Goal: Task Accomplishment & Management: Use online tool/utility

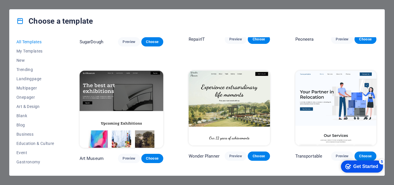
scroll to position [87, 0]
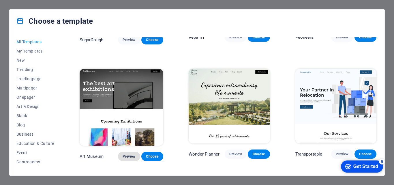
click at [127, 154] on span "Preview" at bounding box center [129, 156] width 13 height 5
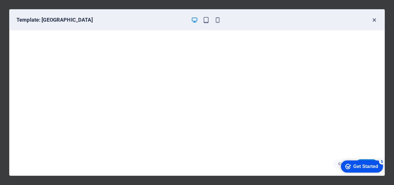
click at [374, 21] on icon "button" at bounding box center [374, 20] width 7 height 7
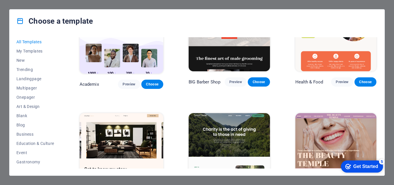
scroll to position [520, 0]
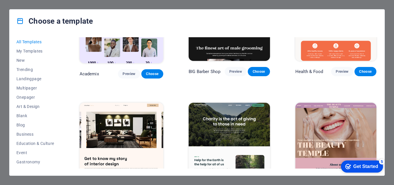
click at [223, 119] on img at bounding box center [229, 140] width 81 height 75
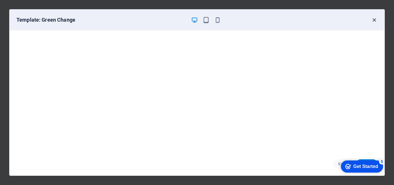
click at [375, 22] on icon "button" at bounding box center [374, 20] width 7 height 7
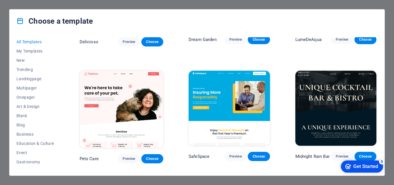
scroll to position [895, 0]
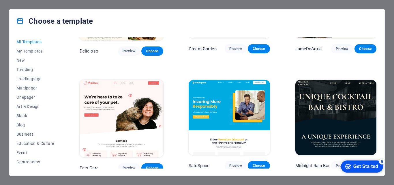
click at [323, 80] on img at bounding box center [336, 117] width 81 height 75
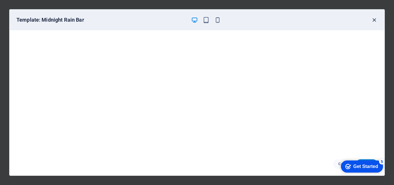
click at [375, 21] on icon "button" at bounding box center [374, 20] width 7 height 7
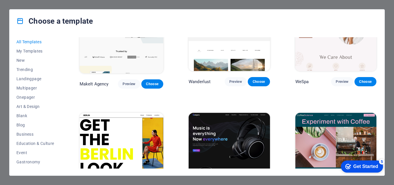
scroll to position [1241, 0]
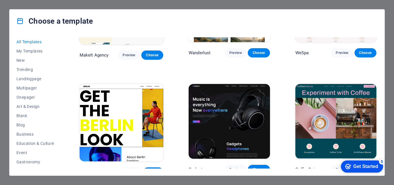
click at [237, 96] on img at bounding box center [229, 121] width 81 height 75
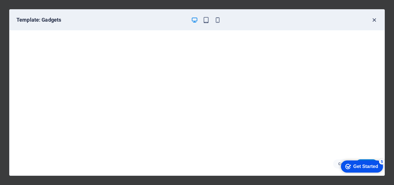
click at [377, 20] on icon "button" at bounding box center [374, 20] width 7 height 7
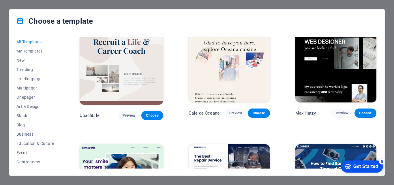
scroll to position [1443, 0]
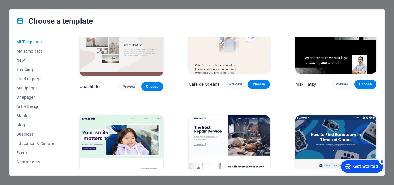
click at [324, 115] on img at bounding box center [336, 152] width 81 height 75
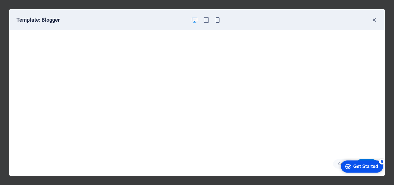
click at [375, 20] on icon "button" at bounding box center [374, 20] width 7 height 7
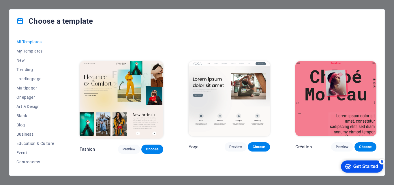
scroll to position [1732, 0]
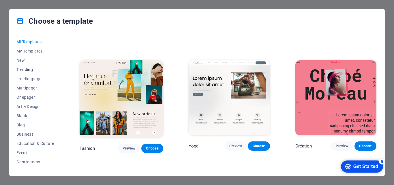
click at [29, 70] on span "Trending" at bounding box center [35, 69] width 38 height 5
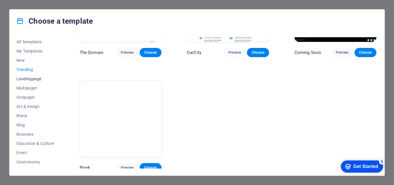
click at [34, 79] on span "Landingpage" at bounding box center [35, 78] width 38 height 5
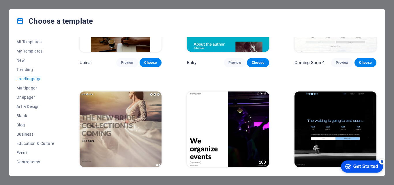
scroll to position [876, 0]
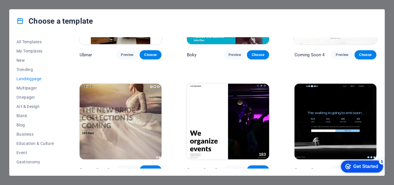
click at [342, 116] on img at bounding box center [336, 122] width 82 height 76
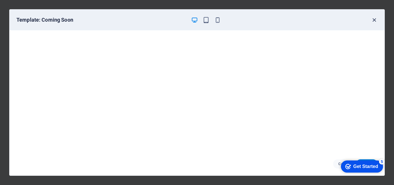
click at [374, 21] on icon "button" at bounding box center [374, 20] width 7 height 7
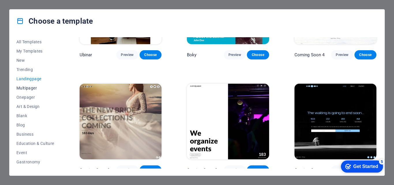
click at [32, 88] on span "Multipager" at bounding box center [35, 88] width 38 height 5
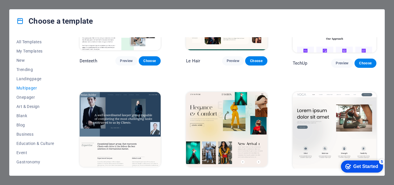
scroll to position [1078, 0]
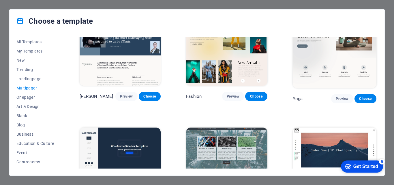
click at [238, 130] on img at bounding box center [226, 165] width 81 height 75
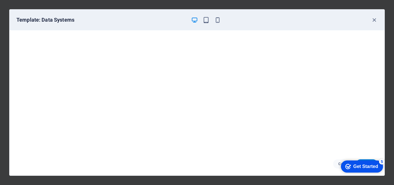
click at [368, 166] on div "Get Started" at bounding box center [366, 166] width 25 height 5
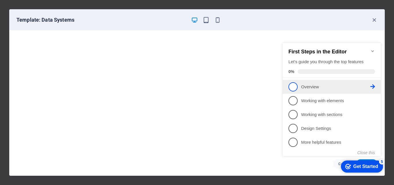
click at [327, 88] on p "Overview - incomplete" at bounding box center [335, 87] width 69 height 6
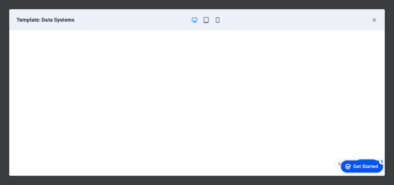
click at [356, 169] on div "Get Started" at bounding box center [366, 166] width 25 height 5
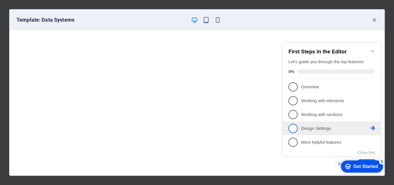
click at [330, 128] on p "Design Settings - incomplete" at bounding box center [335, 129] width 69 height 6
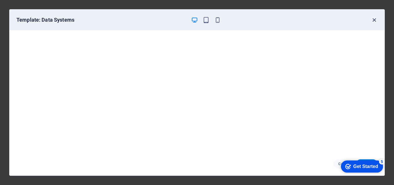
click at [372, 21] on icon "button" at bounding box center [374, 20] width 7 height 7
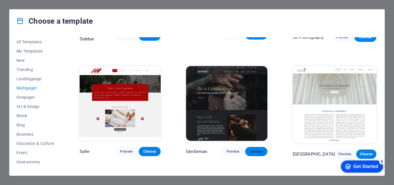
scroll to position [1252, 0]
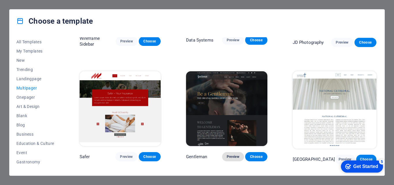
click at [231, 154] on span "Preview" at bounding box center [233, 156] width 13 height 5
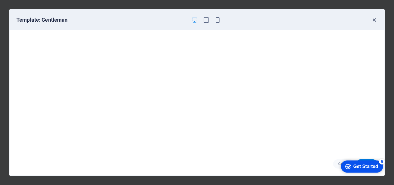
click at [375, 20] on icon "button" at bounding box center [374, 20] width 7 height 7
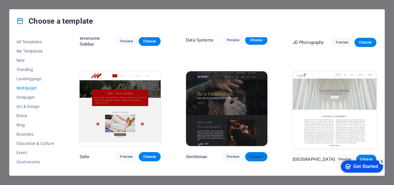
click at [252, 154] on span "Choose" at bounding box center [256, 156] width 13 height 5
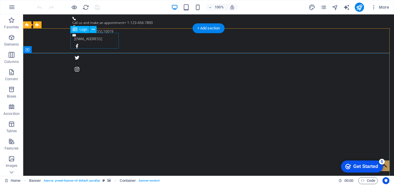
select select "px"
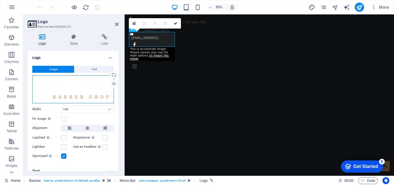
click at [95, 88] on div "Drag files here, click to choose files or select files from Files or our free s…" at bounding box center [73, 89] width 82 height 28
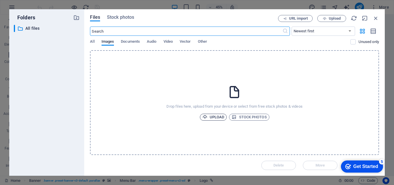
click at [212, 116] on span "Upload" at bounding box center [214, 117] width 22 height 7
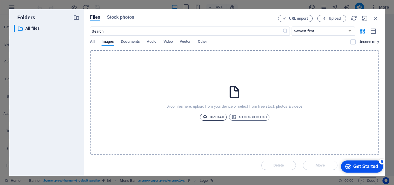
click at [217, 118] on span "Upload" at bounding box center [214, 117] width 22 height 7
click at [215, 118] on span "Upload" at bounding box center [214, 117] width 22 height 7
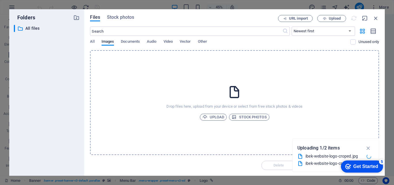
click at [329, 164] on div "ibek-website-logo-croped.jpg" at bounding box center [334, 163] width 57 height 7
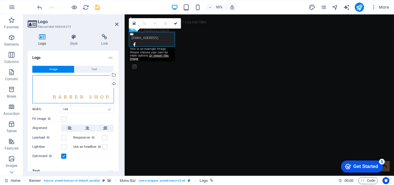
click at [72, 93] on div "Drag files here, click to choose files or select files from Files or our free s…" at bounding box center [73, 89] width 82 height 28
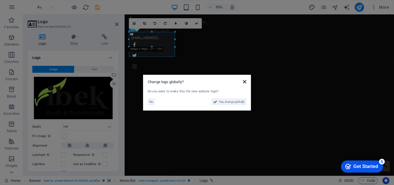
click at [245, 82] on icon at bounding box center [244, 81] width 3 height 5
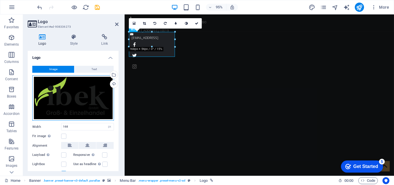
click at [86, 91] on div "Drag files here, click to choose files or select files from Files or our free s…" at bounding box center [73, 97] width 82 height 45
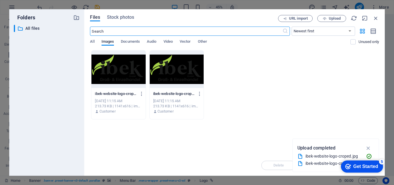
click at [121, 62] on div at bounding box center [119, 70] width 54 height 38
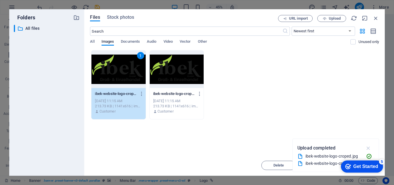
click at [370, 148] on icon "button" at bounding box center [368, 148] width 7 height 6
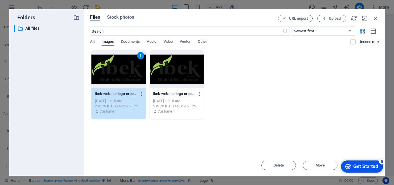
click at [364, 165] on div "Get Started" at bounding box center [366, 166] width 25 height 5
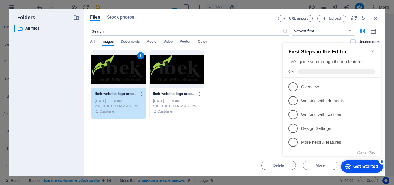
drag, startPoint x: 380, startPoint y: 163, endPoint x: 383, endPoint y: 114, distance: 48.3
click at [383, 114] on div "checkmark Get Started 5 First Steps in the Editor Let's guide you through the t…" at bounding box center [333, 105] width 105 height 140
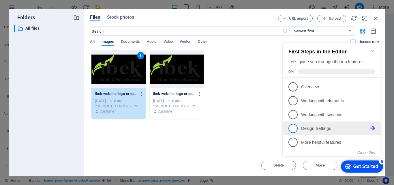
click at [324, 130] on p "Design Settings - incomplete" at bounding box center [335, 129] width 69 height 6
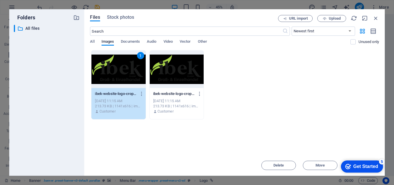
click at [118, 72] on div "1" at bounding box center [119, 70] width 54 height 38
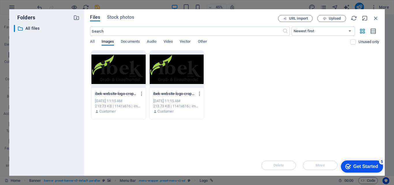
click at [118, 72] on div at bounding box center [119, 70] width 54 height 38
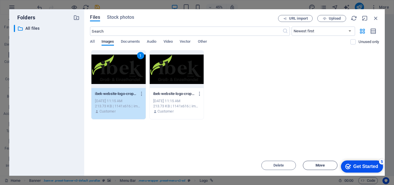
click at [323, 163] on button "Move" at bounding box center [320, 165] width 35 height 9
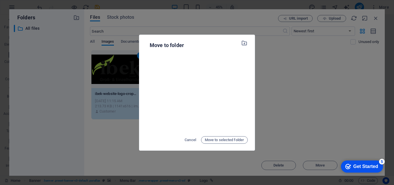
click at [367, 164] on div "Get Started" at bounding box center [366, 166] width 25 height 5
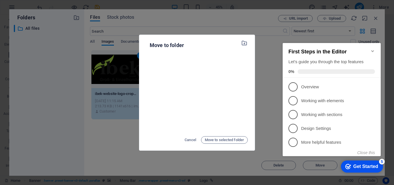
click at [367, 164] on div "Get Started" at bounding box center [366, 166] width 25 height 5
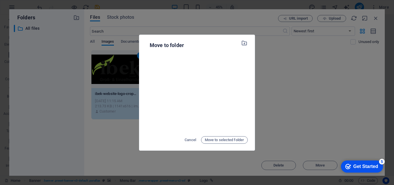
click at [381, 161] on div "5" at bounding box center [382, 162] width 6 height 6
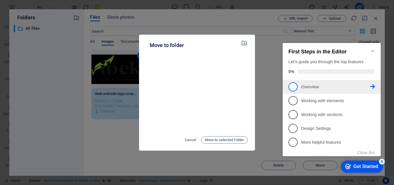
click at [317, 84] on p "Overview - incomplete" at bounding box center [335, 87] width 69 height 6
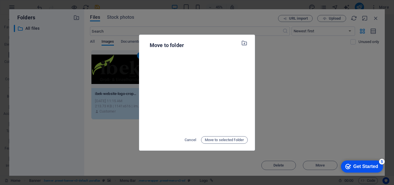
click at [371, 166] on div "Get Started" at bounding box center [366, 166] width 25 height 5
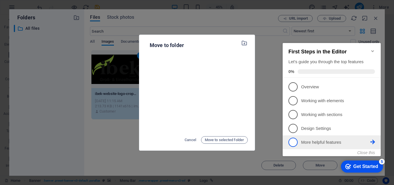
click at [349, 145] on link "5 More helpful features - incomplete" at bounding box center [332, 142] width 87 height 9
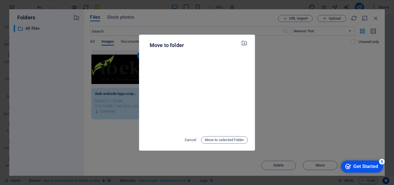
click at [361, 166] on div "Get Started" at bounding box center [366, 166] width 25 height 5
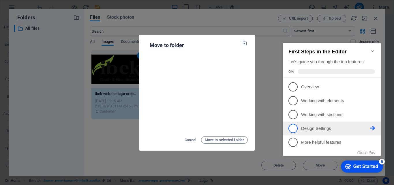
click at [326, 128] on p "Design Settings - incomplete" at bounding box center [335, 129] width 69 height 6
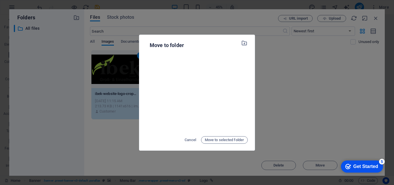
click at [362, 168] on div "Get Started" at bounding box center [366, 166] width 25 height 5
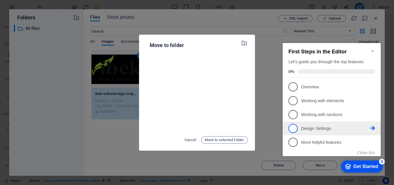
click at [291, 127] on span "4" at bounding box center [293, 128] width 9 height 9
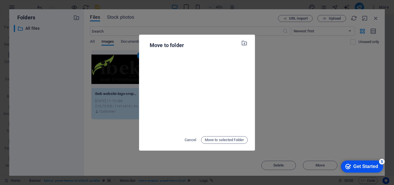
click at [354, 166] on div "Get Started" at bounding box center [366, 166] width 25 height 5
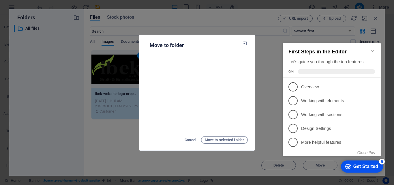
click at [372, 49] on icon "Minimize checklist" at bounding box center [373, 51] width 5 height 5
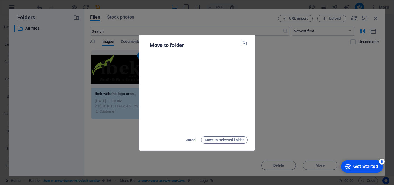
click at [360, 163] on div "checkmark Get Started 5" at bounding box center [362, 166] width 42 height 12
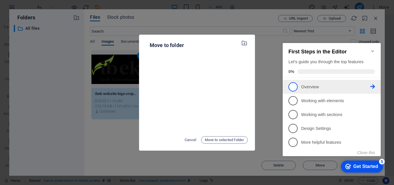
click at [331, 88] on p "Overview - incomplete" at bounding box center [335, 87] width 69 height 6
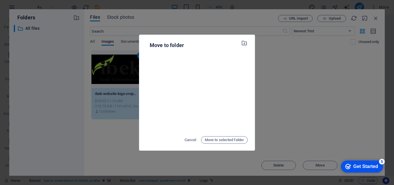
click at [310, 76] on div "Move to folder Cancel Move to selected folder" at bounding box center [197, 92] width 394 height 185
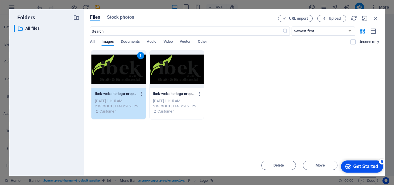
click at [122, 72] on div "1" at bounding box center [119, 70] width 54 height 38
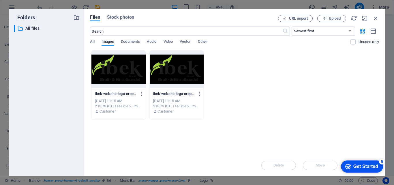
click at [122, 72] on div at bounding box center [119, 70] width 54 height 38
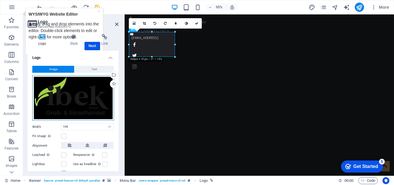
click at [76, 89] on div "Drag files here, click to choose files or select files from Files or our free s…" at bounding box center [73, 97] width 82 height 45
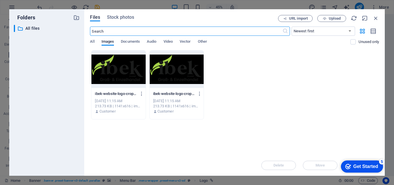
click at [126, 71] on div at bounding box center [119, 70] width 54 height 38
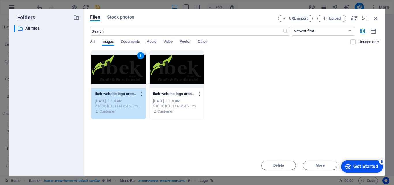
click at [126, 69] on div "1" at bounding box center [119, 70] width 54 height 38
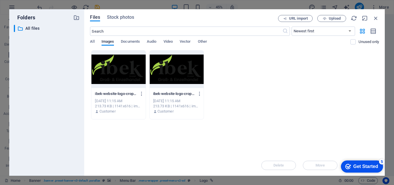
click at [126, 69] on div at bounding box center [119, 70] width 54 height 38
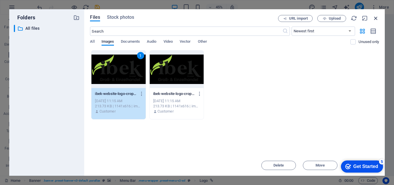
click at [376, 15] on icon "button" at bounding box center [376, 18] width 6 height 6
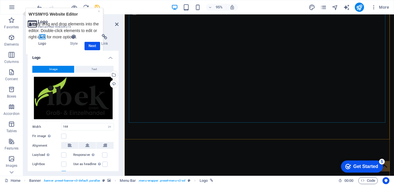
scroll to position [87, 0]
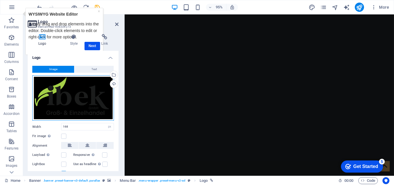
click at [88, 84] on div "Drag files here, click to choose files or select files from Files or our free s…" at bounding box center [73, 97] width 82 height 45
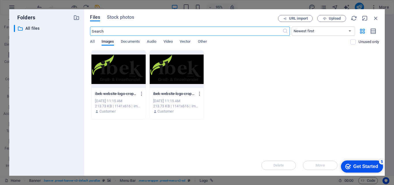
scroll to position [0, 0]
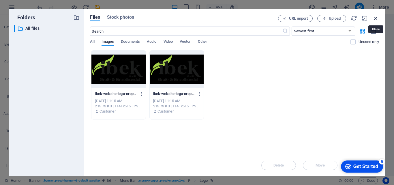
click at [374, 18] on icon "button" at bounding box center [376, 18] width 6 height 6
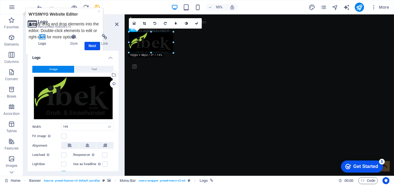
drag, startPoint x: 176, startPoint y: 56, endPoint x: 74, endPoint y: 61, distance: 101.7
type input "140"
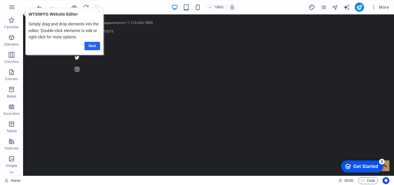
click at [91, 44] on link "Next" at bounding box center [92, 46] width 16 height 8
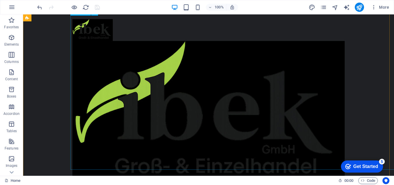
scroll to position [486, 0]
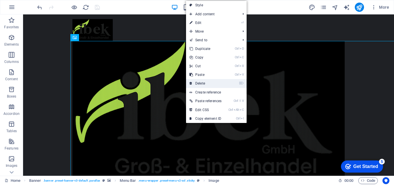
click at [210, 86] on link "⌦ Delete" at bounding box center [205, 83] width 39 height 9
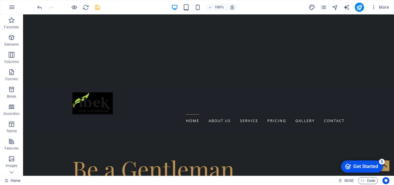
scroll to position [0, 0]
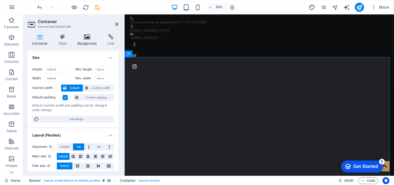
click at [85, 35] on icon at bounding box center [87, 37] width 28 height 6
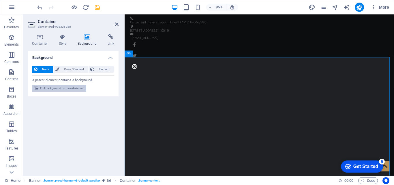
click at [65, 87] on span "Edit background on parent element" at bounding box center [62, 88] width 44 height 7
select select "fade"
select select "s"
select select "ondemand"
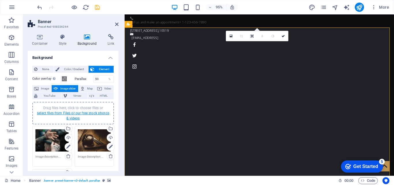
click at [74, 114] on link "select files from Files or our free stock photos & videos" at bounding box center [73, 115] width 72 height 9
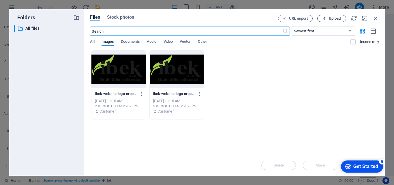
click at [338, 17] on span "Upload" at bounding box center [335, 18] width 12 height 3
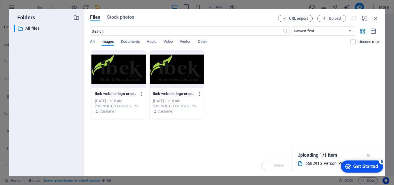
click at [323, 160] on div "Uploading 1/1 item" at bounding box center [336, 155] width 77 height 9
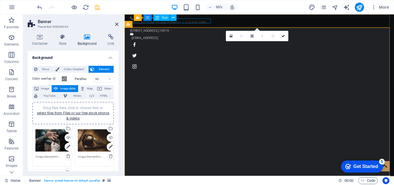
click at [199, 23] on div "Call us and make an appointment + 1-123-456-7890" at bounding box center [264, 22] width 268 height 5
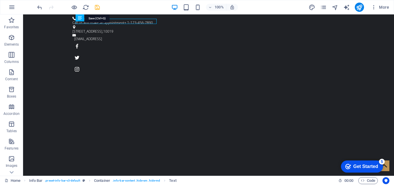
click at [96, 7] on icon "save" at bounding box center [97, 7] width 7 height 7
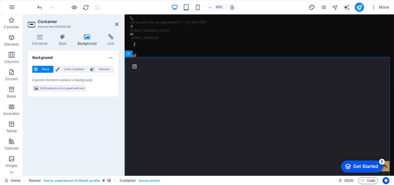
click at [87, 45] on h4 "Background" at bounding box center [88, 40] width 30 height 12
click at [85, 39] on icon at bounding box center [87, 37] width 28 height 6
click at [54, 89] on span "Edit background on parent element" at bounding box center [62, 88] width 44 height 7
select select "fade"
select select "s"
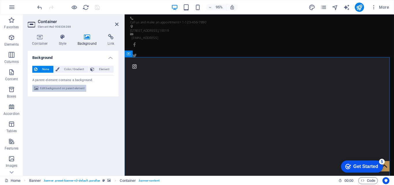
select select "s"
select select "ondemand"
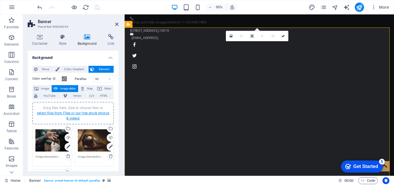
click at [64, 112] on link "select files from Files or our free stock photos & videos" at bounding box center [73, 115] width 72 height 9
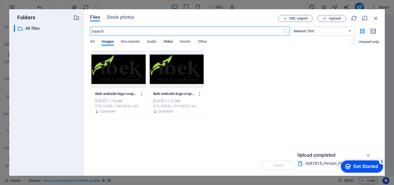
click at [168, 40] on span "Video" at bounding box center [168, 42] width 9 height 8
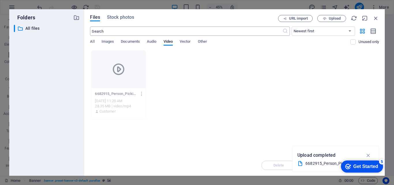
click at [143, 32] on input "text" at bounding box center [186, 31] width 192 height 9
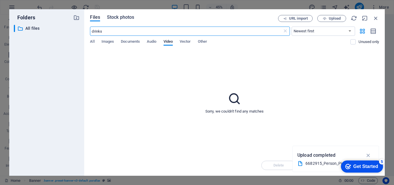
type input "drinks"
click at [134, 16] on span "Stock photos" at bounding box center [120, 17] width 27 height 7
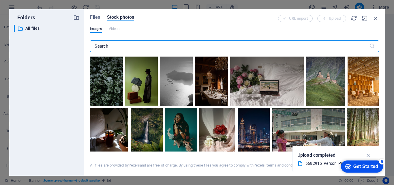
click at [149, 52] on input "text" at bounding box center [229, 46] width 279 height 12
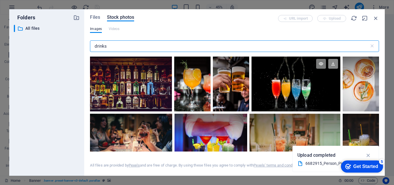
type input "drinks"
click at [332, 64] on icon at bounding box center [333, 64] width 10 height 10
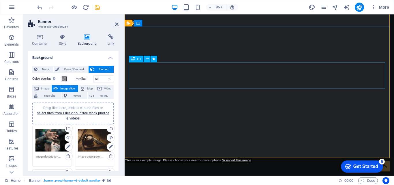
scroll to position [29, 0]
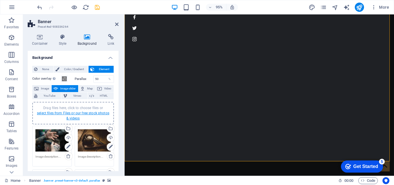
click at [74, 115] on link "select files from Files or our free stock photos & videos" at bounding box center [73, 115] width 72 height 9
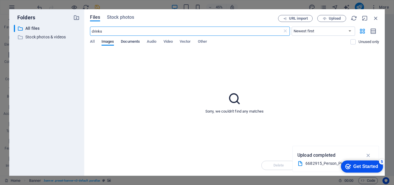
click at [128, 42] on span "Documents" at bounding box center [130, 42] width 19 height 8
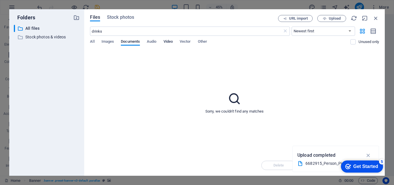
click at [169, 42] on span "Video" at bounding box center [168, 42] width 9 height 8
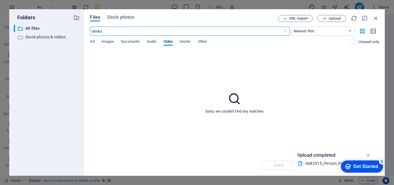
click at [148, 30] on input "drinks" at bounding box center [186, 31] width 192 height 9
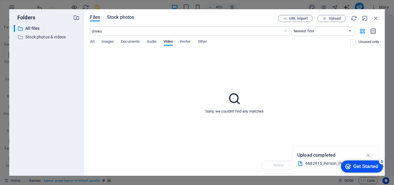
click at [128, 15] on span "Stock photos" at bounding box center [120, 17] width 27 height 7
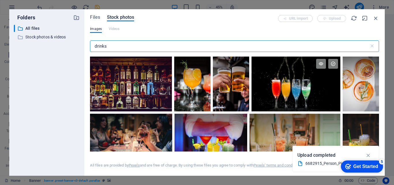
click at [297, 81] on div at bounding box center [296, 70] width 89 height 27
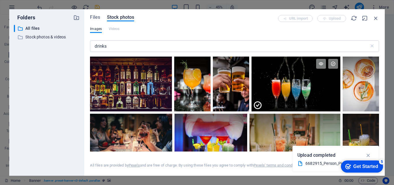
click at [257, 107] on icon at bounding box center [257, 105] width 9 height 9
click at [313, 80] on div at bounding box center [296, 70] width 89 height 27
click at [332, 63] on icon at bounding box center [333, 64] width 10 height 10
click at [315, 90] on div at bounding box center [296, 84] width 89 height 55
click at [315, 90] on div at bounding box center [296, 97] width 89 height 27
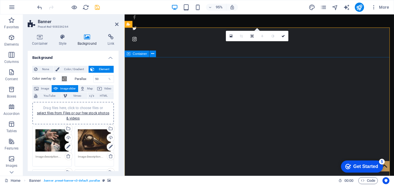
scroll to position [0, 0]
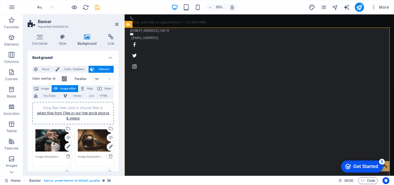
click at [51, 141] on div "Drag files here, click to choose files or select files from Files or our free s…" at bounding box center [52, 140] width 33 height 23
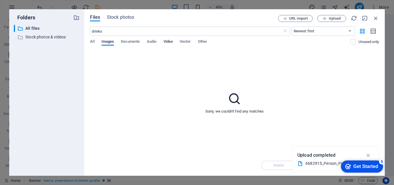
click at [169, 41] on span "Video" at bounding box center [168, 42] width 9 height 8
click at [127, 14] on div "Files Stock photos URL import Upload drinks ​ Newest first Oldest first Name (A…" at bounding box center [234, 92] width 301 height 167
click at [130, 18] on span "Stock photos" at bounding box center [120, 17] width 27 height 7
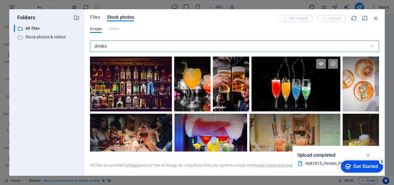
click at [282, 83] on div at bounding box center [296, 70] width 89 height 27
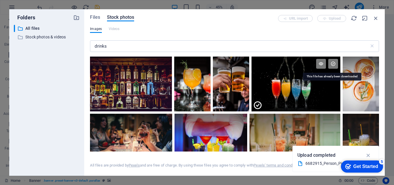
click at [332, 63] on icon at bounding box center [333, 64] width 10 height 10
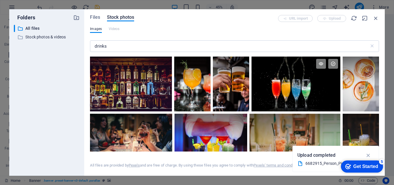
click at [305, 79] on div at bounding box center [296, 70] width 89 height 27
click at [112, 26] on div "Files Stock photos URL import Upload Images Videos drinks ​ All files are provi…" at bounding box center [234, 92] width 289 height 155
click at [98, 15] on span "Files" at bounding box center [95, 17] width 10 height 7
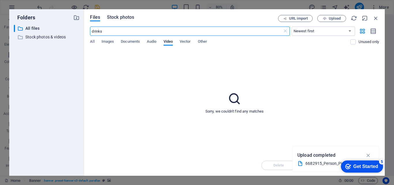
click at [127, 15] on span "Stock photos" at bounding box center [120, 17] width 27 height 7
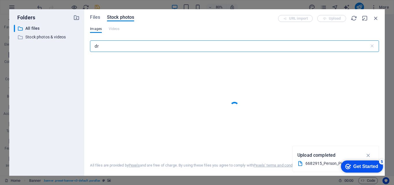
type input "d"
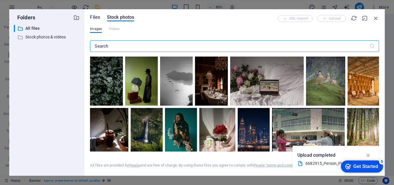
click at [94, 19] on span "Files" at bounding box center [95, 17] width 10 height 7
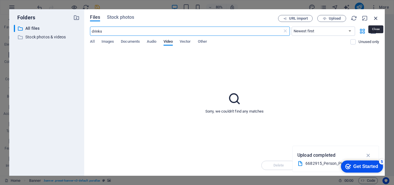
click at [375, 17] on icon "button" at bounding box center [376, 18] width 6 height 6
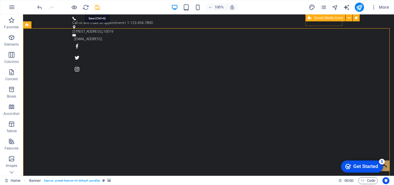
click at [99, 7] on icon "save" at bounding box center [97, 7] width 7 height 7
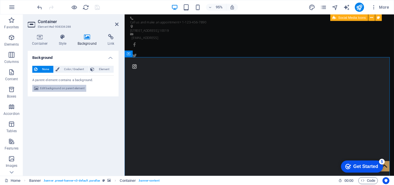
click at [79, 90] on span "Edit background on parent element" at bounding box center [62, 88] width 44 height 7
select select "fade"
select select "s"
select select "ondemand"
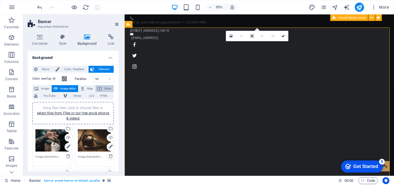
click at [104, 87] on span "Video" at bounding box center [108, 88] width 8 height 7
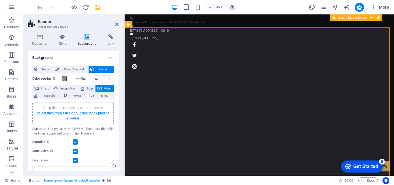
click at [73, 115] on link "select files from Files or our free stock photos & videos" at bounding box center [73, 115] width 72 height 9
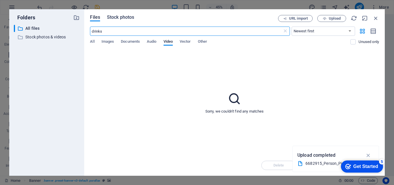
click at [129, 17] on span "Stock photos" at bounding box center [120, 17] width 27 height 7
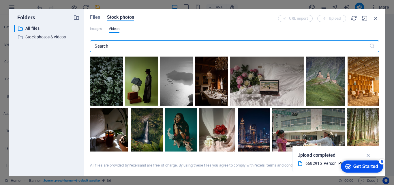
click at [149, 46] on input "text" at bounding box center [229, 46] width 279 height 12
type input "s"
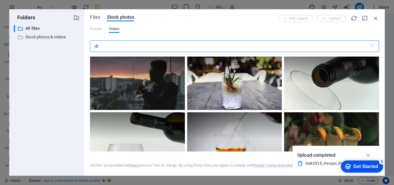
type input "d"
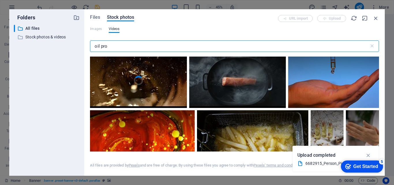
scroll to position [231, 0]
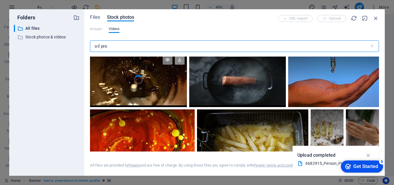
type input "oil pro"
click at [177, 63] on icon at bounding box center [180, 60] width 10 height 10
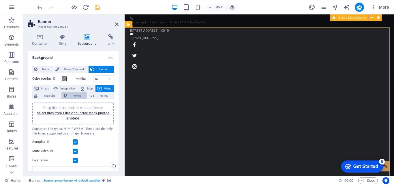
click at [76, 97] on span "Vimeo" at bounding box center [77, 95] width 16 height 7
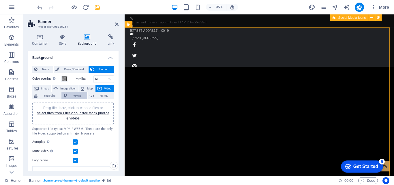
select select "ar16_9"
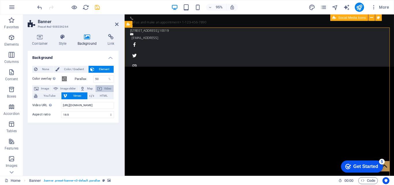
click at [109, 87] on span "Video" at bounding box center [108, 88] width 8 height 7
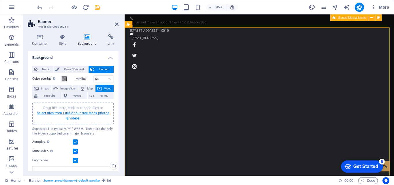
click at [63, 114] on link "select files from Files or our free stock photos & videos" at bounding box center [73, 115] width 72 height 9
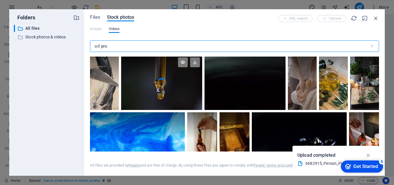
scroll to position [58, 0]
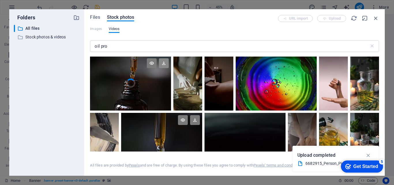
click at [162, 65] on icon at bounding box center [164, 63] width 10 height 10
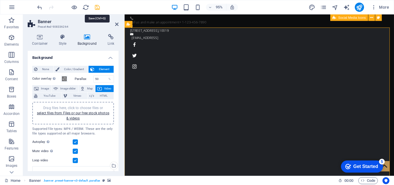
click at [97, 6] on icon "save" at bounding box center [97, 7] width 7 height 7
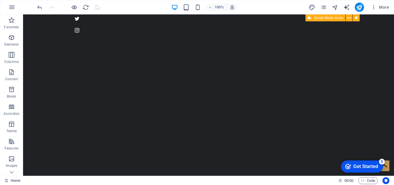
scroll to position [0, 0]
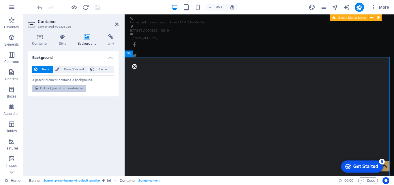
click at [70, 87] on span "Edit background on parent element" at bounding box center [62, 88] width 44 height 7
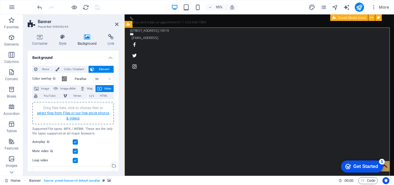
click at [82, 112] on link "select files from Files or our free stock photos & videos" at bounding box center [73, 115] width 72 height 9
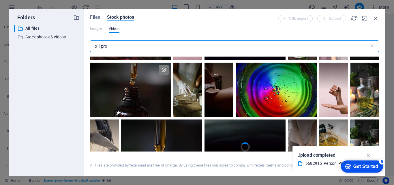
scroll to position [29, 0]
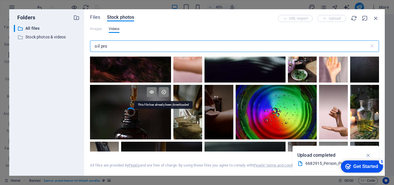
click at [161, 93] on icon at bounding box center [164, 92] width 10 height 10
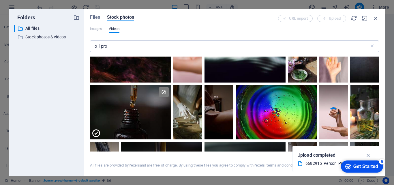
click at [321, 161] on div "6682915_Person_Picking_Up_3840x2160.mp4" at bounding box center [334, 163] width 56 height 7
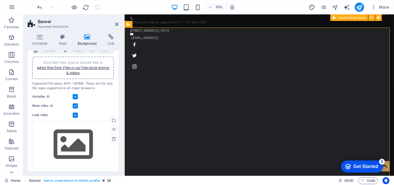
scroll to position [58, 0]
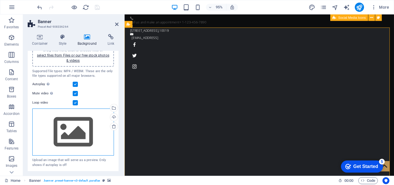
click at [81, 129] on div "Drag files here, click to choose files or select files from Files or our free s…" at bounding box center [73, 132] width 82 height 47
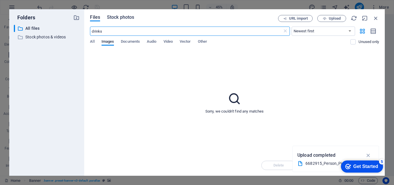
click at [125, 20] on span "Stock photos" at bounding box center [120, 17] width 27 height 7
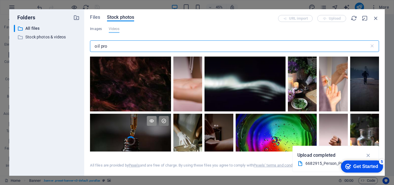
click at [150, 122] on icon at bounding box center [152, 121] width 10 height 10
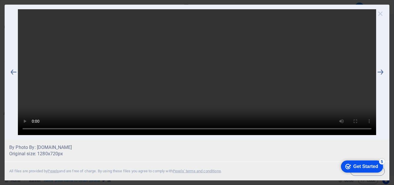
click at [381, 11] on icon at bounding box center [380, 13] width 9 height 9
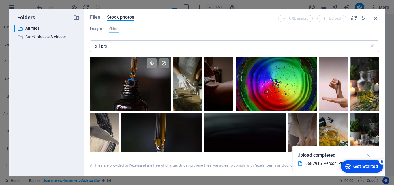
click at [152, 63] on icon at bounding box center [152, 63] width 10 height 10
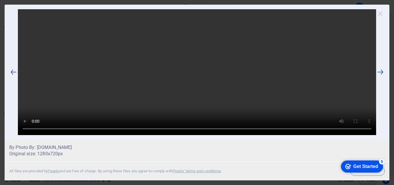
click at [382, 15] on icon at bounding box center [380, 13] width 9 height 9
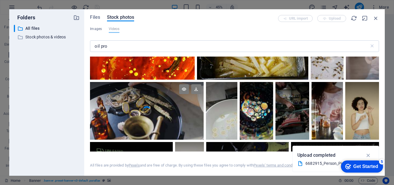
scroll to position [318, 0]
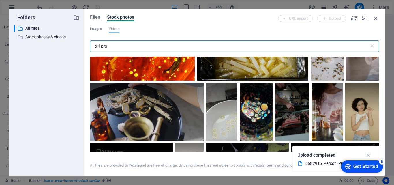
drag, startPoint x: 113, startPoint y: 48, endPoint x: 95, endPoint y: 46, distance: 18.3
click at [95, 46] on input "oil pro" at bounding box center [229, 46] width 279 height 12
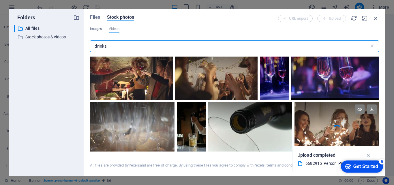
scroll to position [58, 0]
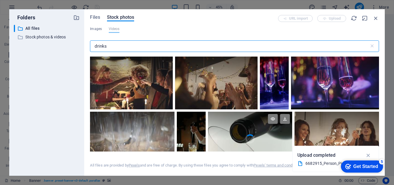
type input "drinks"
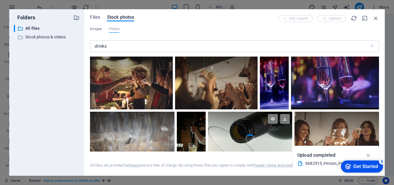
click at [240, 125] on div at bounding box center [250, 125] width 85 height 27
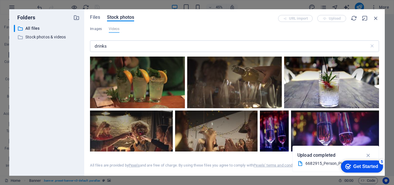
scroll to position [0, 0]
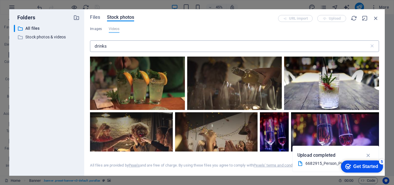
click at [222, 48] on input "drinks" at bounding box center [229, 46] width 279 height 12
click at [275, 64] on icon at bounding box center [275, 64] width 10 height 10
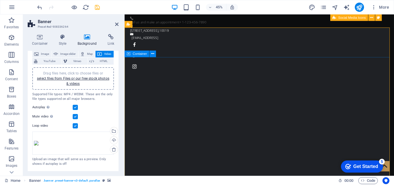
scroll to position [35, 0]
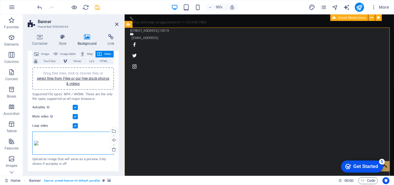
click at [56, 143] on div "Drag files here, click to choose files or select files from Files or our free s…" at bounding box center [73, 143] width 82 height 23
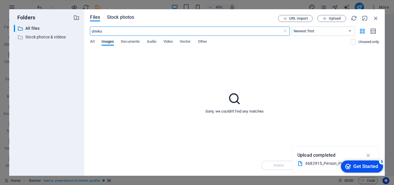
click at [118, 15] on span "Stock photos" at bounding box center [120, 17] width 27 height 7
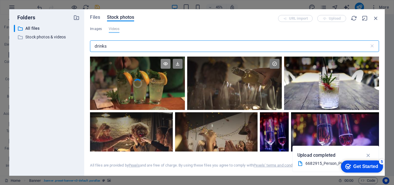
click at [169, 65] on icon at bounding box center [166, 64] width 10 height 10
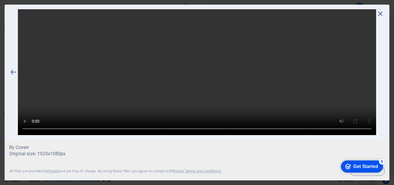
click at [380, 14] on icon at bounding box center [380, 13] width 9 height 9
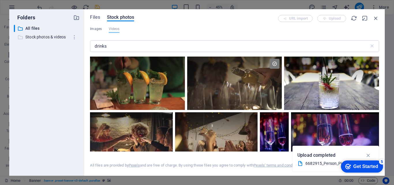
click at [42, 40] on p "Stock photos & videos" at bounding box center [47, 37] width 44 height 7
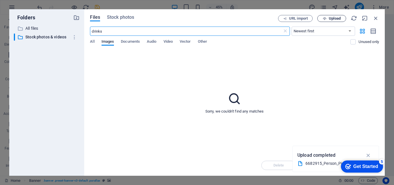
click at [331, 19] on span "Upload" at bounding box center [335, 18] width 12 height 3
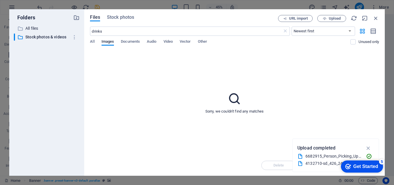
click at [326, 155] on div "6682915_Person_Picking_Up_3840x2160.mp4" at bounding box center [334, 156] width 56 height 7
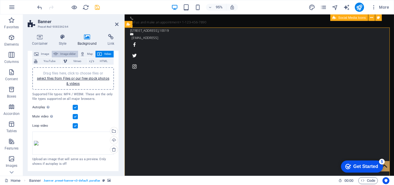
click at [64, 53] on span "Image slider" at bounding box center [68, 54] width 16 height 7
select select "ms"
select select "s"
select select "progressive"
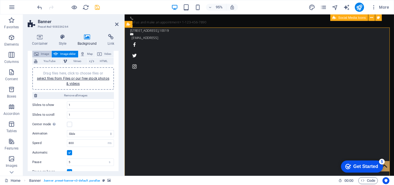
click at [48, 54] on span "Image" at bounding box center [44, 54] width 9 height 7
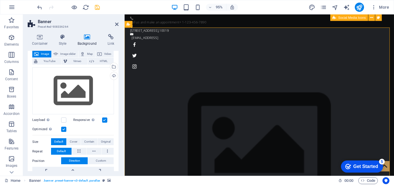
scroll to position [0, 0]
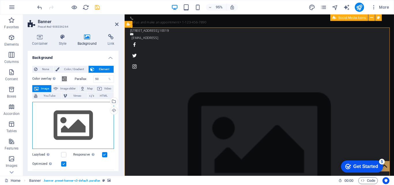
click at [82, 122] on div "Drag files here, click to choose files or select files from Files or our free s…" at bounding box center [73, 125] width 82 height 47
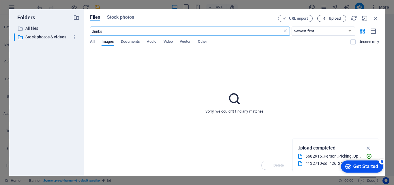
click at [329, 17] on span "Upload" at bounding box center [335, 18] width 12 height 3
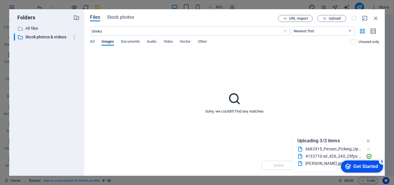
click at [369, 151] on icon "button" at bounding box center [369, 149] width 6 height 6
click at [369, 154] on icon "button" at bounding box center [369, 157] width 6 height 6
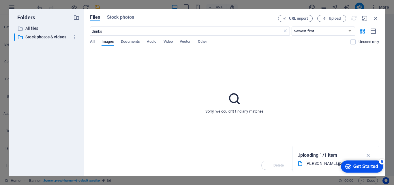
click at [370, 162] on div "checkmark Get Started 5" at bounding box center [362, 166] width 42 height 12
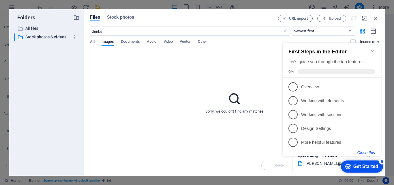
click at [368, 153] on button "Close this" at bounding box center [367, 152] width 18 height 5
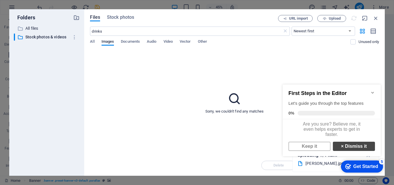
click at [352, 151] on link "× Dismiss it" at bounding box center [354, 146] width 42 height 9
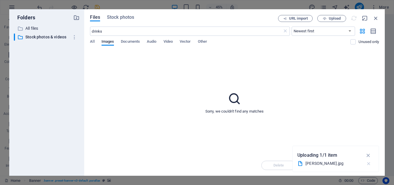
click at [369, 164] on icon "button" at bounding box center [369, 164] width 6 height 6
click at [328, 164] on div "BARAL OLIVEN.jpg" at bounding box center [334, 163] width 56 height 7
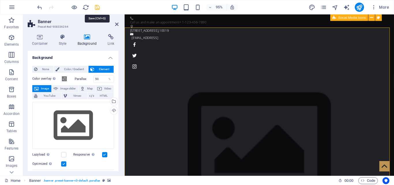
click at [96, 9] on icon "save" at bounding box center [97, 7] width 7 height 7
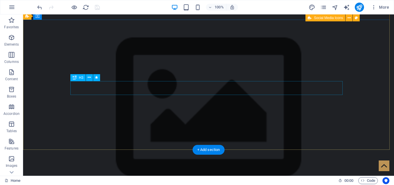
scroll to position [29, 0]
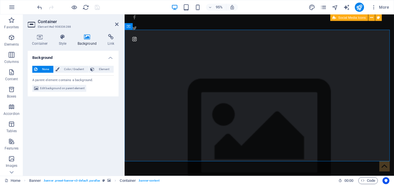
click at [84, 43] on h4 "Background" at bounding box center [88, 40] width 30 height 12
click at [74, 88] on span "Edit background on parent element" at bounding box center [62, 88] width 44 height 7
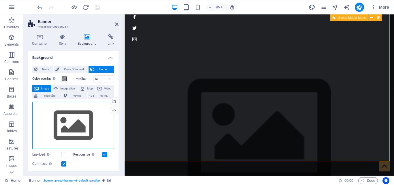
click at [80, 115] on div "Drag files here, click to choose files or select files from Files or our free s…" at bounding box center [73, 125] width 82 height 47
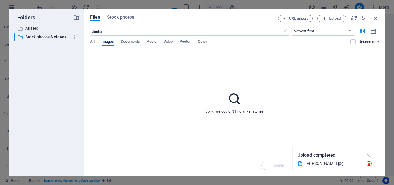
click at [119, 14] on div "Files Stock photos URL import Upload drinks ​ Newest first Oldest first Name (A…" at bounding box center [234, 92] width 301 height 167
click at [120, 16] on span "Stock photos" at bounding box center [120, 17] width 27 height 7
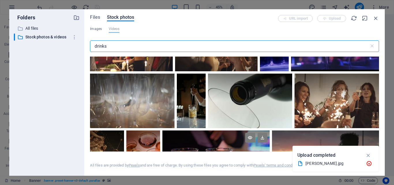
scroll to position [87, 0]
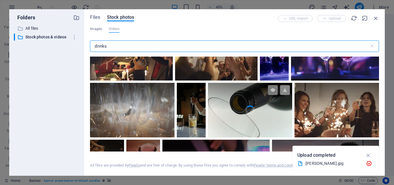
click at [284, 91] on icon at bounding box center [285, 90] width 10 height 10
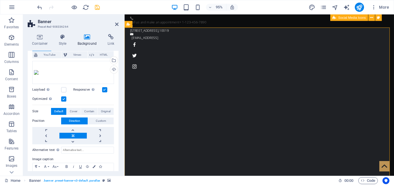
scroll to position [70, 0]
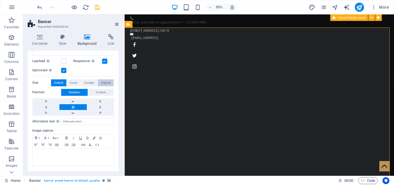
click at [110, 80] on button "Original" at bounding box center [106, 82] width 16 height 7
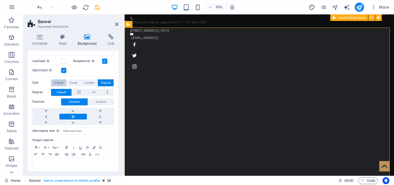
click at [62, 82] on span "Default" at bounding box center [58, 82] width 9 height 7
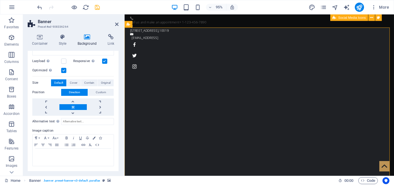
click at [82, 42] on h4 "Background" at bounding box center [88, 40] width 30 height 12
click at [107, 41] on h4 "Link" at bounding box center [110, 40] width 15 height 12
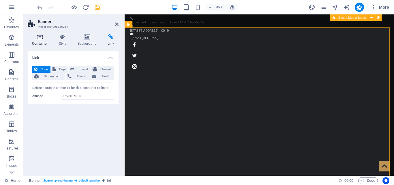
click at [42, 42] on h4 "Container" at bounding box center [41, 40] width 27 height 12
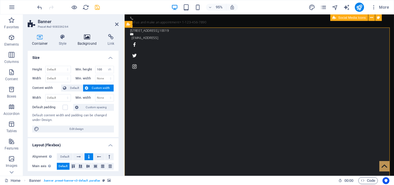
click at [88, 37] on icon at bounding box center [87, 37] width 28 height 6
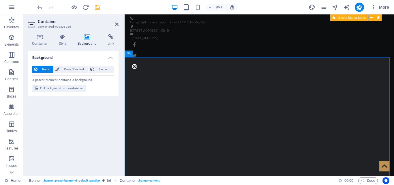
click at [86, 43] on h4 "Background" at bounding box center [88, 40] width 30 height 12
click at [60, 88] on span "Edit background on parent element" at bounding box center [62, 88] width 44 height 7
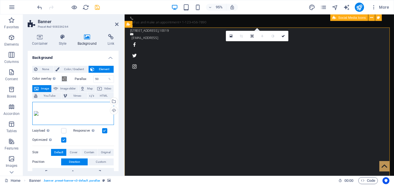
click at [74, 110] on div "Drag files here, click to choose files or select files from Files or our free s…" at bounding box center [73, 113] width 82 height 23
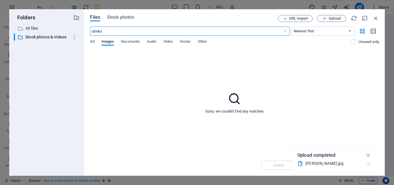
click at [367, 164] on icon "button" at bounding box center [369, 164] width 6 height 6
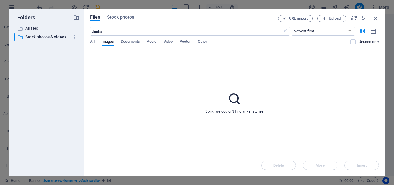
click at [129, 14] on div "Files Stock photos URL import Upload drinks ​ Newest first Oldest first Name (A…" at bounding box center [234, 92] width 301 height 167
click at [125, 16] on span "Stock photos" at bounding box center [120, 17] width 27 height 7
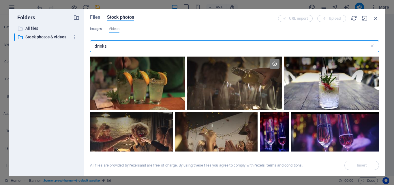
click at [30, 29] on p "All files" at bounding box center [47, 28] width 44 height 7
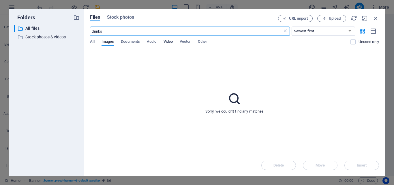
click at [170, 40] on span "Video" at bounding box center [168, 42] width 9 height 8
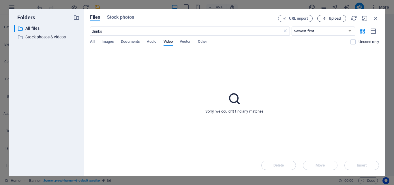
click at [328, 18] on span "Upload" at bounding box center [332, 19] width 24 height 4
click at [369, 163] on icon "button" at bounding box center [369, 164] width 6 height 6
click at [116, 18] on span "Stock photos" at bounding box center [120, 17] width 27 height 7
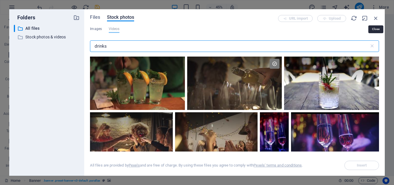
click at [373, 18] on icon "button" at bounding box center [376, 18] width 6 height 6
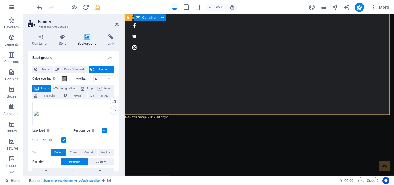
scroll to position [115, 0]
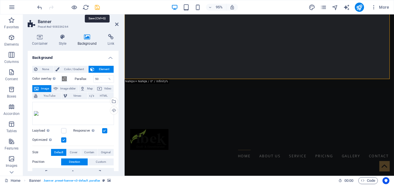
drag, startPoint x: 98, startPoint y: 7, endPoint x: 256, endPoint y: 31, distance: 159.7
click at [98, 7] on icon "save" at bounding box center [97, 7] width 7 height 7
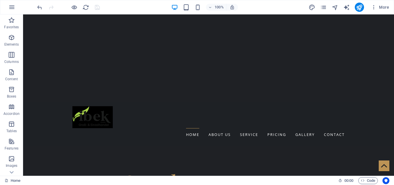
scroll to position [0, 0]
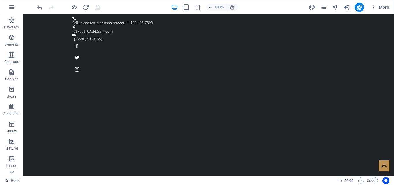
drag, startPoint x: 394, startPoint y: 39, endPoint x: 417, endPoint y: 22, distance: 28.9
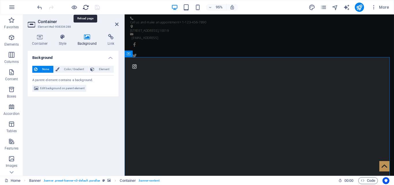
click at [0, 0] on icon "reload" at bounding box center [0, 0] width 0 height 0
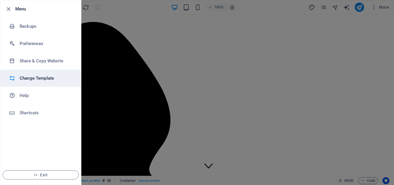
click at [45, 78] on h6 "Change Template" at bounding box center [46, 78] width 53 height 7
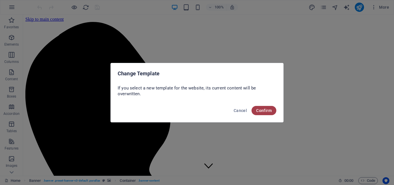
click at [269, 112] on span "Confirm" at bounding box center [264, 110] width 16 height 5
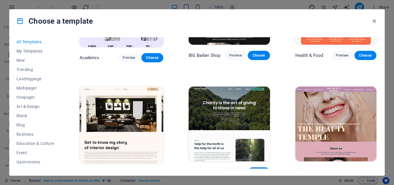
scroll to position [548, 0]
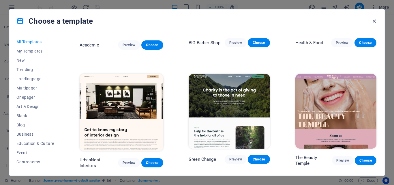
click at [231, 88] on img at bounding box center [229, 111] width 81 height 75
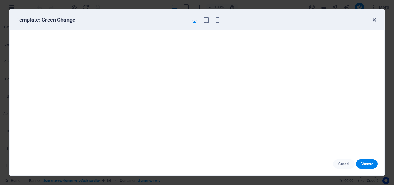
click at [375, 21] on icon "button" at bounding box center [374, 20] width 7 height 7
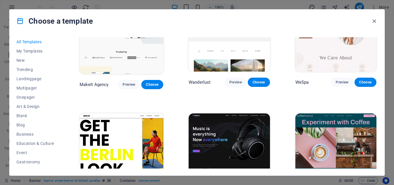
scroll to position [1212, 0]
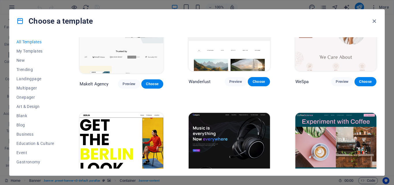
click at [242, 119] on img at bounding box center [229, 150] width 81 height 75
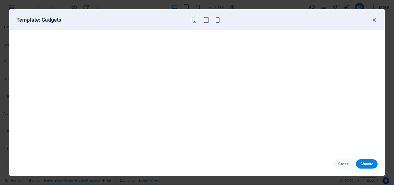
click at [372, 21] on icon "button" at bounding box center [374, 20] width 7 height 7
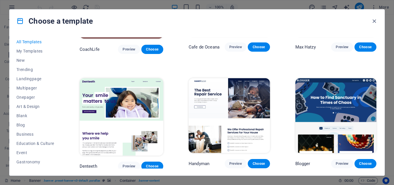
scroll to position [1472, 0]
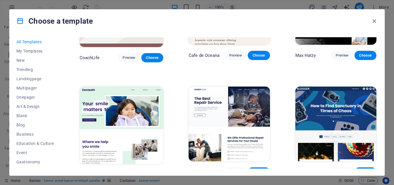
click at [254, 87] on img at bounding box center [229, 124] width 81 height 75
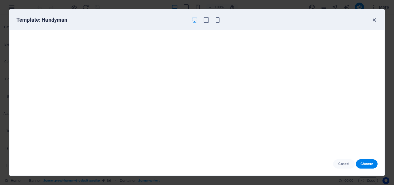
click at [375, 18] on icon "button" at bounding box center [374, 20] width 7 height 7
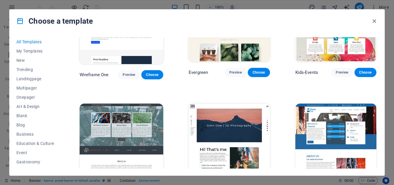
scroll to position [2049, 0]
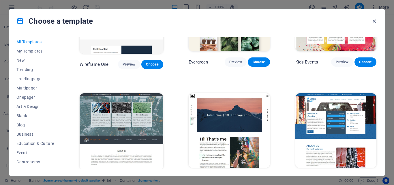
click at [130, 179] on span "Preview" at bounding box center [129, 181] width 13 height 5
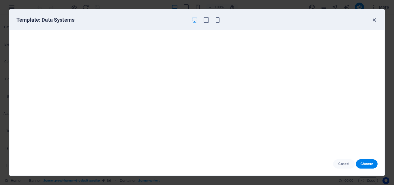
click at [374, 22] on icon "button" at bounding box center [374, 20] width 7 height 7
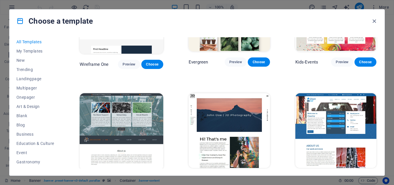
click at [125, 179] on span "Preview" at bounding box center [129, 181] width 13 height 5
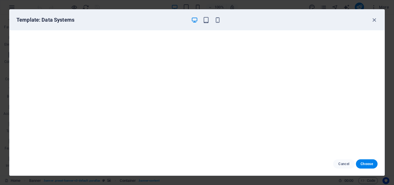
click at [264, 13] on div "Template: Data Systems" at bounding box center [197, 20] width 375 height 21
click at [371, 165] on span "Choose" at bounding box center [367, 164] width 12 height 5
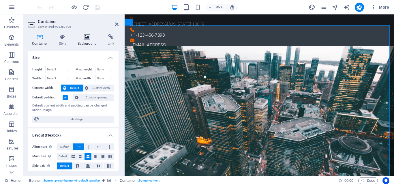
click at [87, 41] on h4 "Background" at bounding box center [88, 40] width 30 height 12
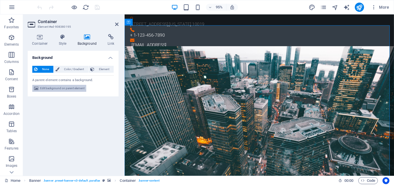
click at [73, 89] on span "Edit background on parent element" at bounding box center [62, 88] width 44 height 7
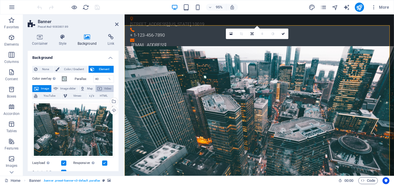
click at [104, 88] on span "Video" at bounding box center [108, 88] width 8 height 7
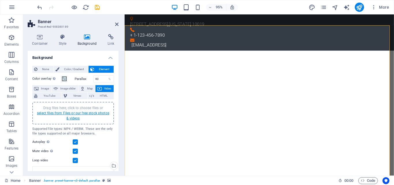
click at [79, 112] on link "select files from Files or our free stock photos & videos" at bounding box center [73, 115] width 72 height 9
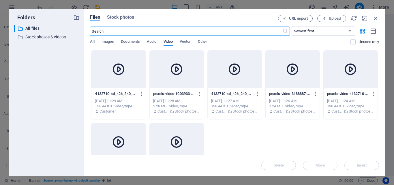
click at [126, 79] on div at bounding box center [119, 70] width 54 height 38
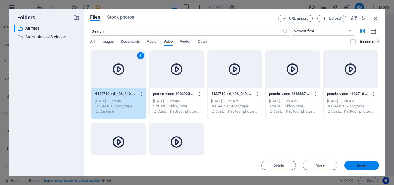
click at [359, 165] on span "Insert" at bounding box center [362, 165] width 10 height 3
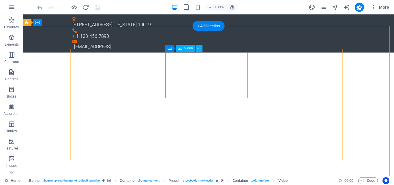
select select "%"
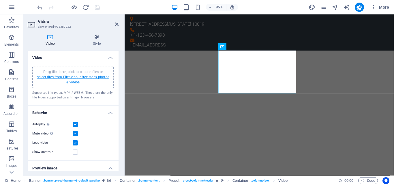
click at [79, 76] on link "select files from Files or our free stock photos & videos" at bounding box center [73, 79] width 72 height 9
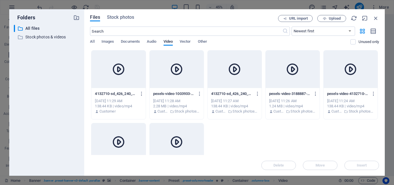
click at [249, 76] on div at bounding box center [235, 70] width 54 height 38
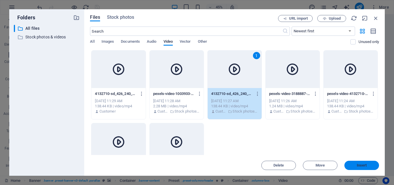
click at [365, 166] on span "Insert" at bounding box center [362, 165] width 10 height 3
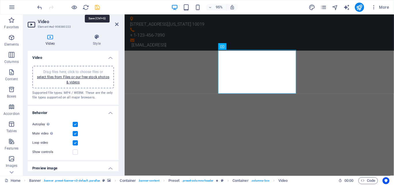
click at [95, 7] on icon "save" at bounding box center [97, 7] width 7 height 7
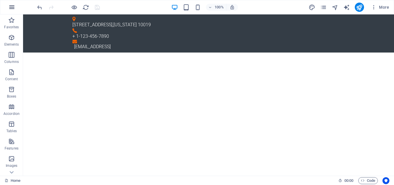
click at [9, 9] on icon "button" at bounding box center [11, 7] width 7 height 7
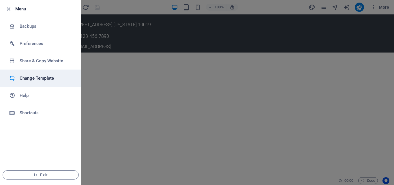
click at [45, 79] on h6 "Change Template" at bounding box center [46, 78] width 53 height 7
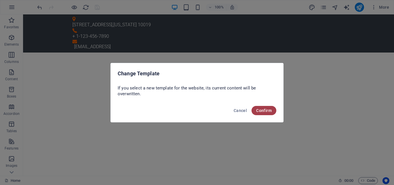
click at [267, 110] on span "Confirm" at bounding box center [264, 110] width 16 height 5
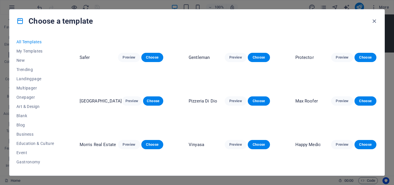
scroll to position [1241, 0]
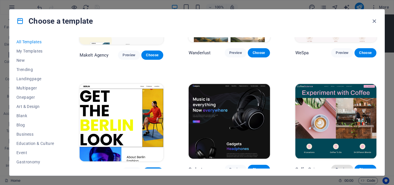
click at [341, 167] on span "Preview" at bounding box center [342, 169] width 13 height 5
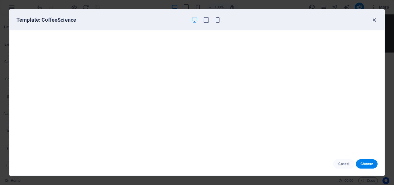
click at [374, 18] on icon "button" at bounding box center [374, 20] width 7 height 7
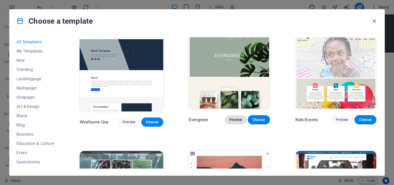
scroll to position [2021, 0]
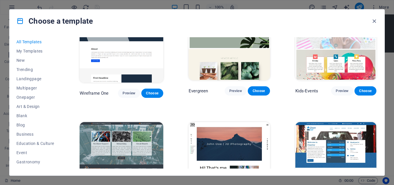
click at [326, 122] on img at bounding box center [336, 159] width 81 height 75
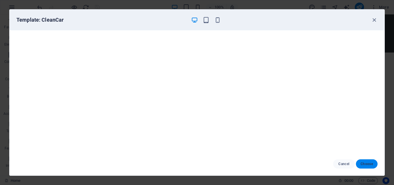
click at [367, 164] on span "Choose" at bounding box center [367, 164] width 12 height 5
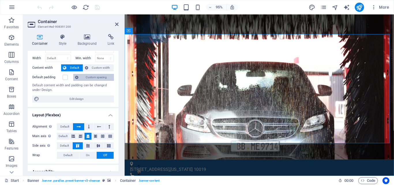
scroll to position [29, 0]
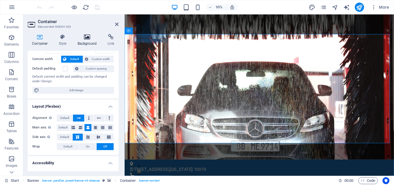
click at [90, 38] on icon at bounding box center [87, 37] width 28 height 6
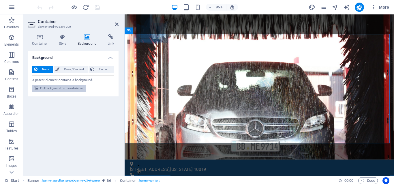
click at [63, 89] on span "Edit background on parent element" at bounding box center [62, 88] width 44 height 7
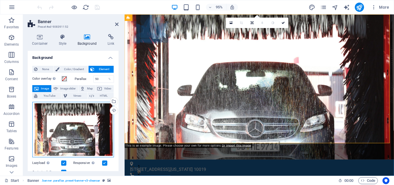
click at [84, 125] on div "Drag files here, click to choose files or select files from Files or our free s…" at bounding box center [73, 129] width 82 height 55
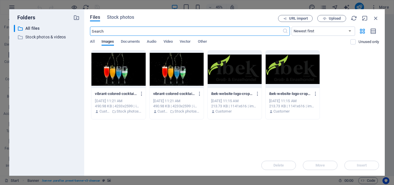
click at [174, 41] on div "All Images Documents Audio Video Vector Other" at bounding box center [220, 44] width 261 height 11
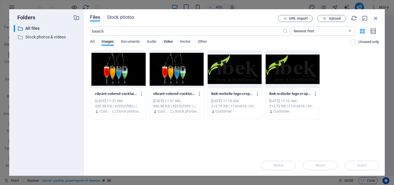
click at [173, 41] on span "Video" at bounding box center [168, 42] width 9 height 8
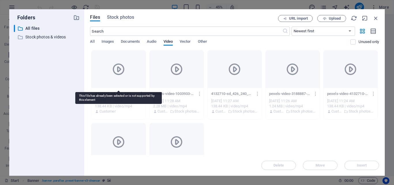
click at [120, 79] on div at bounding box center [119, 70] width 54 height 38
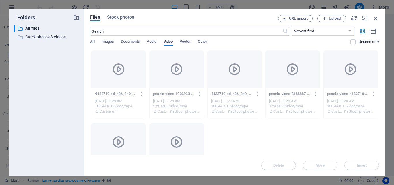
click at [141, 94] on icon "button" at bounding box center [141, 93] width 5 height 5
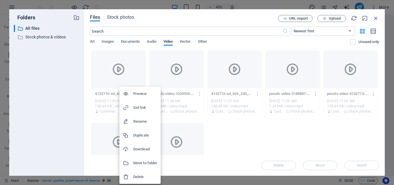
click at [142, 92] on h6 "Preview" at bounding box center [145, 93] width 24 height 7
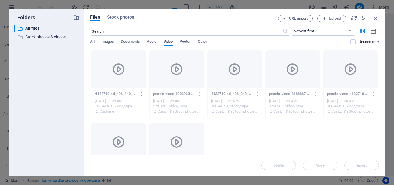
click at [141, 93] on icon "button" at bounding box center [141, 93] width 5 height 5
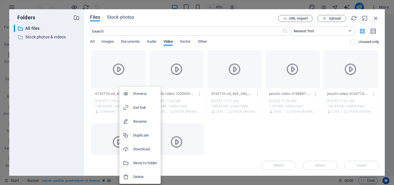
click at [108, 71] on div at bounding box center [197, 92] width 394 height 185
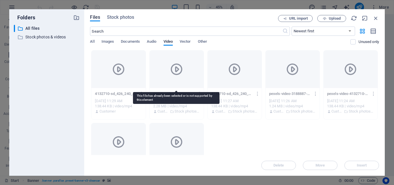
click at [176, 74] on icon at bounding box center [177, 69] width 14 height 14
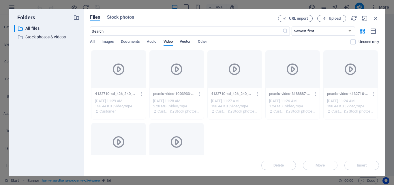
click at [183, 40] on span "Vector" at bounding box center [185, 42] width 11 height 8
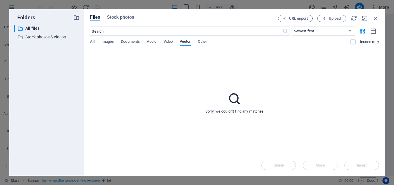
click at [146, 41] on div "All Images Documents Audio Video Vector Other" at bounding box center [220, 44] width 261 height 11
click at [152, 43] on span "Audio" at bounding box center [152, 42] width 10 height 8
click at [137, 41] on span "Documents" at bounding box center [130, 42] width 19 height 8
click at [103, 41] on span "Images" at bounding box center [108, 42] width 13 height 8
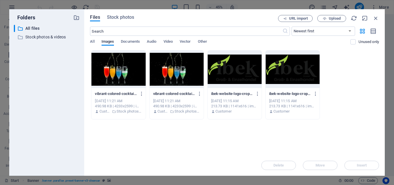
click at [130, 72] on div at bounding box center [119, 70] width 54 height 38
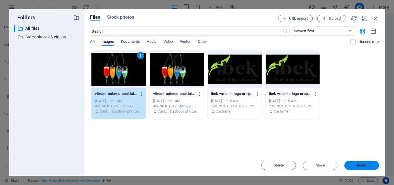
drag, startPoint x: 351, startPoint y: 166, endPoint x: 228, endPoint y: 139, distance: 125.8
click at [351, 166] on span "Insert" at bounding box center [362, 165] width 30 height 3
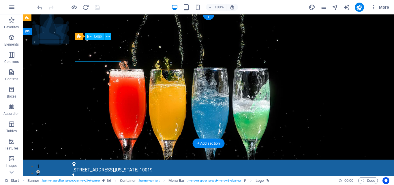
select select "px"
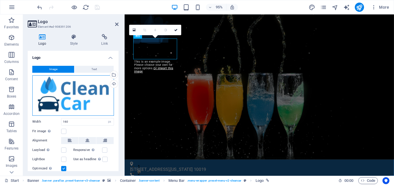
click at [85, 99] on div "Drag files here, click to choose files or select files from Files or our free s…" at bounding box center [73, 95] width 82 height 40
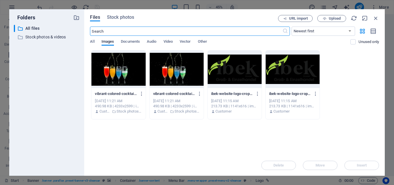
click at [230, 69] on div at bounding box center [235, 70] width 54 height 38
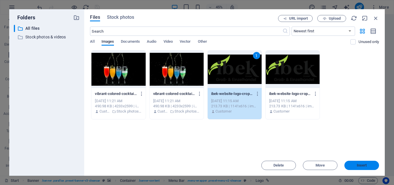
click at [358, 165] on span "Insert" at bounding box center [362, 165] width 10 height 3
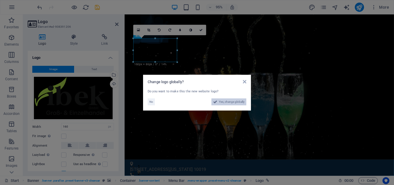
click at [229, 102] on span "Yes, change globally" at bounding box center [232, 101] width 26 height 7
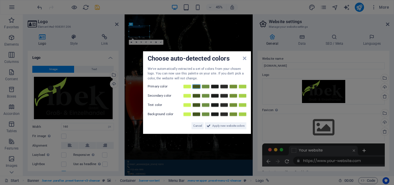
click at [196, 87] on link at bounding box center [196, 86] width 9 height 5
click at [188, 87] on link at bounding box center [187, 86] width 9 height 5
click at [197, 86] on link at bounding box center [196, 86] width 9 height 5
click at [189, 94] on link at bounding box center [187, 96] width 9 height 5
click at [195, 107] on link at bounding box center [196, 105] width 9 height 5
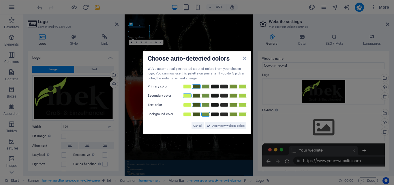
click at [203, 114] on link at bounding box center [205, 114] width 9 height 5
click at [223, 124] on span "Apply new website colors" at bounding box center [228, 125] width 32 height 7
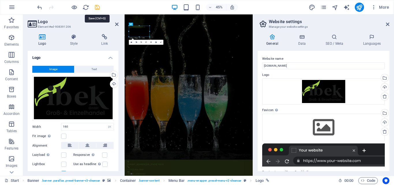
click at [96, 7] on icon "save" at bounding box center [97, 7] width 7 height 7
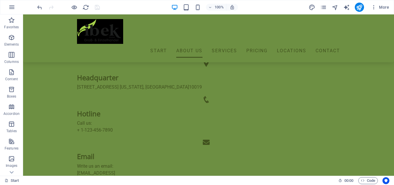
scroll to position [0, 0]
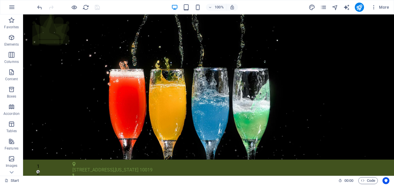
drag, startPoint x: 394, startPoint y: 38, endPoint x: 417, endPoint y: 29, distance: 24.7
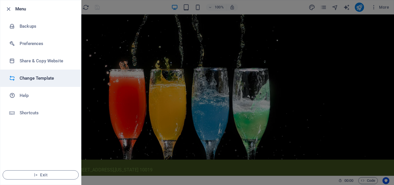
click at [40, 77] on h6 "Change Template" at bounding box center [46, 78] width 53 height 7
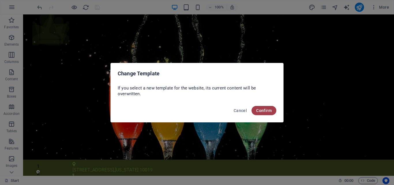
click at [265, 109] on span "Confirm" at bounding box center [264, 110] width 16 height 5
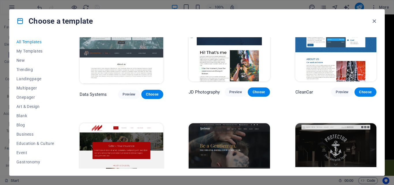
scroll to position [2165, 0]
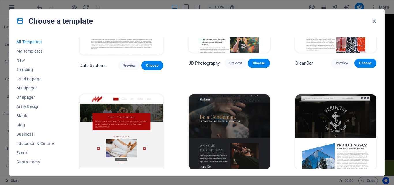
click at [227, 94] on img at bounding box center [229, 131] width 81 height 75
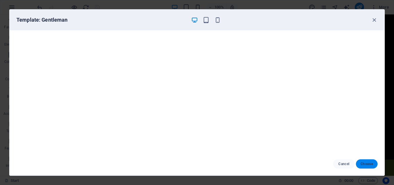
click at [360, 163] on button "Choose" at bounding box center [367, 163] width 22 height 9
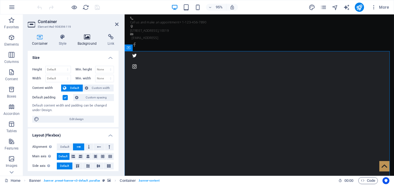
click at [84, 42] on h4 "Background" at bounding box center [88, 40] width 30 height 12
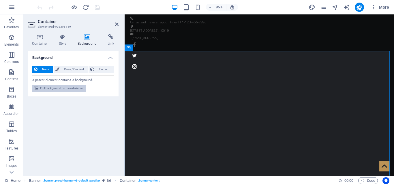
click at [61, 87] on span "Edit background on parent element" at bounding box center [62, 88] width 44 height 7
select select "fade"
select select "s"
select select "ondemand"
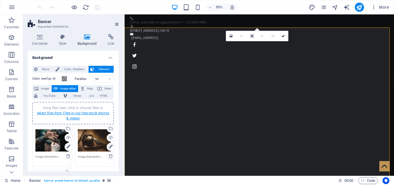
click at [72, 120] on link "select files from Files or our free stock photos & videos" at bounding box center [73, 115] width 72 height 9
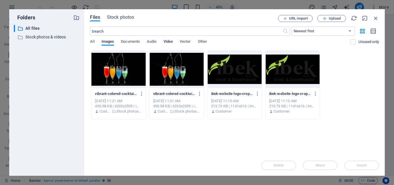
click at [168, 41] on span "Video" at bounding box center [168, 42] width 9 height 8
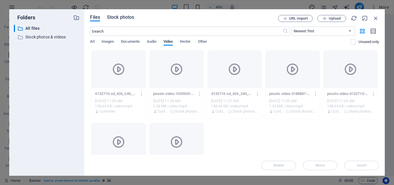
click at [128, 19] on span "Stock photos" at bounding box center [120, 17] width 27 height 7
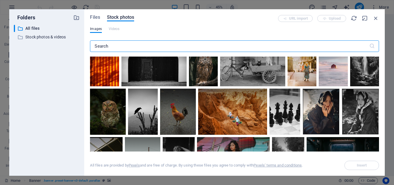
scroll to position [173, 0]
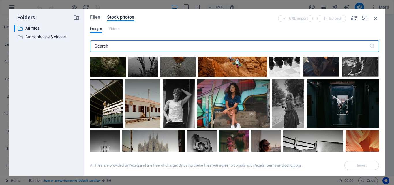
click at [137, 44] on input "text" at bounding box center [229, 46] width 279 height 12
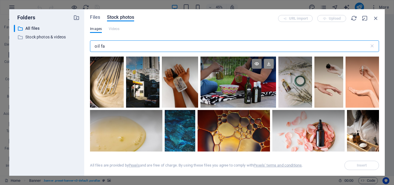
type input "oil fa"
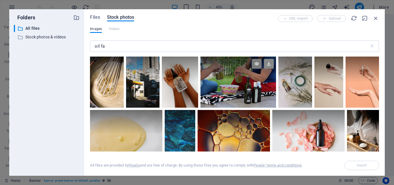
click at [268, 65] on icon at bounding box center [269, 64] width 10 height 10
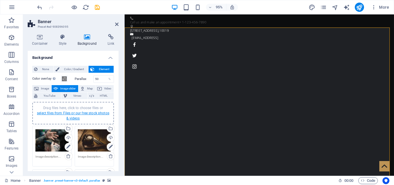
click at [74, 114] on link "select files from Files or our free stock photos & videos" at bounding box center [73, 115] width 72 height 9
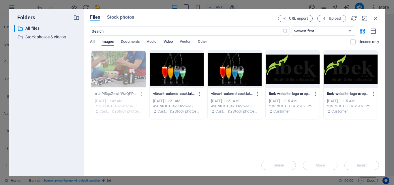
click at [165, 42] on span "Video" at bounding box center [168, 42] width 9 height 8
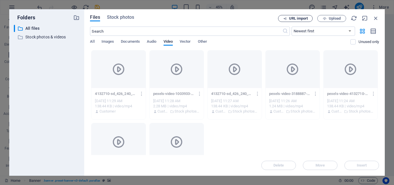
click at [305, 17] on span "URL import" at bounding box center [298, 18] width 19 height 3
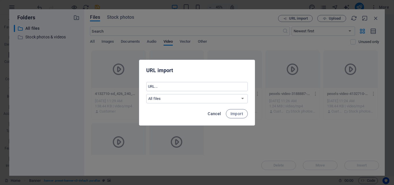
click at [212, 111] on span "Cancel" at bounding box center [214, 113] width 13 height 5
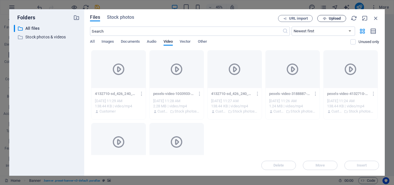
click at [328, 19] on span "Upload" at bounding box center [332, 19] width 24 height 4
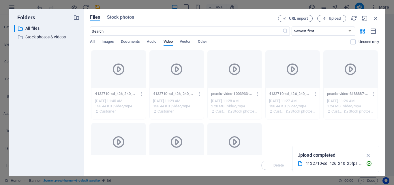
click at [354, 166] on div "4132710-sd_426_240_25fps.mp4" at bounding box center [334, 163] width 56 height 7
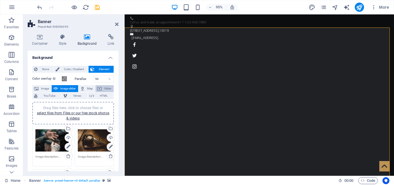
click at [106, 87] on span "Video" at bounding box center [108, 88] width 8 height 7
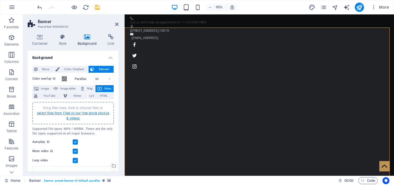
click at [70, 117] on link "select files from Files or our free stock photos & videos" at bounding box center [73, 115] width 72 height 9
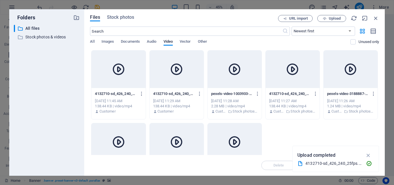
click at [125, 74] on icon at bounding box center [119, 69] width 14 height 14
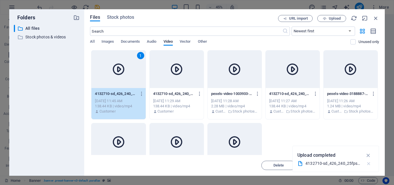
click at [371, 164] on icon "button" at bounding box center [369, 164] width 6 height 6
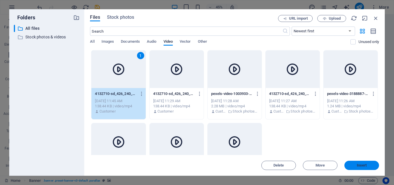
click at [363, 166] on span "Insert" at bounding box center [362, 165] width 10 height 3
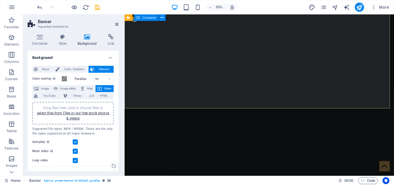
scroll to position [0, 0]
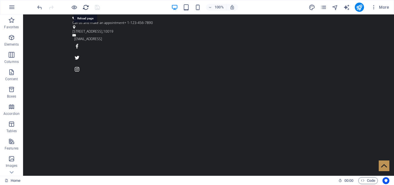
click at [87, 4] on icon "reload" at bounding box center [86, 7] width 7 height 7
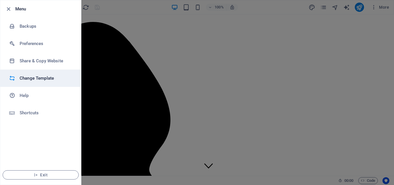
click at [42, 77] on h6 "Change Template" at bounding box center [46, 78] width 53 height 7
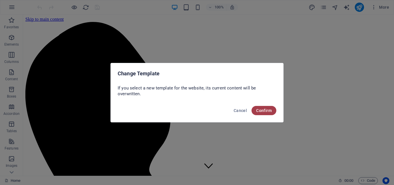
click at [257, 110] on span "Confirm" at bounding box center [264, 110] width 16 height 5
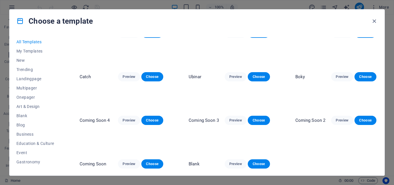
scroll to position [2511, 0]
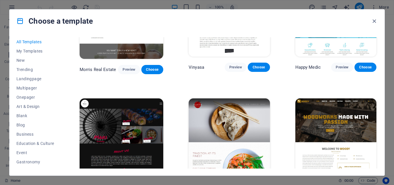
click at [344, 182] on span "Preview" at bounding box center [342, 184] width 13 height 5
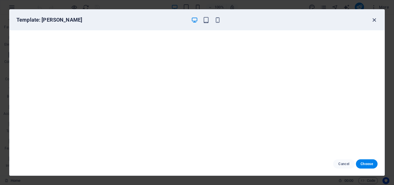
click at [373, 20] on icon "button" at bounding box center [374, 20] width 7 height 7
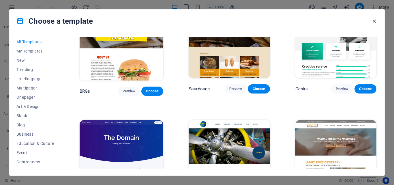
scroll to position [2742, 0]
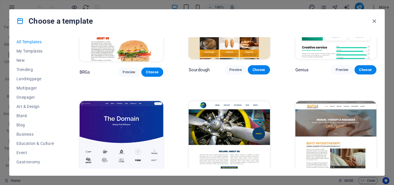
click at [343, 185] on span "Preview" at bounding box center [345, 187] width 11 height 5
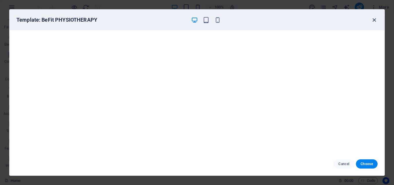
click at [376, 20] on icon "button" at bounding box center [374, 20] width 7 height 7
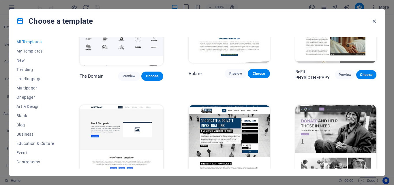
scroll to position [2887, 0]
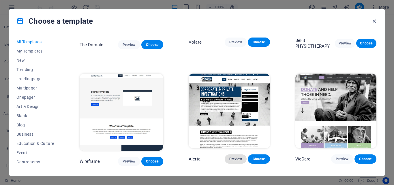
click at [240, 157] on span "Preview" at bounding box center [235, 159] width 13 height 5
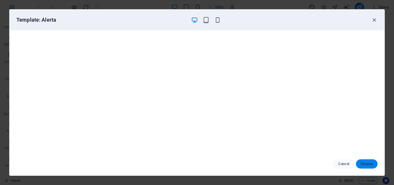
click at [363, 164] on span "Choose" at bounding box center [367, 164] width 12 height 5
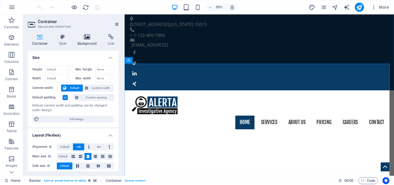
click at [92, 45] on h4 "Background" at bounding box center [88, 40] width 30 height 12
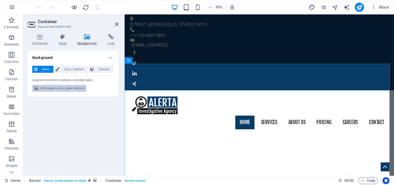
click at [72, 88] on span "Edit background on parent element" at bounding box center [62, 88] width 44 height 7
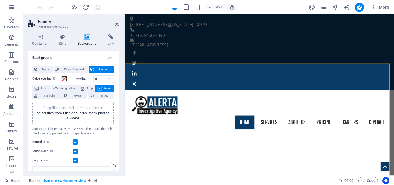
click at [79, 115] on div "Drag files here, click to choose files or select files from Files or our free s…" at bounding box center [73, 113] width 75 height 16
click at [95, 7] on icon "save" at bounding box center [97, 7] width 7 height 7
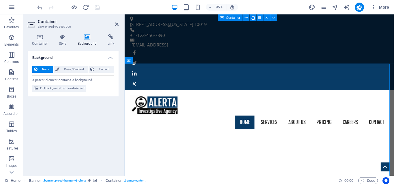
click at [85, 42] on h4 "Background" at bounding box center [88, 40] width 30 height 12
click at [31, 40] on h4 "Container" at bounding box center [41, 40] width 27 height 12
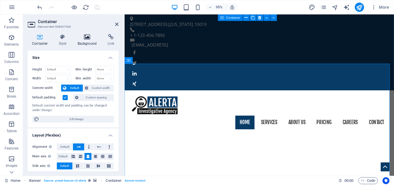
click at [94, 42] on h4 "Background" at bounding box center [88, 40] width 30 height 12
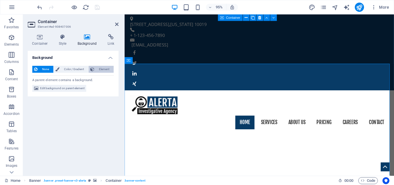
click at [104, 66] on span "Element" at bounding box center [104, 69] width 16 height 7
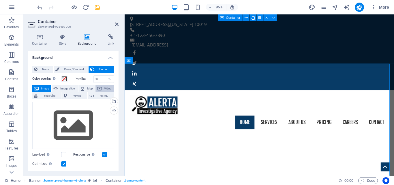
click at [106, 88] on span "Video" at bounding box center [108, 88] width 8 height 7
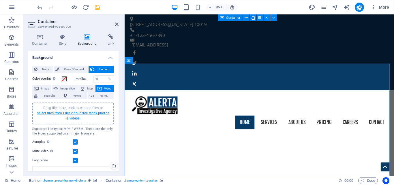
click at [88, 113] on link "select files from Files or our free stock photos & videos" at bounding box center [73, 115] width 72 height 9
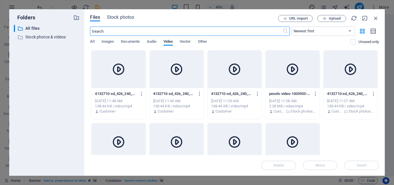
click at [134, 79] on div at bounding box center [119, 70] width 54 height 38
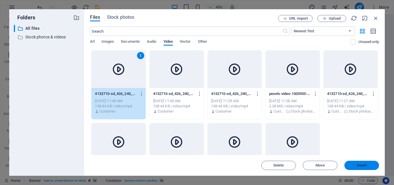
click at [354, 163] on button "Insert" at bounding box center [362, 165] width 35 height 9
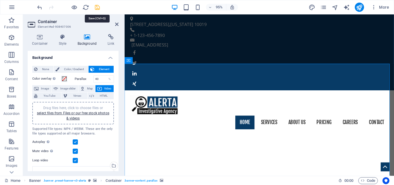
click at [98, 7] on icon "save" at bounding box center [97, 7] width 7 height 7
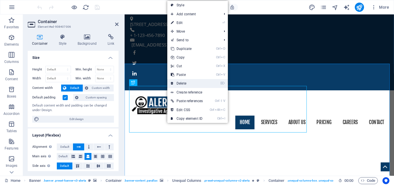
click at [202, 81] on link "⌦ Delete" at bounding box center [186, 83] width 39 height 9
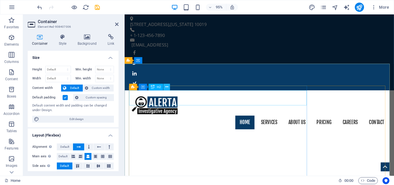
click at [167, 86] on icon at bounding box center [166, 87] width 3 height 6
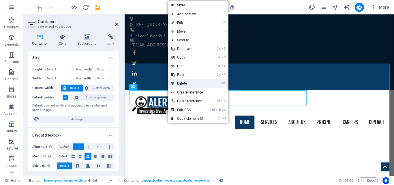
click at [181, 83] on link "⌦ Delete" at bounding box center [187, 83] width 39 height 9
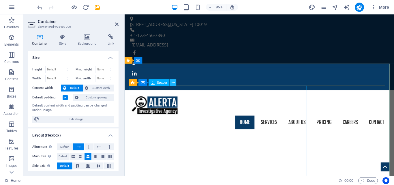
click at [172, 85] on icon at bounding box center [173, 83] width 3 height 6
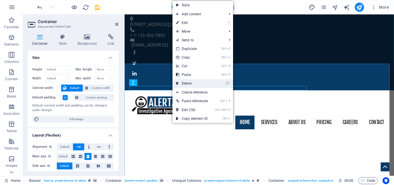
click at [183, 84] on link "⌦ Delete" at bounding box center [192, 83] width 39 height 9
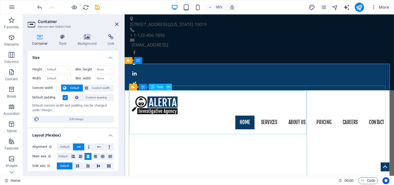
click at [168, 87] on icon at bounding box center [168, 87] width 3 height 6
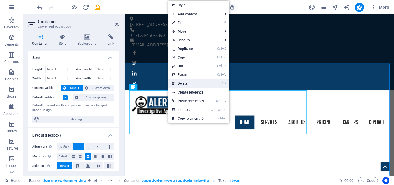
click at [187, 84] on link "⌦ Delete" at bounding box center [188, 83] width 39 height 9
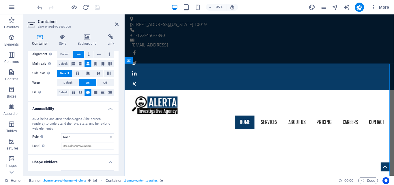
scroll to position [103, 0]
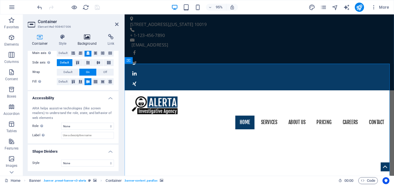
click at [88, 42] on h4 "Background" at bounding box center [88, 40] width 30 height 12
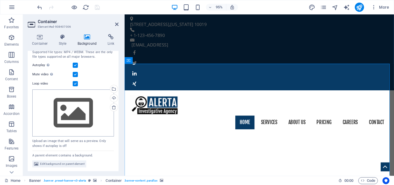
scroll to position [19, 0]
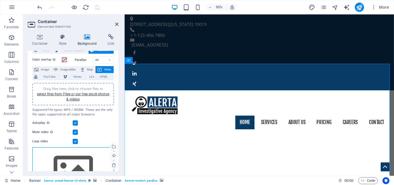
click at [78, 158] on div "Drag files here, click to choose files or select files from Files or our free s…" at bounding box center [73, 170] width 82 height 47
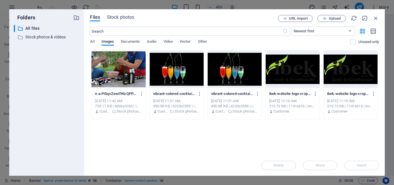
click at [137, 73] on div at bounding box center [119, 70] width 54 height 38
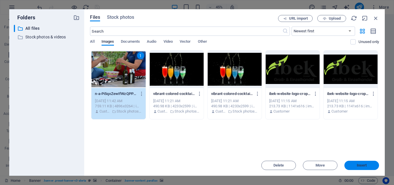
click at [359, 169] on button "Insert" at bounding box center [362, 165] width 35 height 9
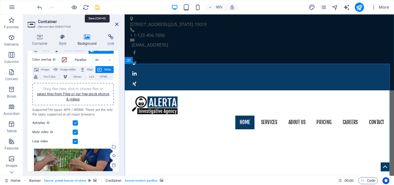
click at [95, 6] on icon "save" at bounding box center [97, 7] width 7 height 7
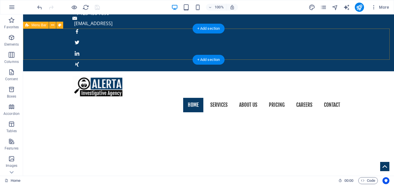
scroll to position [0, 0]
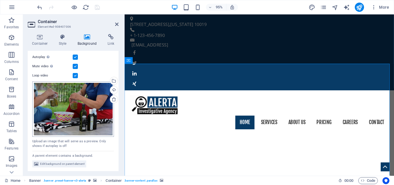
scroll to position [56, 0]
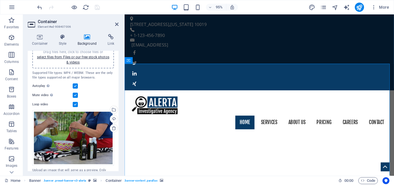
click at [91, 39] on icon at bounding box center [87, 37] width 28 height 6
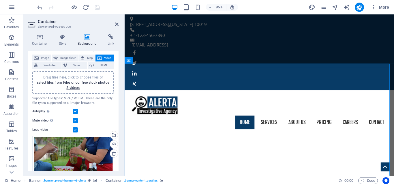
scroll to position [27, 0]
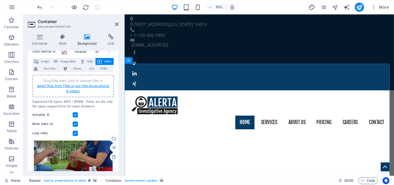
click at [68, 86] on link "select files from Files or our free stock photos & videos" at bounding box center [73, 88] width 72 height 9
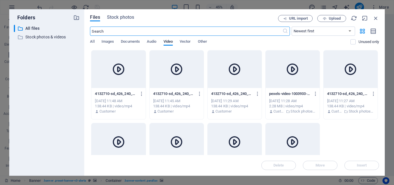
click at [216, 79] on div at bounding box center [235, 70] width 54 height 38
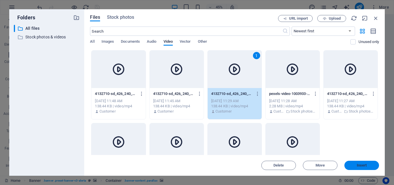
click at [356, 166] on span "Insert" at bounding box center [362, 165] width 30 height 3
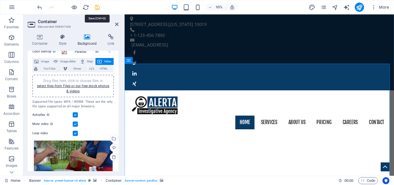
click at [97, 6] on icon "save" at bounding box center [97, 7] width 7 height 7
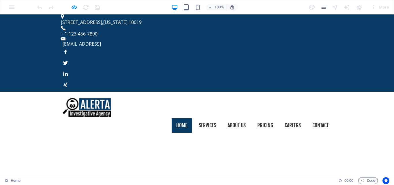
scroll to position [0, 0]
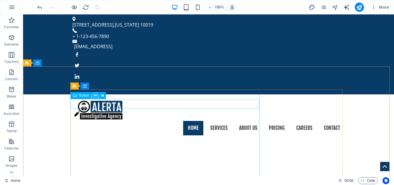
click at [98, 95] on button at bounding box center [95, 95] width 7 height 7
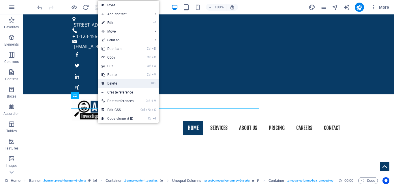
click at [122, 83] on link "⌦ Delete" at bounding box center [117, 83] width 39 height 9
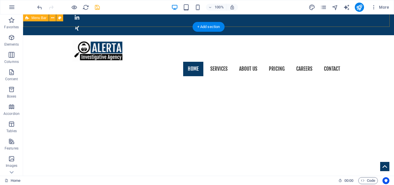
scroll to position [29, 0]
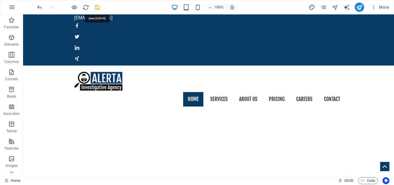
click at [98, 5] on icon "save" at bounding box center [97, 7] width 7 height 7
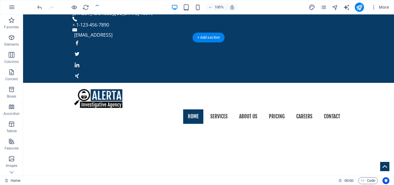
scroll to position [0, 0]
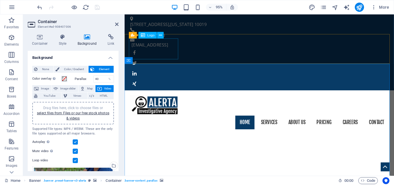
click at [171, 99] on div at bounding box center [266, 110] width 272 height 22
select select "px"
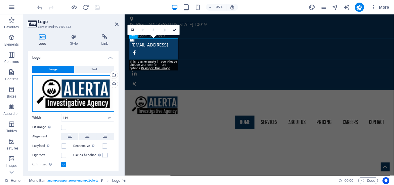
click at [84, 94] on div "Drag files here, click to choose files or select files from Files or our free s…" at bounding box center [73, 93] width 82 height 36
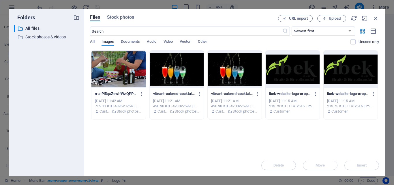
click at [300, 67] on div at bounding box center [293, 70] width 54 height 38
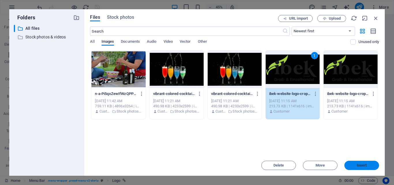
click at [362, 164] on span "Insert" at bounding box center [362, 165] width 10 height 3
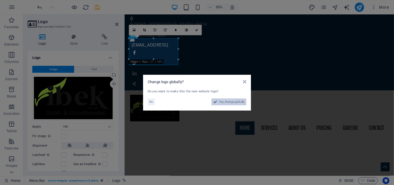
click at [229, 100] on span "Yes, change globally" at bounding box center [232, 101] width 26 height 7
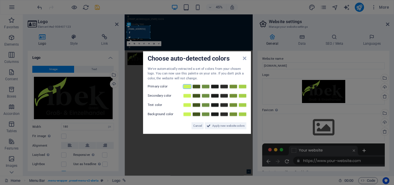
click at [186, 87] on link at bounding box center [187, 86] width 9 height 5
click at [216, 86] on link at bounding box center [215, 86] width 9 height 5
click at [202, 87] on link at bounding box center [205, 86] width 9 height 5
click at [196, 95] on link at bounding box center [196, 96] width 9 height 5
click at [207, 104] on link at bounding box center [205, 105] width 9 height 5
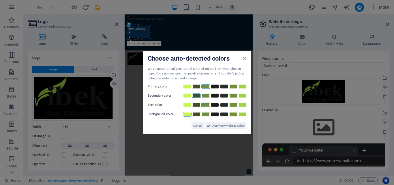
click at [189, 113] on link at bounding box center [187, 114] width 9 height 5
click at [217, 124] on span "Apply new website colors" at bounding box center [228, 125] width 32 height 7
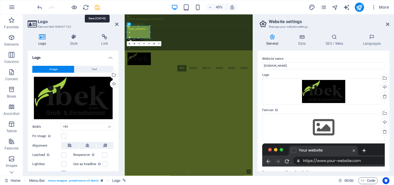
click at [96, 8] on icon "save" at bounding box center [97, 7] width 7 height 7
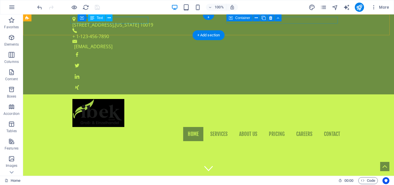
click at [137, 21] on div "1601 Broadway , New York 10019" at bounding box center [206, 24] width 268 height 7
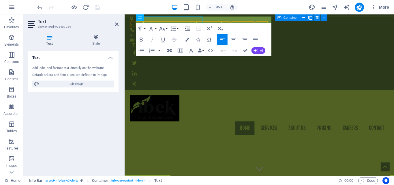
scroll to position [11, 2]
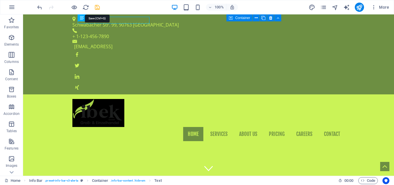
click at [97, 6] on icon "save" at bounding box center [97, 7] width 7 height 7
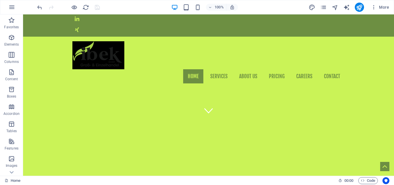
scroll to position [0, 0]
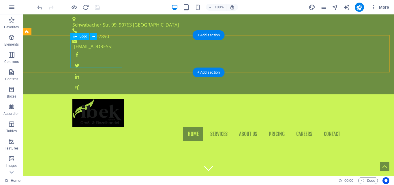
click at [98, 99] on div at bounding box center [208, 113] width 272 height 28
select select "px"
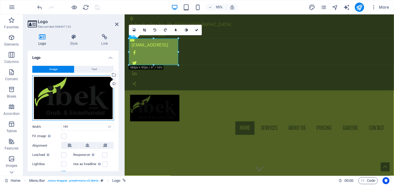
click at [87, 95] on div "Drag files here, click to choose files or select files from Files or our free s…" at bounding box center [73, 97] width 82 height 45
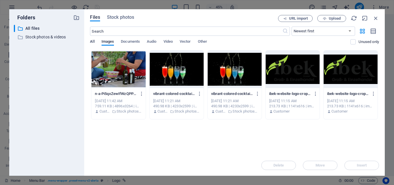
click at [94, 41] on span "All" at bounding box center [92, 42] width 4 height 8
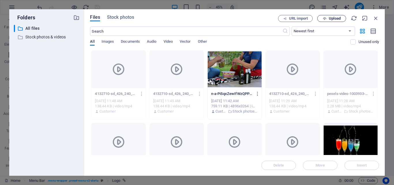
click at [335, 19] on span "Upload" at bounding box center [335, 18] width 12 height 3
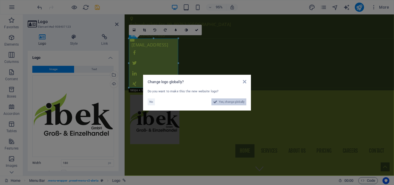
drag, startPoint x: 250, startPoint y: 192, endPoint x: 237, endPoint y: 101, distance: 92.1
click at [237, 101] on span "Yes, change globally" at bounding box center [232, 101] width 26 height 7
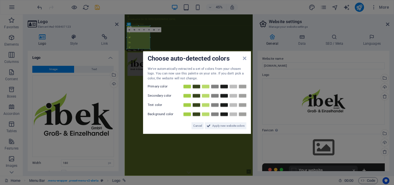
click at [96, 7] on aside "Choose auto-detected colors We've automatically extracted a set of colors from …" at bounding box center [197, 92] width 394 height 185
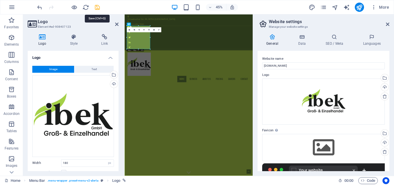
click at [97, 7] on icon "save" at bounding box center [97, 7] width 7 height 7
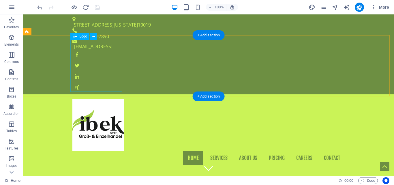
click at [114, 99] on div at bounding box center [208, 125] width 272 height 52
click at [89, 99] on div at bounding box center [208, 125] width 272 height 52
select select "px"
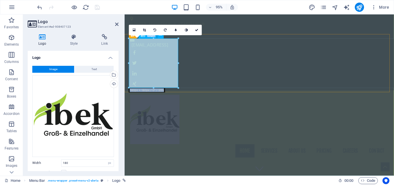
drag, startPoint x: 279, startPoint y: 53, endPoint x: 156, endPoint y: 45, distance: 122.6
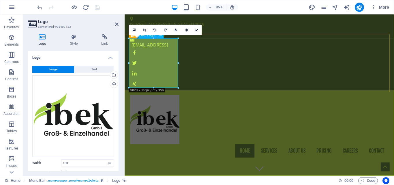
click at [157, 99] on div at bounding box center [266, 125] width 272 height 52
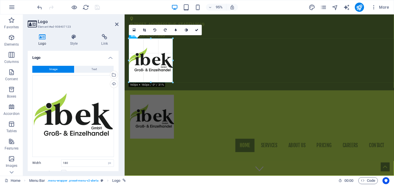
drag, startPoint x: 154, startPoint y: 88, endPoint x: 165, endPoint y: 82, distance: 11.8
type input "160"
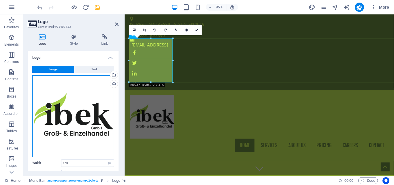
click at [87, 100] on div "Drag files here, click to choose files or select files from Files or our free s…" at bounding box center [73, 116] width 82 height 82
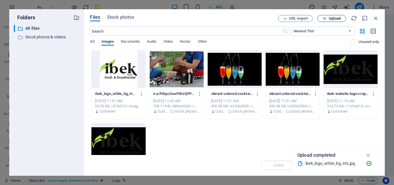
click at [332, 17] on span "Upload" at bounding box center [335, 18] width 12 height 3
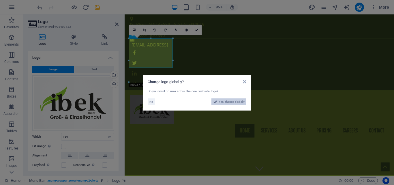
click at [235, 102] on span "Yes, change globally" at bounding box center [232, 101] width 26 height 7
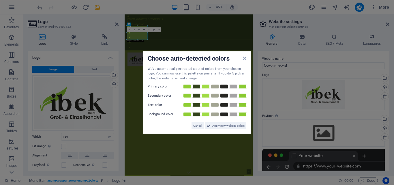
click at [96, 8] on aside "Choose auto-detected colors We've automatically extracted a set of colors from …" at bounding box center [197, 92] width 394 height 185
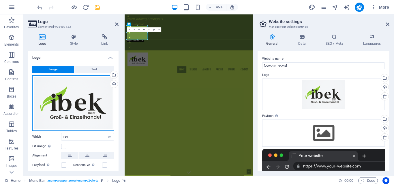
click at [83, 94] on div "Drag files here, click to choose files or select files from Files or our free s…" at bounding box center [73, 102] width 82 height 55
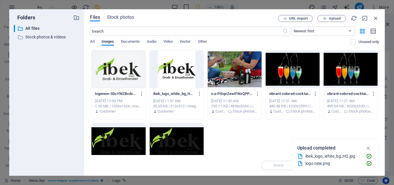
click at [126, 67] on div at bounding box center [119, 70] width 54 height 38
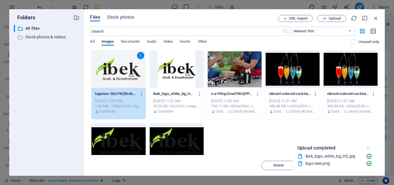
click at [367, 150] on icon "button" at bounding box center [368, 148] width 7 height 6
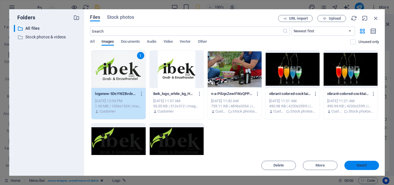
click at [359, 164] on span "Insert" at bounding box center [362, 165] width 10 height 3
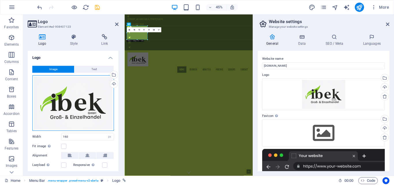
click at [82, 103] on div "Drag files here, click to choose files or select files from Files or our free s…" at bounding box center [73, 102] width 82 height 55
click at [82, 103] on body "ibekgmbh.de Home Favorites Elements Columns Content Boxes Accordion Tables Feat…" at bounding box center [197, 92] width 394 height 185
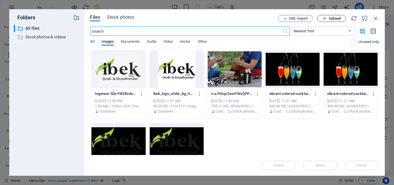
click at [332, 20] on span "Upload" at bounding box center [335, 18] width 12 height 3
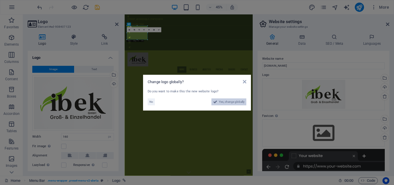
drag, startPoint x: 228, startPoint y: 102, endPoint x: 230, endPoint y: 193, distance: 91.2
click at [228, 102] on span "Yes, change globally" at bounding box center [232, 101] width 26 height 7
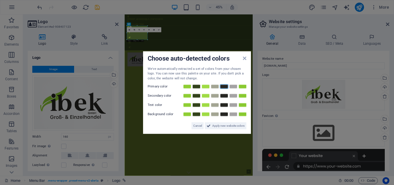
click at [223, 87] on link at bounding box center [224, 86] width 9 height 5
click at [187, 96] on link at bounding box center [187, 96] width 9 height 5
click at [206, 105] on link at bounding box center [205, 105] width 9 height 5
click at [212, 114] on link at bounding box center [215, 114] width 9 height 5
click at [220, 124] on span "Apply new website colors" at bounding box center [228, 125] width 32 height 7
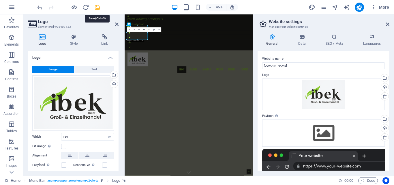
click at [99, 7] on icon "save" at bounding box center [97, 7] width 7 height 7
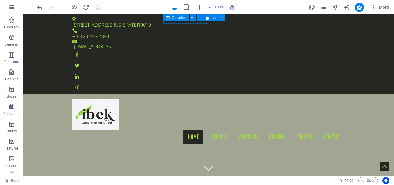
scroll to position [16, 0]
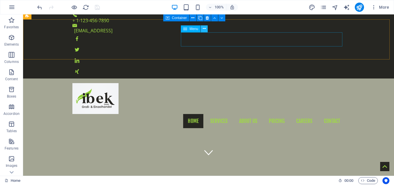
click at [206, 31] on icon at bounding box center [204, 29] width 3 height 6
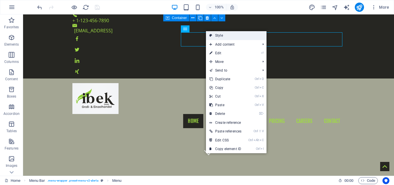
click at [228, 34] on link "Style" at bounding box center [236, 35] width 61 height 9
select select "rem"
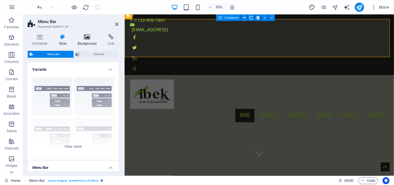
click at [85, 43] on h4 "Background" at bounding box center [88, 40] width 30 height 12
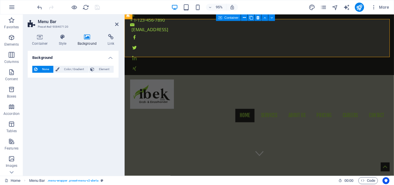
click at [85, 43] on h4 "Background" at bounding box center [88, 40] width 30 height 12
click at [73, 69] on span "Color / Gradient" at bounding box center [73, 69] width 25 height 7
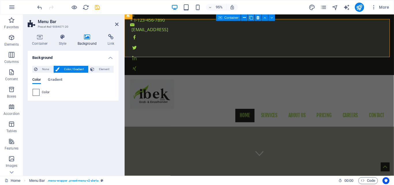
click at [39, 92] on span at bounding box center [36, 92] width 6 height 6
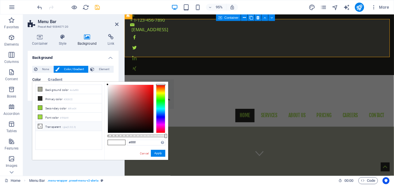
click at [41, 125] on icon at bounding box center [40, 126] width 4 height 4
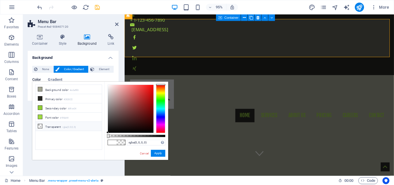
click at [41, 125] on icon at bounding box center [40, 126] width 4 height 4
click at [147, 142] on input "rgba(0, 0, 0, 0)" at bounding box center [146, 143] width 38 height 6
type input "#ffffff"
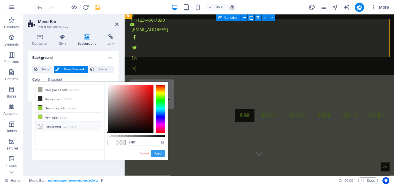
click at [160, 154] on button "Apply" at bounding box center [158, 153] width 14 height 7
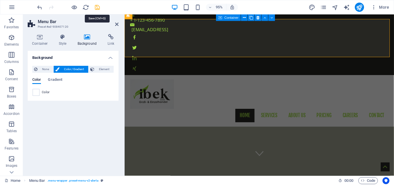
click at [97, 8] on icon "save" at bounding box center [97, 7] width 7 height 7
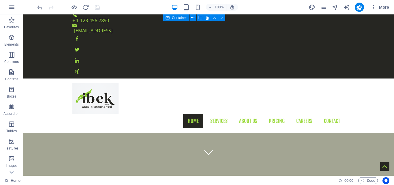
scroll to position [0, 0]
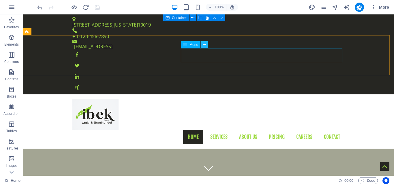
click at [206, 45] on icon at bounding box center [204, 45] width 3 height 6
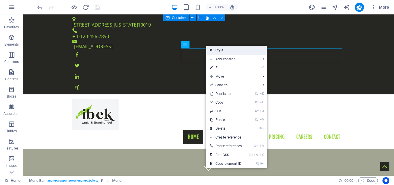
click at [226, 51] on link "Style" at bounding box center [236, 50] width 61 height 9
select select "rem"
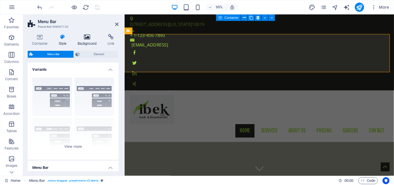
click at [85, 44] on h4 "Background" at bounding box center [88, 40] width 30 height 12
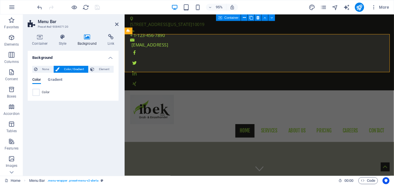
click at [46, 92] on span "Color" at bounding box center [46, 92] width 8 height 5
click at [36, 90] on span at bounding box center [36, 92] width 6 height 6
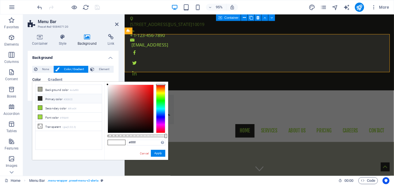
click at [39, 96] on span at bounding box center [40, 98] width 5 height 5
type input "#262622"
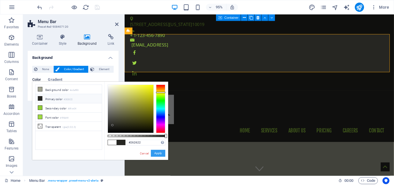
click at [157, 153] on button "Apply" at bounding box center [158, 153] width 14 height 7
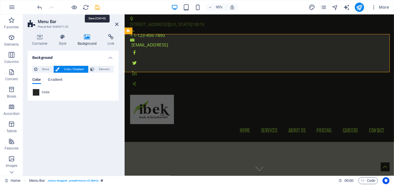
click at [96, 5] on icon "save" at bounding box center [97, 7] width 7 height 7
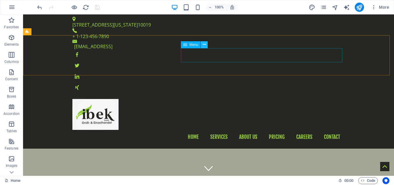
click at [203, 46] on icon at bounding box center [204, 45] width 3 height 6
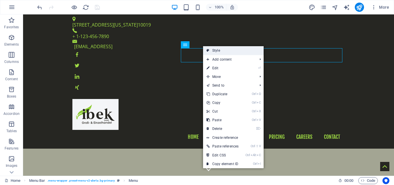
click at [218, 50] on link "Style" at bounding box center [233, 50] width 61 height 9
select select "rem"
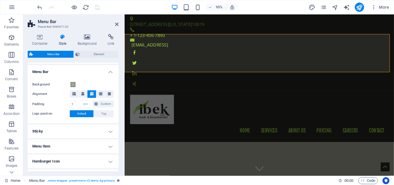
scroll to position [87, 0]
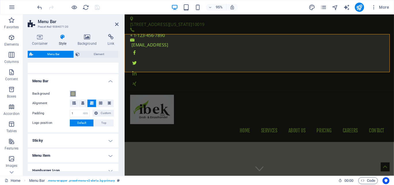
click at [72, 94] on span at bounding box center [73, 94] width 5 height 5
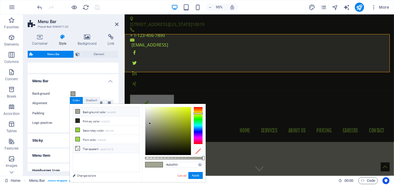
click at [86, 148] on li "Transparent rgba(0,0,0,.0)" at bounding box center [106, 148] width 66 height 9
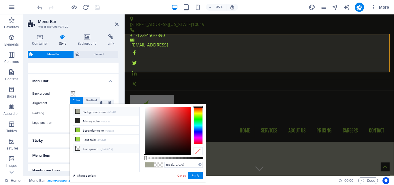
click at [99, 111] on li "Background color #a3a593" at bounding box center [106, 111] width 66 height 9
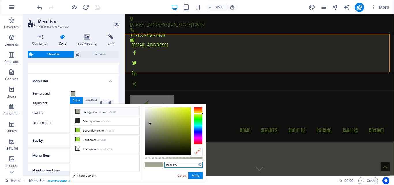
click at [173, 166] on input "#a3a593" at bounding box center [184, 165] width 38 height 6
type input "#ffffff"
click at [192, 176] on button "Apply" at bounding box center [195, 175] width 14 height 7
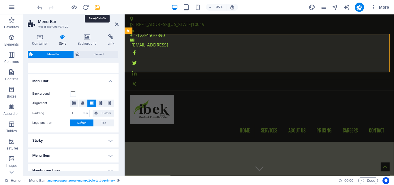
click at [99, 7] on icon "save" at bounding box center [97, 7] width 7 height 7
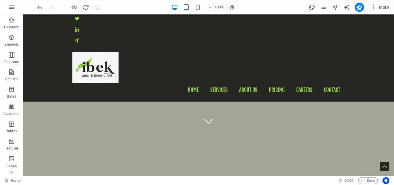
scroll to position [0, 0]
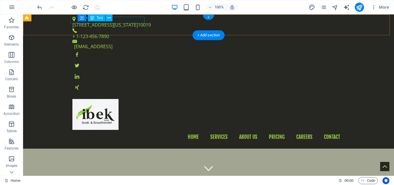
click at [137, 23] on div "1601 Broadway New York 10019" at bounding box center [206, 24] width 268 height 7
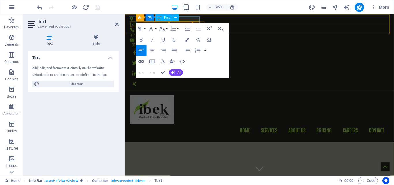
click at [202, 22] on span "10019" at bounding box center [202, 25] width 13 height 6
click at [288, 40] on figure at bounding box center [264, 41] width 268 height 3
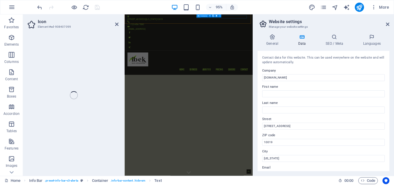
select select "xMidYMid"
select select "px"
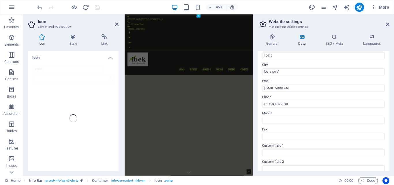
scroll to position [58, 0]
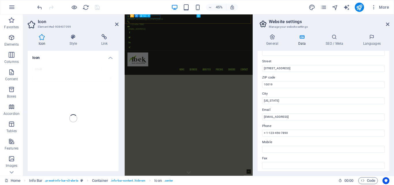
click at [194, 21] on div "1601 Broadway New York 10019" at bounding box center [265, 24] width 268 height 7
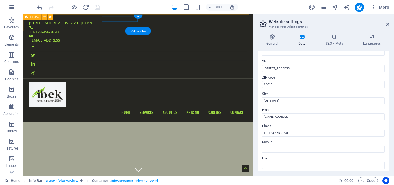
click at [103, 19] on div "1601 Broadway New York 10019 + 1-123-456-7890 6dfb5120341869f6946c8207e1f977@pl…" at bounding box center [166, 54] width 287 height 80
click at [102, 21] on div "1601 Broadway New York 10019" at bounding box center [165, 24] width 268 height 7
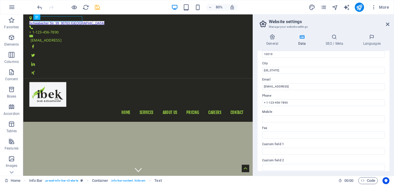
scroll to position [115, 0]
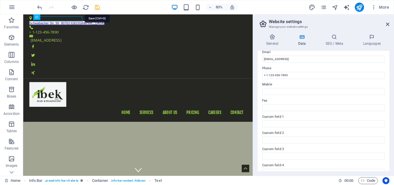
drag, startPoint x: 99, startPoint y: 7, endPoint x: 208, endPoint y: 29, distance: 110.9
click at [99, 7] on icon "save" at bounding box center [97, 7] width 7 height 7
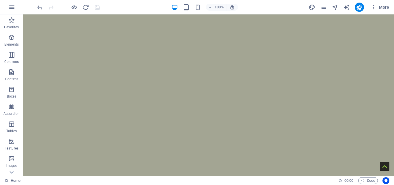
scroll to position [0, 0]
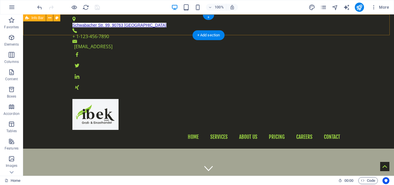
click at [144, 28] on div "Schwabacher Str. 99, 90763 Fürth + 1-123-456-7890 6dfb5120341869f6946c8207e1f97…" at bounding box center [208, 54] width 371 height 80
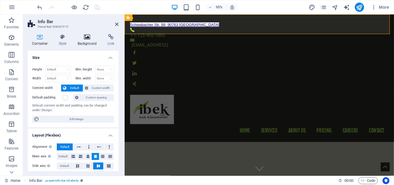
click at [93, 42] on h4 "Background" at bounding box center [88, 40] width 30 height 12
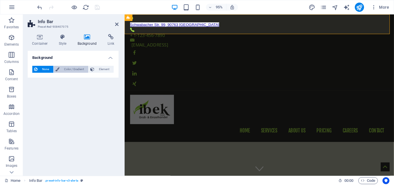
click at [77, 69] on span "Color / Gradient" at bounding box center [73, 69] width 25 height 7
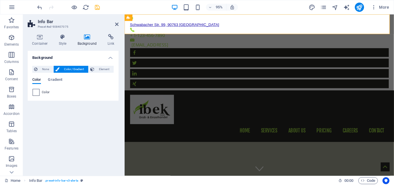
click at [37, 94] on span at bounding box center [36, 92] width 6 height 6
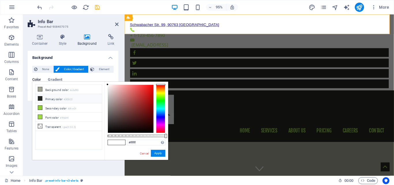
click at [53, 99] on li "Primary color #262622" at bounding box center [69, 98] width 66 height 9
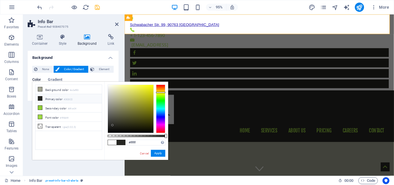
type input "#262622"
click at [42, 98] on icon at bounding box center [40, 98] width 4 height 4
click at [157, 153] on button "Apply" at bounding box center [158, 153] width 14 height 7
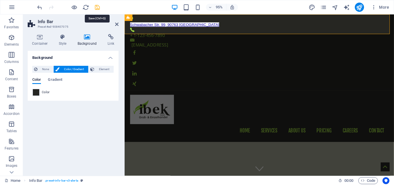
click at [98, 5] on icon "save" at bounding box center [97, 7] width 7 height 7
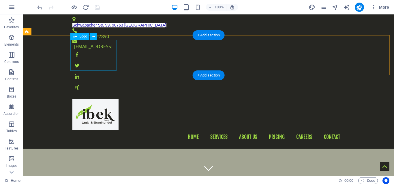
click at [105, 99] on div at bounding box center [208, 114] width 272 height 31
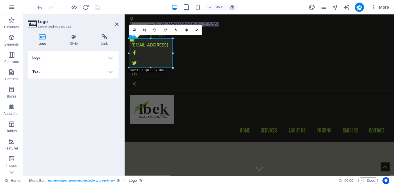
click at [61, 59] on h4 "Logo" at bounding box center [73, 58] width 91 height 14
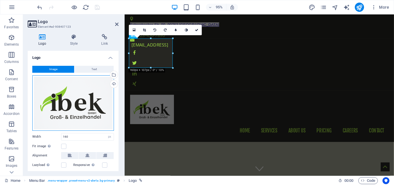
click at [66, 88] on div "Drag files here, click to choose files or select files from Files or our free s…" at bounding box center [73, 102] width 82 height 55
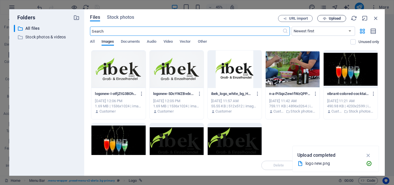
click at [337, 17] on span "Upload" at bounding box center [335, 18] width 12 height 3
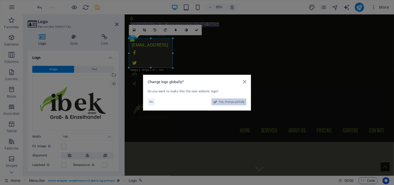
click at [232, 102] on span "Yes, change globally" at bounding box center [232, 101] width 26 height 7
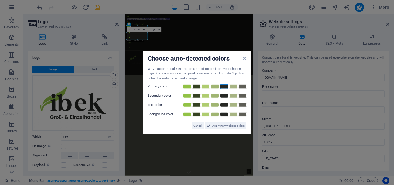
click at [222, 85] on link at bounding box center [224, 86] width 9 height 5
click at [206, 96] on link at bounding box center [205, 96] width 9 height 5
click at [198, 105] on link at bounding box center [196, 105] width 9 height 5
click at [226, 114] on link at bounding box center [224, 114] width 9 height 5
click at [224, 126] on span "Apply new website colors" at bounding box center [228, 125] width 32 height 7
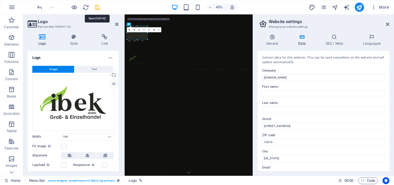
drag, startPoint x: 97, startPoint y: 7, endPoint x: 227, endPoint y: 36, distance: 133.5
click at [97, 7] on icon "save" at bounding box center [97, 7] width 7 height 7
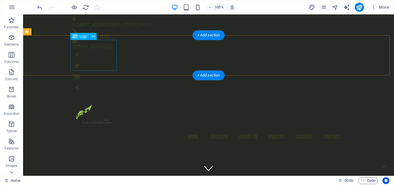
click at [100, 99] on div at bounding box center [208, 114] width 272 height 31
select select "px"
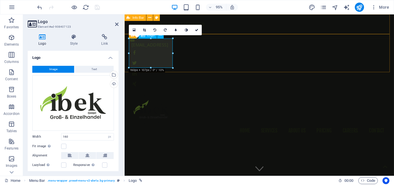
click at [160, 99] on div at bounding box center [266, 114] width 272 height 31
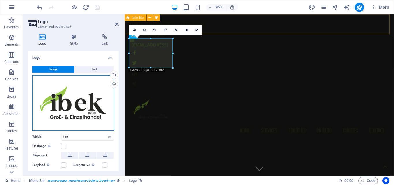
click at [78, 94] on div "Drag files here, click to choose files or select files from Files or our free s…" at bounding box center [73, 102] width 82 height 55
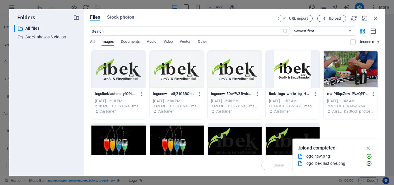
click at [328, 19] on span "Upload" at bounding box center [332, 19] width 24 height 4
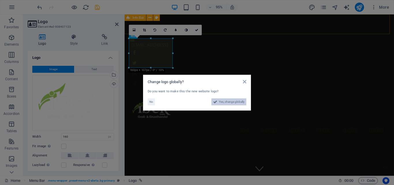
click at [228, 103] on span "Yes, change globally" at bounding box center [232, 101] width 26 height 7
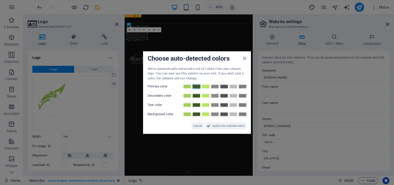
click at [199, 87] on link at bounding box center [196, 86] width 9 height 5
click at [204, 96] on link at bounding box center [205, 96] width 9 height 5
click at [196, 105] on link at bounding box center [196, 105] width 9 height 5
click at [233, 113] on link at bounding box center [233, 114] width 9 height 5
click at [231, 123] on span "Apply new website colors" at bounding box center [228, 125] width 32 height 7
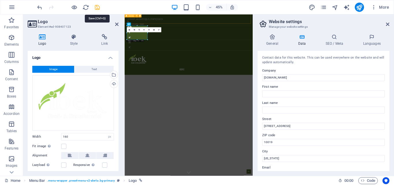
drag, startPoint x: 100, startPoint y: 8, endPoint x: 137, endPoint y: 8, distance: 36.7
click at [100, 8] on icon "save" at bounding box center [97, 7] width 7 height 7
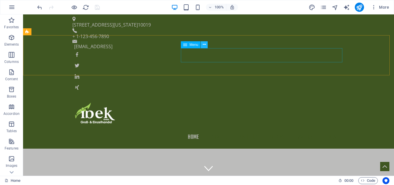
click at [206, 44] on button at bounding box center [204, 44] width 7 height 7
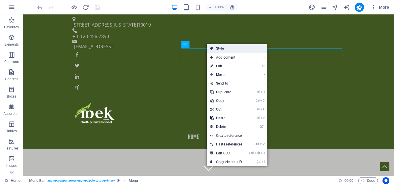
click at [234, 49] on link "Style" at bounding box center [237, 48] width 61 height 9
select select "rem"
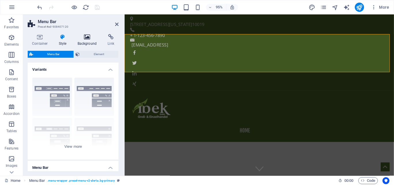
click at [91, 37] on icon at bounding box center [87, 37] width 28 height 6
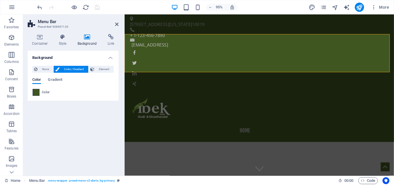
click at [36, 93] on span at bounding box center [36, 92] width 6 height 6
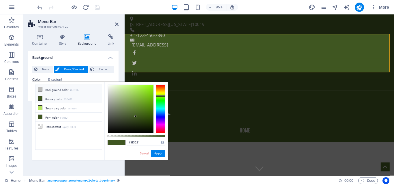
click at [57, 89] on li "Background color #bcbcbb" at bounding box center [69, 89] width 66 height 9
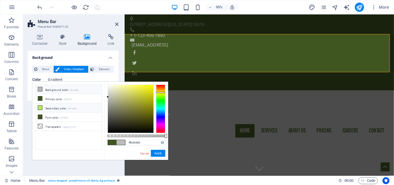
click at [58, 104] on li "Secondary color #b7e664" at bounding box center [69, 107] width 66 height 9
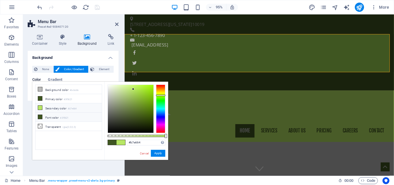
click at [57, 117] on li "Font color #3f5621" at bounding box center [69, 117] width 66 height 9
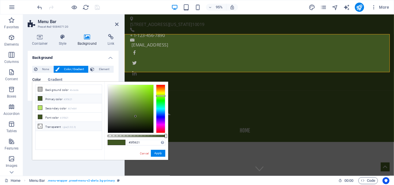
click at [61, 124] on li "Transparent rgba(0,0,0,.0)" at bounding box center [69, 126] width 66 height 9
type input "rgba(0, 0, 0, 0)"
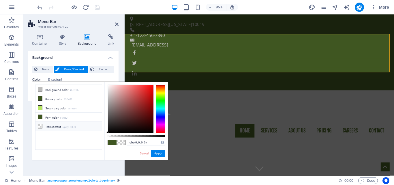
click at [118, 142] on span at bounding box center [121, 142] width 9 height 5
click at [137, 145] on input "rgba(0, 0, 0, 0)" at bounding box center [146, 143] width 38 height 6
type input "#000000"
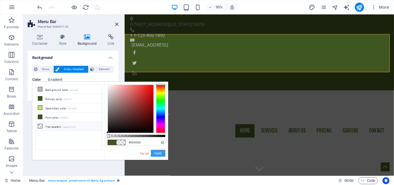
click at [154, 151] on button "Apply" at bounding box center [158, 153] width 14 height 7
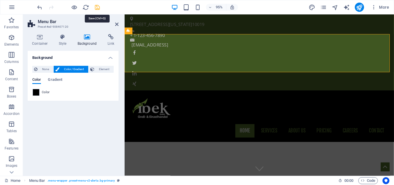
drag, startPoint x: 96, startPoint y: 6, endPoint x: 203, endPoint y: 29, distance: 109.9
click at [96, 6] on icon "save" at bounding box center [97, 7] width 7 height 7
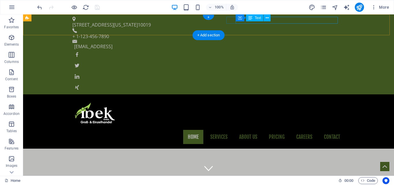
click at [294, 43] on div "6dfb5120341869f6946c8207e1f977@plesk.local" at bounding box center [207, 46] width 266 height 7
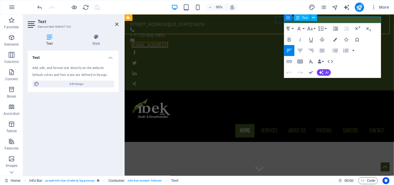
click at [171, 43] on link "6dfb5120341869f6946c8207e1f977@plesk.local" at bounding box center [151, 46] width 38 height 6
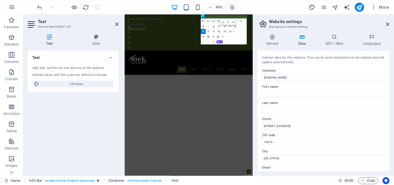
click at [333, 22] on h2 "Website settings" at bounding box center [329, 21] width 121 height 5
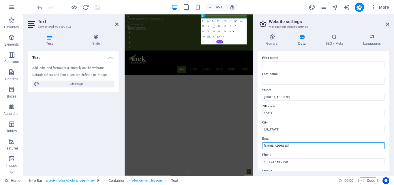
click at [333, 148] on input "6dfb5120341869f6946c8207e1f977@plesk.local" at bounding box center [323, 145] width 123 height 7
type input "6"
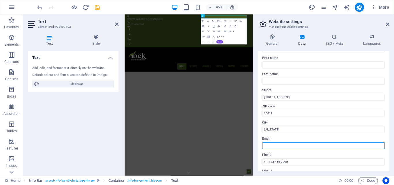
paste input "[EMAIL_ADDRESS][DOMAIN_NAME]"
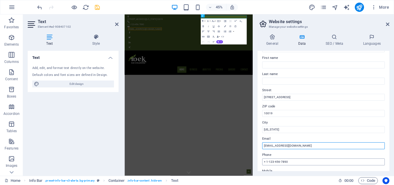
type input "[EMAIL_ADDRESS][DOMAIN_NAME]"
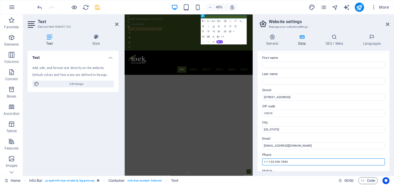
click at [302, 163] on input "+ 1-123-456-7890" at bounding box center [323, 161] width 123 height 7
click at [289, 160] on input "+ 1-123-456-7890" at bounding box center [323, 161] width 123 height 7
paste input "49176 27840632"
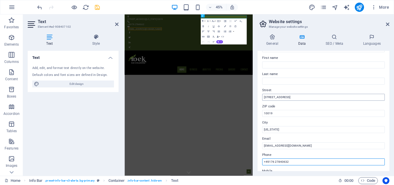
type input "+49176 27840632"
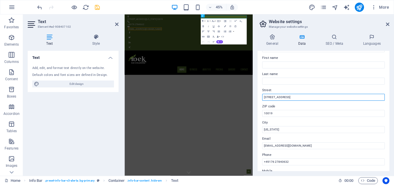
click at [292, 99] on input "1601 Broadway" at bounding box center [323, 97] width 123 height 7
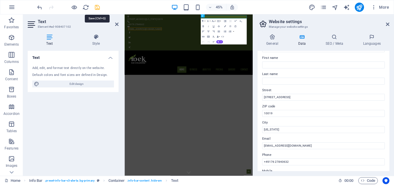
click at [99, 6] on icon "save" at bounding box center [97, 7] width 7 height 7
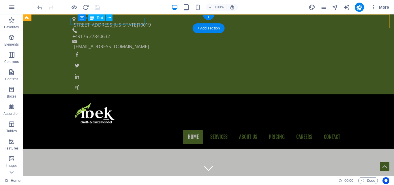
click at [138, 21] on div "1601 Broadway New York 10019" at bounding box center [206, 24] width 268 height 7
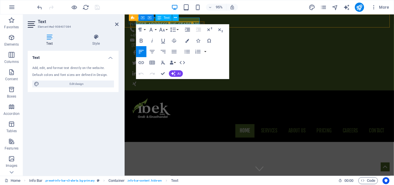
click at [196, 23] on span "10019" at bounding box center [202, 25] width 13 height 6
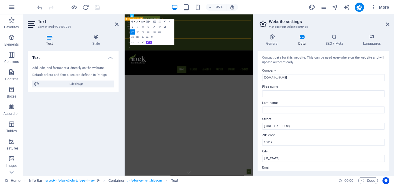
click at [271, 94] on div "Home Services About us Pricing Careers Contact" at bounding box center [267, 121] width 285 height 55
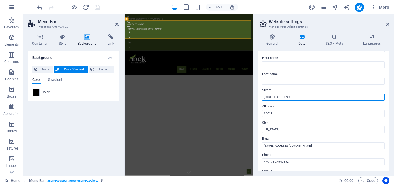
drag, startPoint x: 294, startPoint y: 98, endPoint x: 262, endPoint y: 98, distance: 31.2
click at [262, 98] on input "1601 Broadway" at bounding box center [323, 97] width 123 height 7
paste input "Schwabacher Str. 99 90763 Fürth"
drag, startPoint x: 291, startPoint y: 98, endPoint x: 299, endPoint y: 100, distance: 8.3
click at [299, 100] on input "Schwabacher Str. 99 90763 Fürth" at bounding box center [323, 97] width 123 height 7
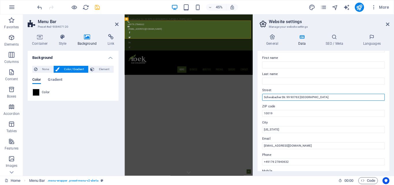
click at [309, 98] on input "Schwabacher Str. 99 90763 Fürth" at bounding box center [323, 97] width 123 height 7
type input "Schwabacher Str. 99"
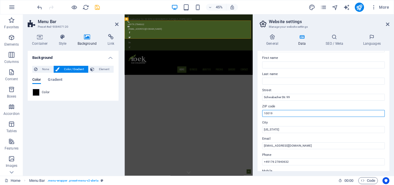
click at [280, 113] on input "10019" at bounding box center [323, 113] width 123 height 7
type input "1"
paste input "90763 Fürth"
type input "90763 Fürth"
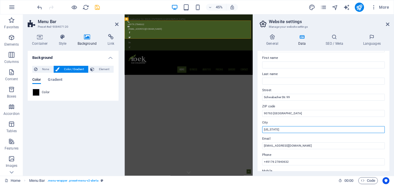
click at [285, 130] on input "New York" at bounding box center [323, 129] width 123 height 7
type input "N"
paste input "90763 Fürth"
click at [273, 131] on input "90763 Fürth" at bounding box center [323, 129] width 123 height 7
type input "Fürth"
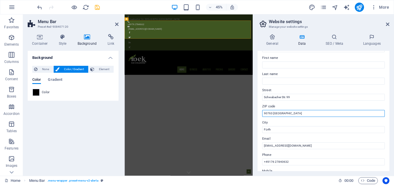
click at [285, 114] on input "90763 Fürth" at bounding box center [323, 113] width 123 height 7
type input "90763"
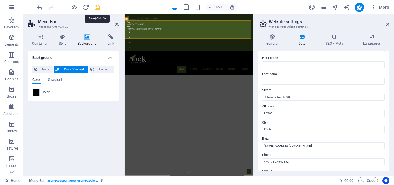
click at [95, 7] on icon "save" at bounding box center [97, 7] width 7 height 7
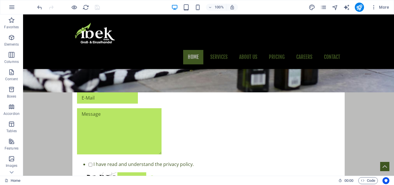
scroll to position [611, 0]
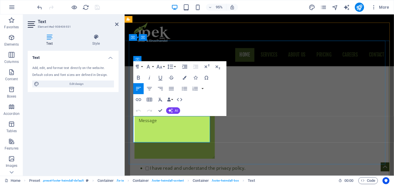
drag, startPoint x: 191, startPoint y: 145, endPoint x: 137, endPoint y: 124, distance: 58.0
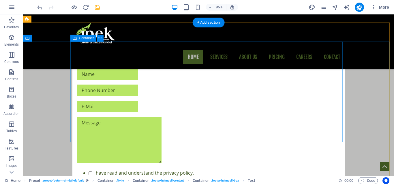
scroll to position [604, 0]
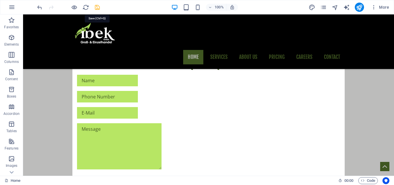
click at [96, 6] on icon "save" at bounding box center [97, 7] width 7 height 7
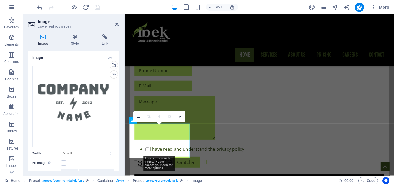
scroll to position [628, 0]
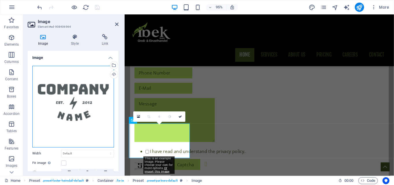
click at [78, 96] on div "Drag files here, click to choose files or select files from Files or our free s…" at bounding box center [73, 107] width 82 height 82
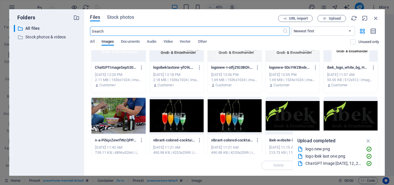
scroll to position [37, 0]
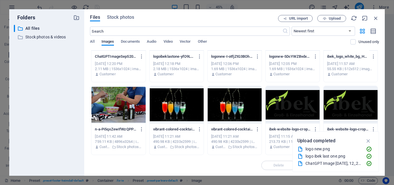
click at [179, 110] on div at bounding box center [177, 105] width 54 height 38
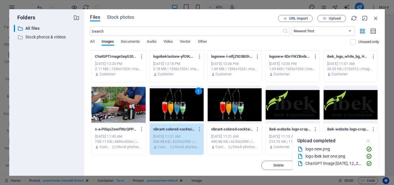
click at [371, 139] on icon "button" at bounding box center [368, 141] width 7 height 6
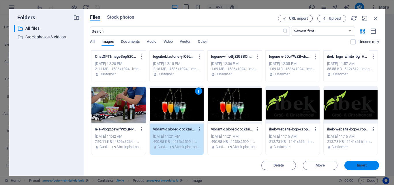
click at [361, 165] on span "Insert" at bounding box center [362, 165] width 10 height 3
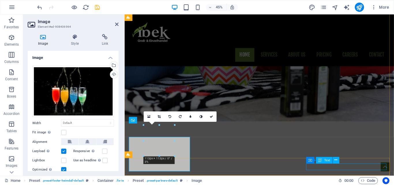
scroll to position [628, 0]
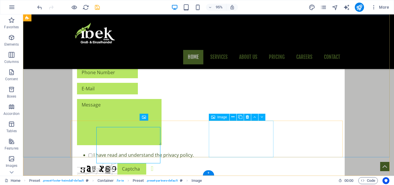
scroll to position [631, 0]
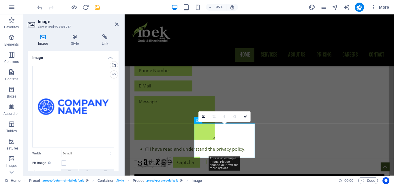
scroll to position [628, 0]
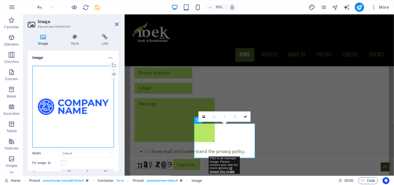
click at [91, 108] on div "Drag files here, click to choose files or select files from Files or our free s…" at bounding box center [73, 107] width 82 height 82
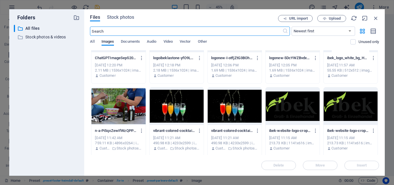
scroll to position [37, 0]
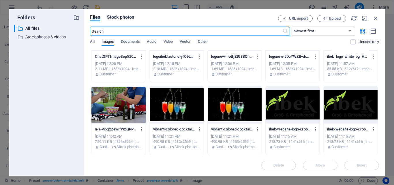
click at [128, 19] on span "Stock photos" at bounding box center [120, 17] width 27 height 7
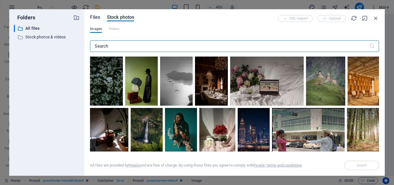
click at [96, 18] on span "Files" at bounding box center [95, 17] width 10 height 7
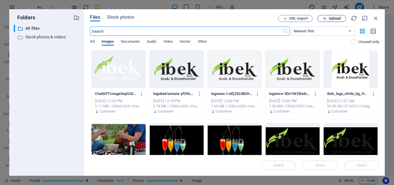
click at [333, 18] on span "Upload" at bounding box center [335, 18] width 12 height 3
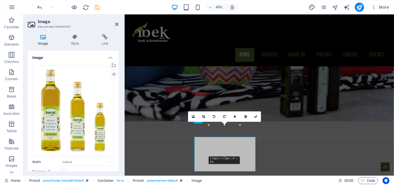
scroll to position [628, 0]
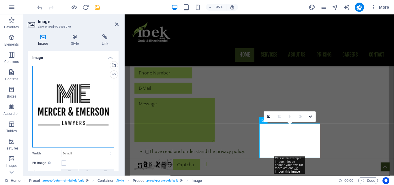
click at [83, 92] on div "Drag files here, click to choose files or select files from Files or our free s…" at bounding box center [73, 107] width 82 height 82
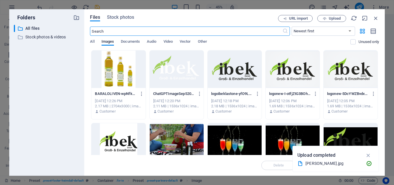
scroll to position [454, 0]
click at [331, 19] on span "Upload" at bounding box center [335, 18] width 12 height 3
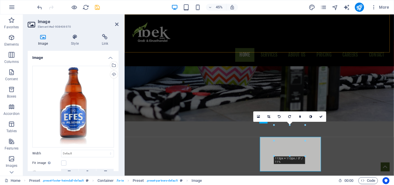
scroll to position [628, 0]
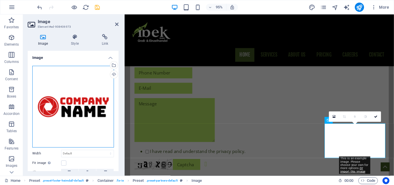
click at [89, 100] on div "Drag files here, click to choose files or select files from Files or our free s…" at bounding box center [73, 107] width 82 height 82
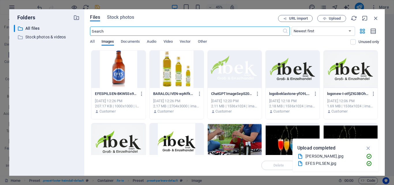
scroll to position [454, 0]
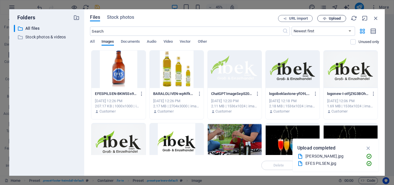
click at [328, 18] on span "Upload" at bounding box center [332, 19] width 24 height 4
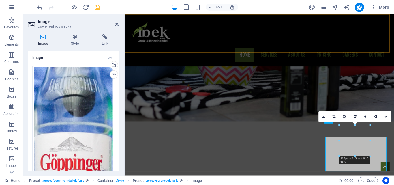
scroll to position [628, 0]
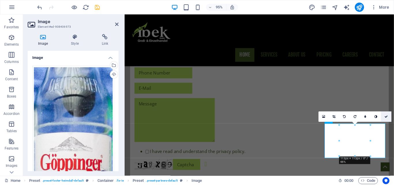
click at [387, 116] on icon at bounding box center [386, 116] width 3 height 3
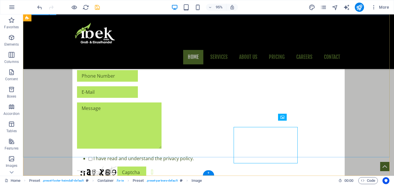
scroll to position [631, 0]
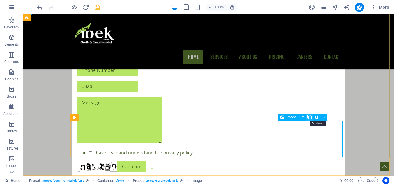
click at [311, 117] on icon at bounding box center [310, 117] width 4 height 6
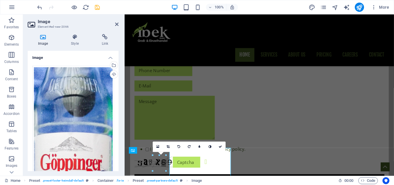
scroll to position [638, 0]
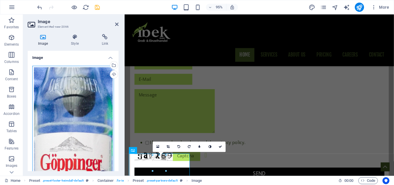
click at [81, 102] on div "Drag files here, click to choose files or select files from Files or our free s…" at bounding box center [73, 160] width 82 height 188
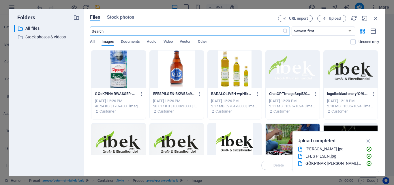
scroll to position [495, 0]
click at [330, 17] on span "Upload" at bounding box center [335, 18] width 12 height 3
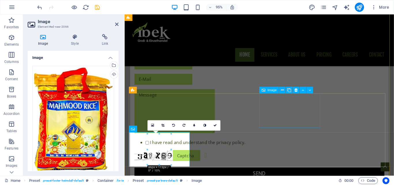
scroll to position [669, 0]
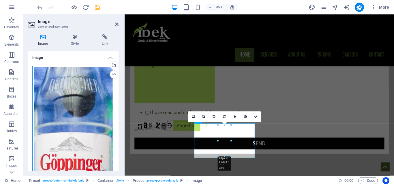
click at [83, 110] on div "Drag files here, click to choose files or select files from Files or our free s…" at bounding box center [73, 160] width 82 height 188
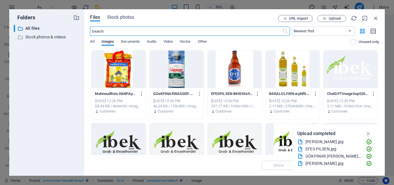
scroll to position [495, 0]
click at [332, 19] on span "Upload" at bounding box center [335, 18] width 12 height 3
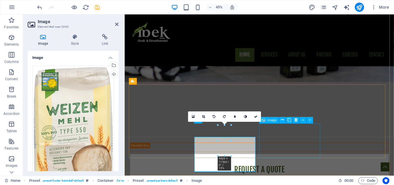
scroll to position [669, 0]
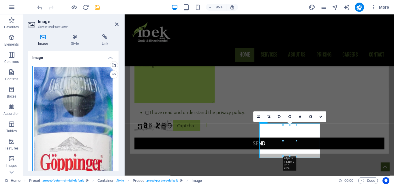
click at [87, 94] on div "Drag files here, click to choose files or select files from Files or our free s…" at bounding box center [73, 160] width 82 height 188
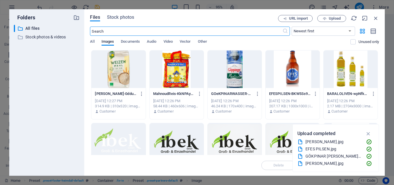
scroll to position [495, 0]
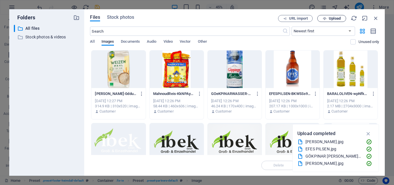
click at [333, 17] on span "Upload" at bounding box center [335, 18] width 12 height 3
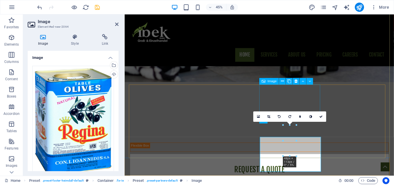
scroll to position [669, 0]
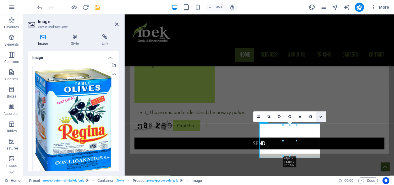
click at [322, 116] on icon at bounding box center [321, 116] width 3 height 3
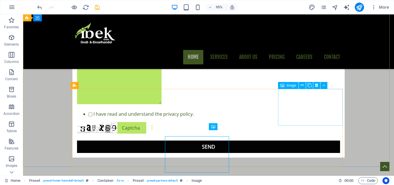
scroll to position [662, 0]
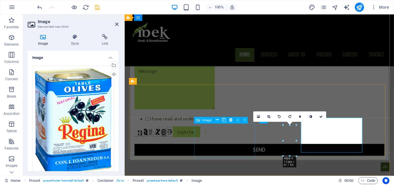
scroll to position [669, 0]
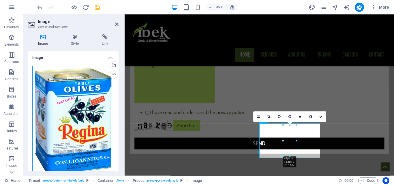
click at [85, 105] on div "Drag files here, click to choose files or select files from Files or our free s…" at bounding box center [73, 122] width 82 height 112
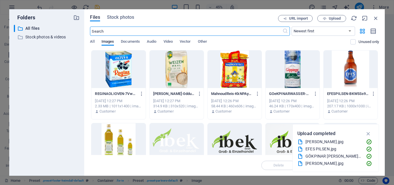
scroll to position [495, 0]
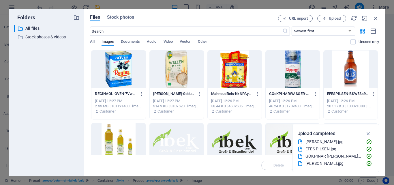
click at [131, 75] on div at bounding box center [119, 70] width 54 height 38
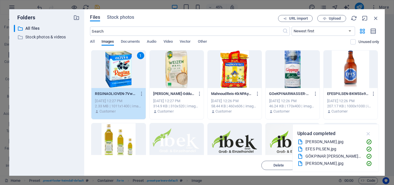
click at [370, 132] on icon "button" at bounding box center [368, 133] width 7 height 6
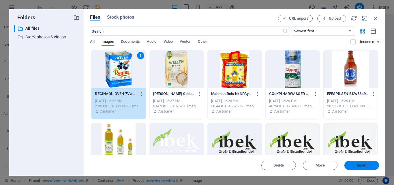
click at [361, 164] on span "Insert" at bounding box center [362, 165] width 10 height 3
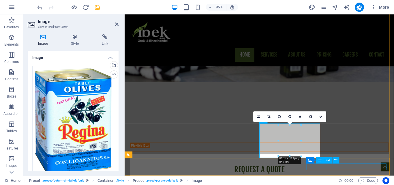
scroll to position [669, 0]
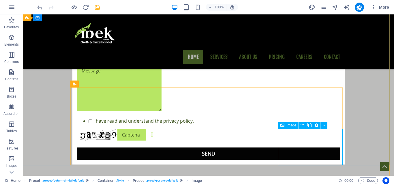
scroll to position [672, 0]
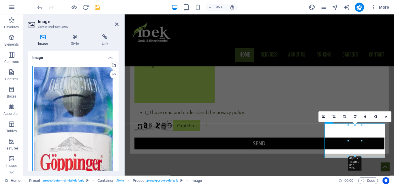
click at [89, 106] on div "Drag files here, click to choose files or select files from Files or our free s…" at bounding box center [73, 160] width 82 height 188
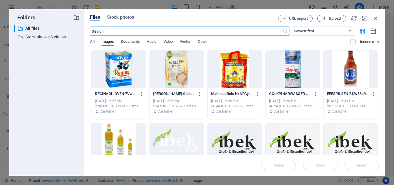
click at [321, 17] on span "Upload" at bounding box center [332, 19] width 24 height 4
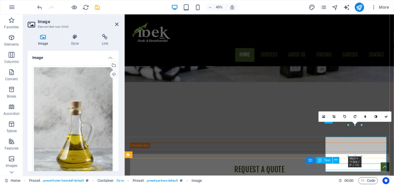
scroll to position [669, 0]
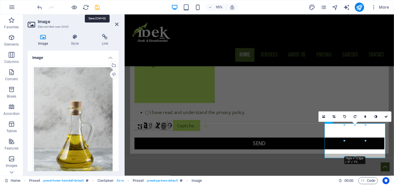
click at [96, 8] on icon "save" at bounding box center [97, 7] width 7 height 7
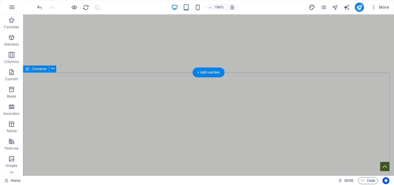
scroll to position [263, 0]
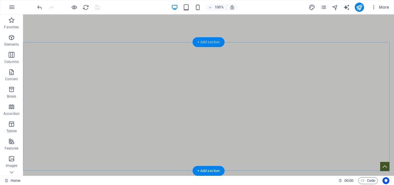
click at [210, 41] on div "+ Add section" at bounding box center [209, 42] width 32 height 10
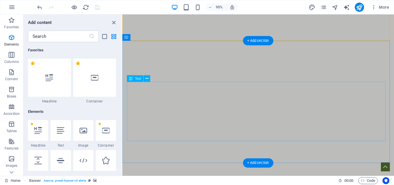
scroll to position [1010, 0]
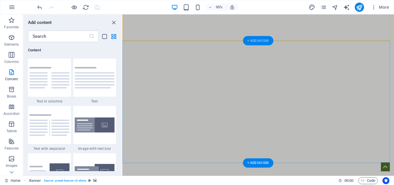
click at [268, 40] on div "+ Add section" at bounding box center [258, 40] width 30 height 9
click at [93, 131] on img at bounding box center [95, 124] width 40 height 15
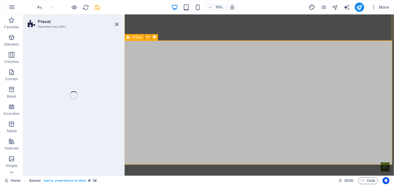
drag, startPoint x: 291, startPoint y: 84, endPoint x: 206, endPoint y: 46, distance: 93.3
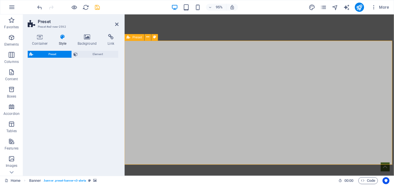
select select "rem"
select select "px"
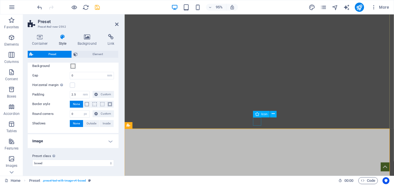
scroll to position [234, 0]
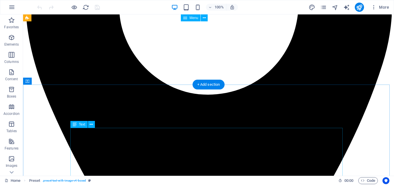
scroll to position [231, 0]
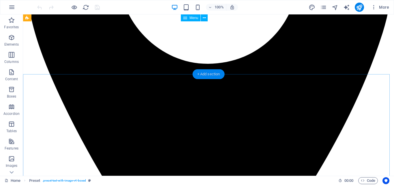
click at [204, 74] on div "+ Add section" at bounding box center [209, 74] width 32 height 10
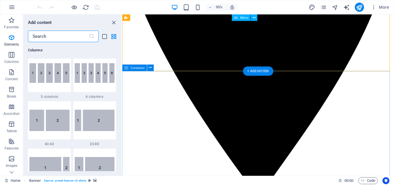
scroll to position [1010, 0]
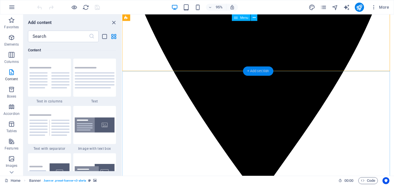
click at [266, 71] on div "+ Add section" at bounding box center [258, 70] width 30 height 9
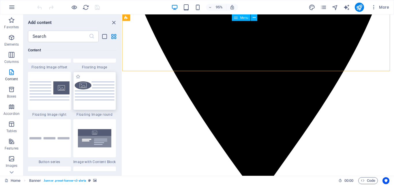
scroll to position [1356, 0]
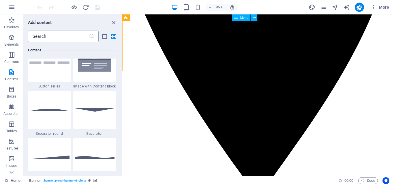
click at [59, 38] on input "text" at bounding box center [58, 37] width 61 height 12
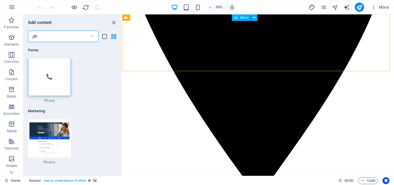
scroll to position [0, 0]
type input "p"
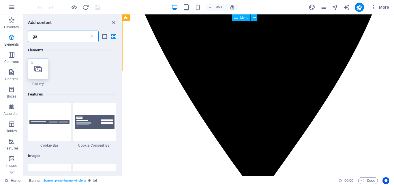
type input "ga"
click at [44, 67] on div at bounding box center [38, 69] width 20 height 21
select select "4"
select select "%"
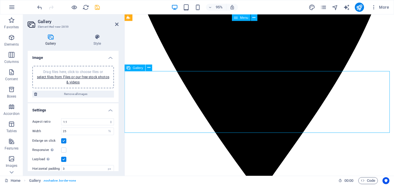
click at [76, 81] on link "select files from Files or our free stock photos & videos" at bounding box center [73, 79] width 72 height 9
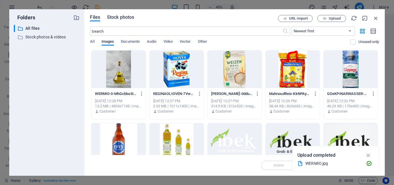
click at [127, 18] on span "Stock photos" at bounding box center [120, 17] width 27 height 7
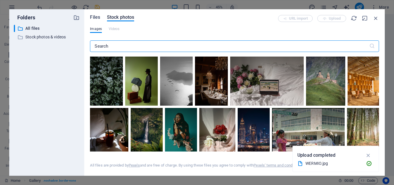
click at [97, 17] on span "Files" at bounding box center [95, 17] width 10 height 7
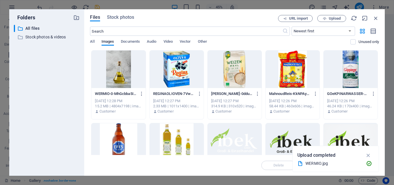
click at [186, 139] on div at bounding box center [177, 142] width 54 height 38
click at [117, 143] on div at bounding box center [119, 142] width 54 height 38
click at [173, 127] on div at bounding box center [177, 142] width 54 height 38
click at [115, 129] on div at bounding box center [119, 142] width 54 height 38
drag, startPoint x: 344, startPoint y: 66, endPoint x: 316, endPoint y: 73, distance: 29.3
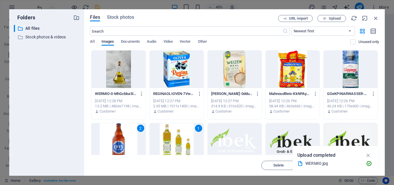
click at [345, 66] on div at bounding box center [351, 70] width 54 height 38
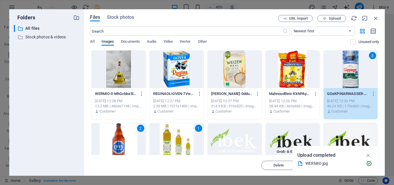
click at [299, 76] on div at bounding box center [293, 70] width 54 height 38
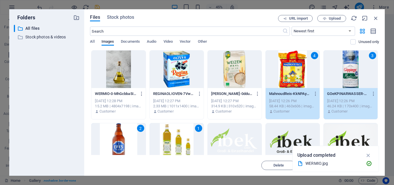
click at [245, 67] on div at bounding box center [235, 70] width 54 height 38
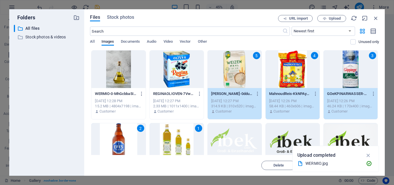
click at [184, 66] on div at bounding box center [177, 70] width 54 height 38
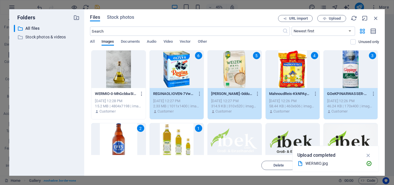
click at [126, 65] on div at bounding box center [119, 70] width 54 height 38
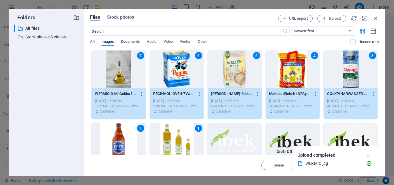
click at [369, 155] on icon "button" at bounding box center [368, 155] width 7 height 6
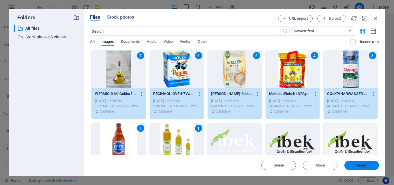
click at [365, 166] on span "Insert" at bounding box center [362, 165] width 10 height 3
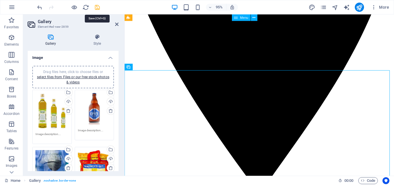
click at [98, 8] on icon "save" at bounding box center [97, 7] width 7 height 7
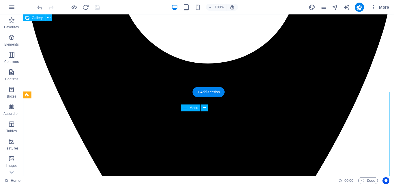
scroll to position [210, 0]
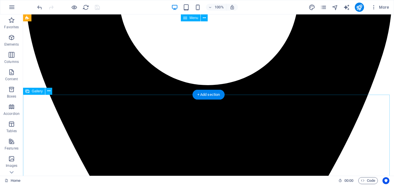
select select "4"
select select "%"
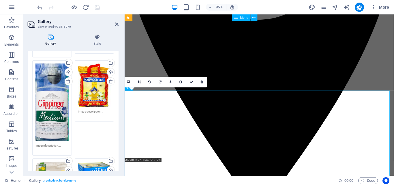
scroll to position [202, 0]
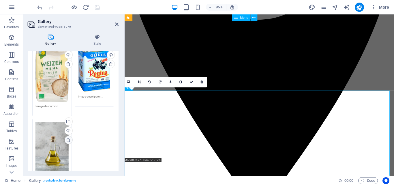
click at [68, 138] on icon at bounding box center [68, 140] width 5 height 5
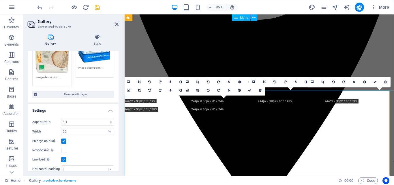
scroll to position [173, 0]
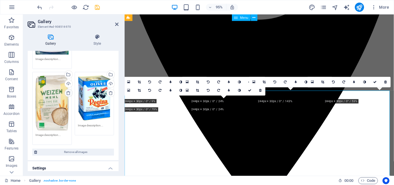
click at [68, 91] on icon at bounding box center [68, 93] width 5 height 5
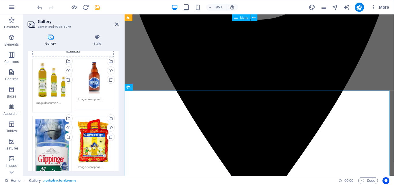
scroll to position [29, 0]
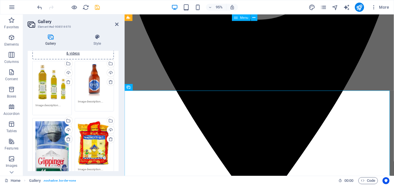
click at [69, 138] on icon at bounding box center [68, 139] width 5 height 5
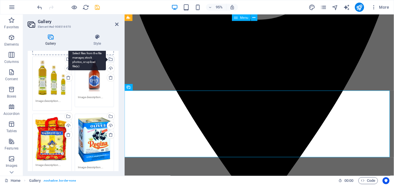
scroll to position [0, 0]
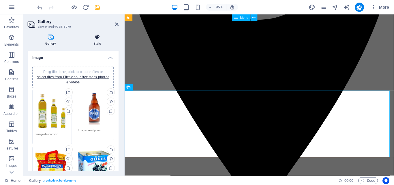
click at [96, 39] on icon at bounding box center [97, 37] width 43 height 6
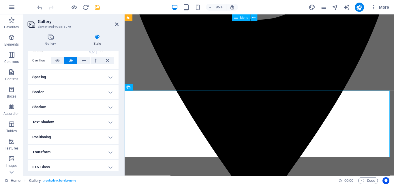
scroll to position [58, 0]
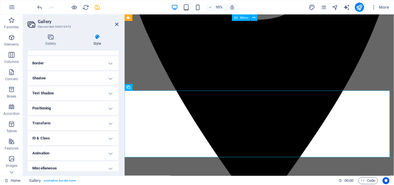
click at [59, 153] on h4 "Animation" at bounding box center [73, 153] width 91 height 14
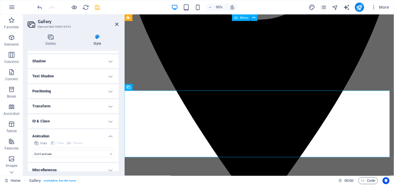
scroll to position [81, 0]
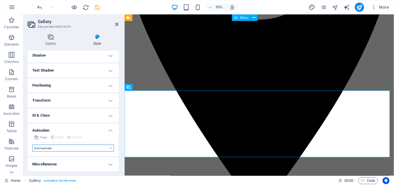
click at [59, 150] on select "Don't animate Show / Hide Slide up/down Zoom in/out Slide left to right Slide r…" at bounding box center [73, 148] width 82 height 7
select select "slide"
click at [32, 145] on select "Don't animate Show / Hide Slide up/down Zoom in/out Slide left to right Slide r…" at bounding box center [73, 148] width 82 height 7
select select "scroll"
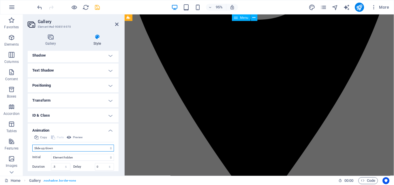
click at [67, 148] on select "Don't animate Show / Hide Slide up/down Zoom in/out Slide left to right Slide r…" at bounding box center [73, 148] width 82 height 7
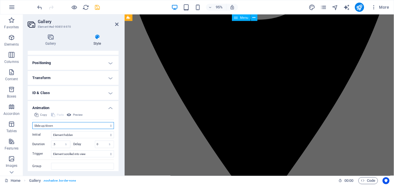
scroll to position [109, 0]
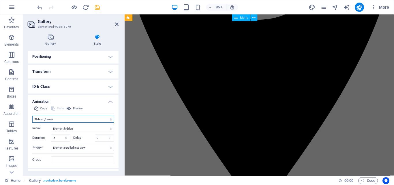
click at [62, 119] on select "Don't animate Show / Hide Slide up/down Zoom in/out Slide left to right Slide r…" at bounding box center [73, 119] width 82 height 7
click at [32, 116] on select "Don't animate Show / Hide Slide up/down Zoom in/out Slide left to right Slide r…" at bounding box center [73, 119] width 82 height 7
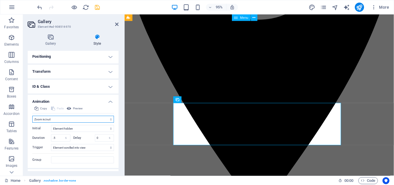
click at [72, 118] on select "Don't animate Show / Hide Slide up/down Zoom in/out Slide left to right Slide r…" at bounding box center [73, 119] width 82 height 7
click at [32, 116] on select "Don't animate Show / Hide Slide up/down Zoom in/out Slide left to right Slide r…" at bounding box center [73, 119] width 82 height 7
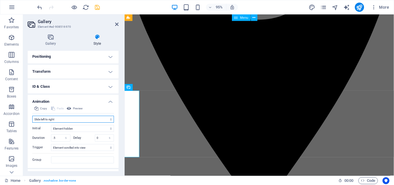
click at [66, 120] on select "Don't animate Show / Hide Slide up/down Zoom in/out Slide left to right Slide r…" at bounding box center [73, 119] width 82 height 7
click at [32, 116] on select "Don't animate Show / Hide Slide up/down Zoom in/out Slide left to right Slide r…" at bounding box center [73, 119] width 82 height 7
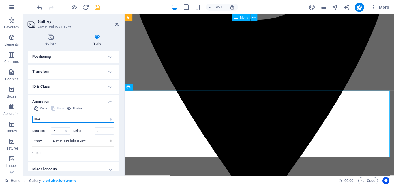
click at [64, 118] on select "Don't animate Show / Hide Slide up/down Zoom in/out Slide left to right Slide r…" at bounding box center [73, 119] width 82 height 7
click at [32, 116] on select "Don't animate Show / Hide Slide up/down Zoom in/out Slide left to right Slide r…" at bounding box center [73, 119] width 82 height 7
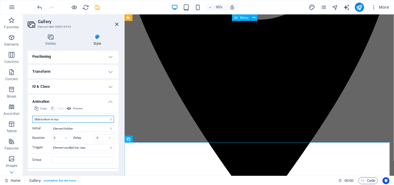
click at [81, 118] on select "Don't animate Show / Hide Slide up/down Zoom in/out Slide left to right Slide r…" at bounding box center [73, 119] width 82 height 7
select select "move-top-to-bottom"
click at [32, 116] on select "Don't animate Show / Hide Slide up/down Zoom in/out Slide left to right Slide r…" at bounding box center [73, 119] width 82 height 7
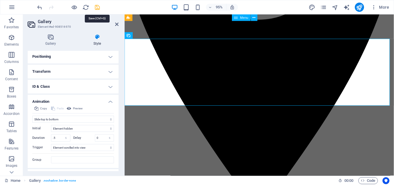
click at [100, 7] on icon "save" at bounding box center [97, 7] width 7 height 7
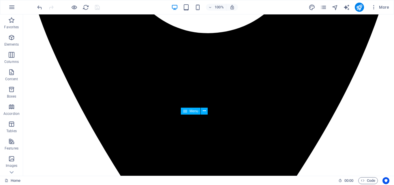
scroll to position [254, 0]
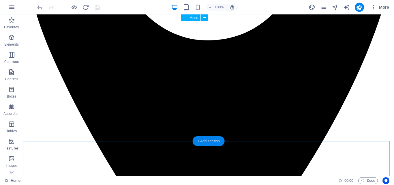
click at [208, 139] on div "+ Add section" at bounding box center [209, 141] width 32 height 10
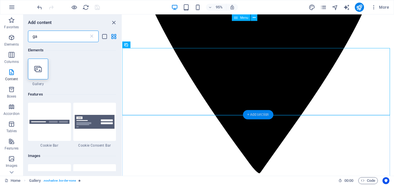
click at [262, 114] on div "+ Add section" at bounding box center [258, 114] width 30 height 9
click at [91, 38] on icon at bounding box center [92, 36] width 6 height 6
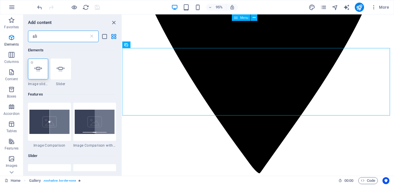
type input "sli"
click at [42, 74] on div at bounding box center [38, 69] width 20 height 21
select select "ms"
select select "s"
select select "progressive"
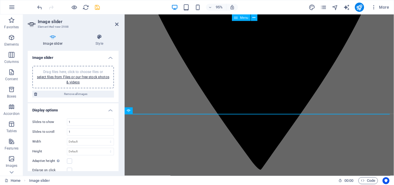
click at [74, 79] on div "Drag files here, click to choose files or select files from Files or our free s…" at bounding box center [73, 77] width 75 height 16
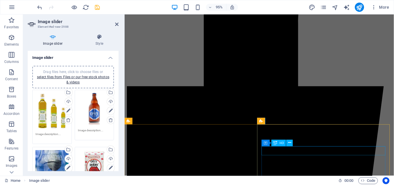
scroll to position [1063, 0]
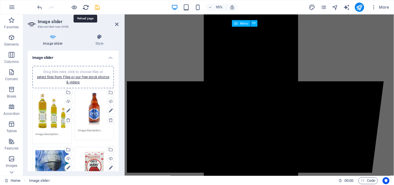
drag, startPoint x: 88, startPoint y: 8, endPoint x: 196, endPoint y: 18, distance: 108.4
click at [88, 8] on icon "reload" at bounding box center [86, 7] width 7 height 7
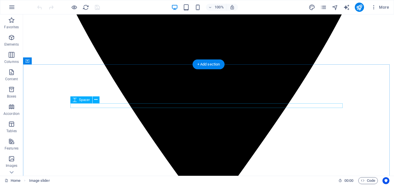
scroll to position [318, 0]
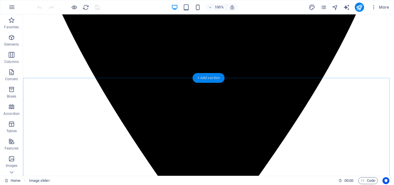
click at [205, 79] on div "+ Add section" at bounding box center [209, 78] width 32 height 10
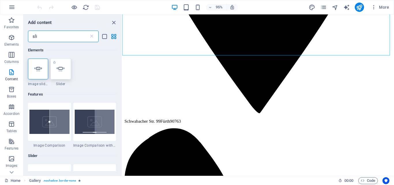
click at [58, 70] on icon at bounding box center [61, 69] width 8 height 8
select select "ms"
select select "s"
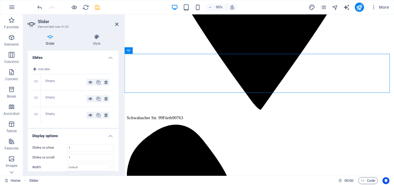
click at [67, 80] on div "Empty" at bounding box center [66, 82] width 41 height 7
click at [45, 69] on span "Add slide" at bounding box center [44, 69] width 12 height 7
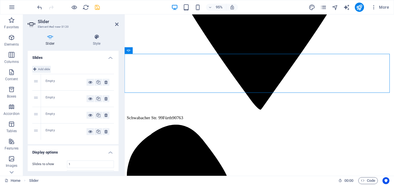
click at [51, 70] on button "Add slide" at bounding box center [41, 69] width 18 height 7
click at [104, 149] on icon at bounding box center [105, 148] width 3 height 7
click at [104, 133] on icon at bounding box center [105, 131] width 3 height 7
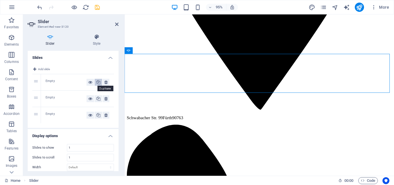
click at [97, 83] on icon at bounding box center [98, 82] width 4 height 7
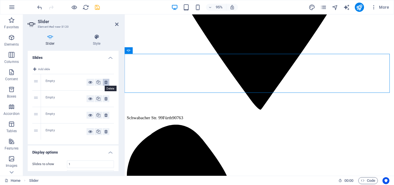
click at [104, 81] on icon at bounding box center [105, 82] width 3 height 7
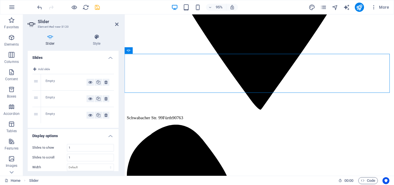
click at [53, 80] on div "Empty" at bounding box center [66, 82] width 41 height 7
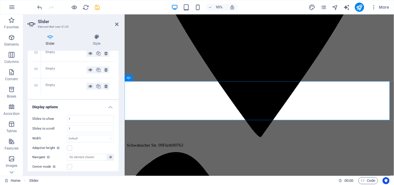
scroll to position [0, 0]
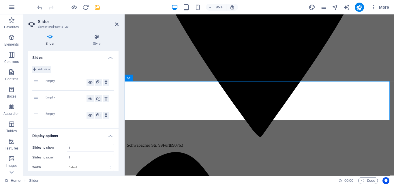
click at [46, 68] on span "Add slide" at bounding box center [44, 69] width 12 height 7
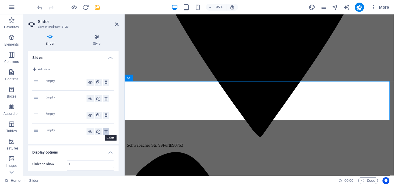
click at [104, 133] on icon at bounding box center [105, 131] width 3 height 7
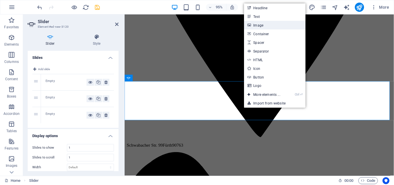
click at [272, 25] on link "Image" at bounding box center [274, 25] width 61 height 9
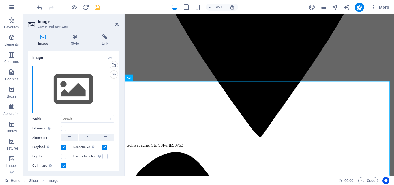
click at [68, 94] on div "Drag files here, click to choose files or select files from Files or our free s…" at bounding box center [73, 89] width 82 height 47
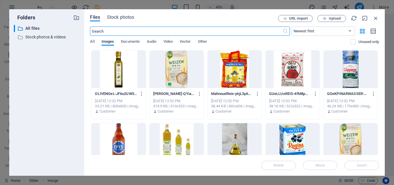
click at [180, 140] on div at bounding box center [177, 142] width 54 height 38
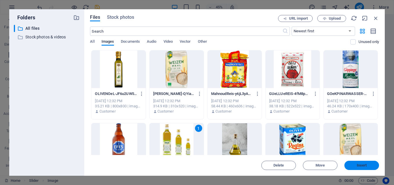
click at [350, 164] on span "Insert" at bounding box center [362, 165] width 30 height 3
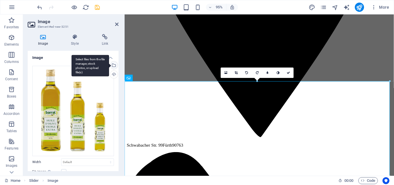
click at [107, 56] on div "Select files from the file manager, stock photos, or upload file(s)" at bounding box center [91, 66] width 38 height 22
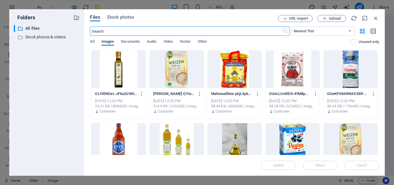
click at [122, 140] on div at bounding box center [119, 142] width 54 height 38
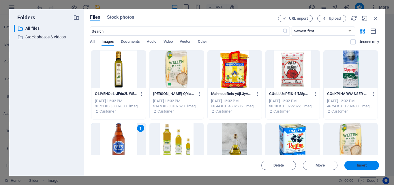
click at [354, 167] on button "Insert" at bounding box center [362, 165] width 35 height 9
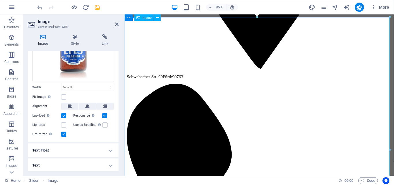
scroll to position [346, 0]
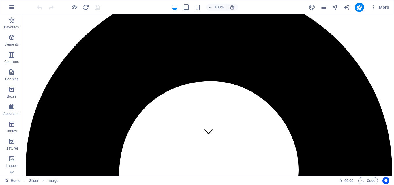
scroll to position [0, 0]
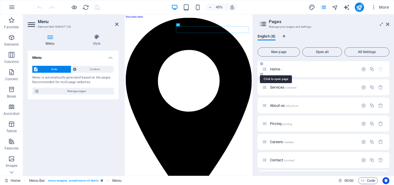
click at [275, 70] on span "Home /" at bounding box center [276, 69] width 12 height 4
click at [277, 70] on span "Home /" at bounding box center [276, 69] width 12 height 4
click at [324, 51] on span "Open all" at bounding box center [322, 51] width 35 height 3
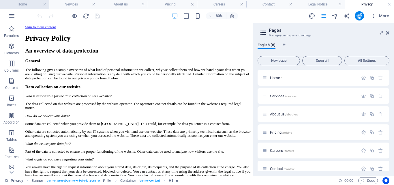
click at [29, 5] on h4 "Home" at bounding box center [24, 4] width 49 height 6
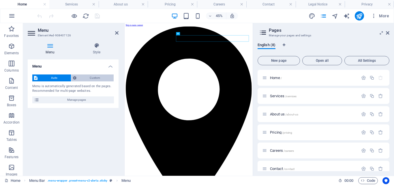
click at [99, 77] on span "Custom" at bounding box center [95, 77] width 34 height 7
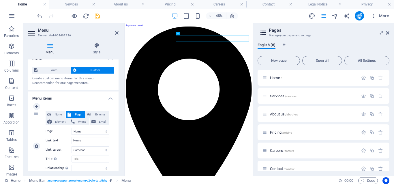
scroll to position [29, 0]
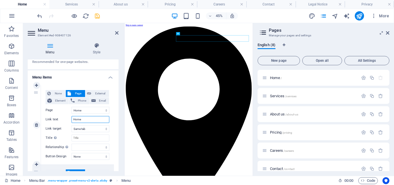
click at [83, 117] on input "Home" at bounding box center [91, 119] width 38 height 7
paste input "Startseit"
type input "Startseite"
select select
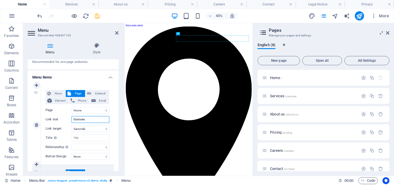
select select
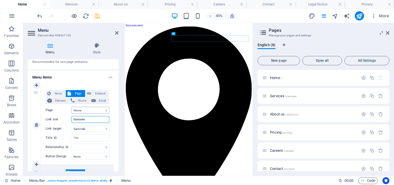
type input "Startseite"
click at [84, 112] on select "Home Services About us Pricing Careers Contact Legal Notice Privacy" at bounding box center [91, 110] width 38 height 7
click at [84, 108] on select "Home Services About us Pricing Careers Contact Legal Notice Privacy" at bounding box center [91, 110] width 38 height 7
click at [89, 130] on select "New tab Same tab Overlay" at bounding box center [91, 128] width 38 height 7
click at [89, 128] on select "New tab Same tab Overlay" at bounding box center [91, 128] width 38 height 7
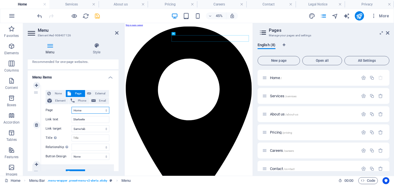
click at [82, 110] on select "Home Services About us Pricing Careers Contact Legal Notice Privacy" at bounding box center [91, 110] width 38 height 7
click at [97, 17] on icon "save" at bounding box center [97, 16] width 7 height 7
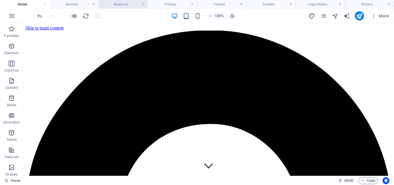
click at [119, 4] on h4 "About us" at bounding box center [123, 4] width 49 height 6
click at [120, 4] on h4 "About us" at bounding box center [123, 4] width 49 height 6
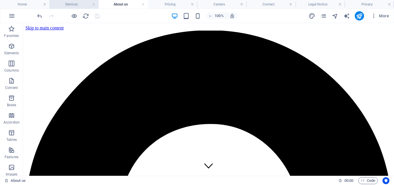
click at [72, 5] on h4 "Services" at bounding box center [73, 4] width 49 height 6
click at [24, 5] on h4 "Home" at bounding box center [24, 4] width 49 height 6
click at [119, 5] on h4 "About us" at bounding box center [123, 4] width 49 height 6
click at [323, 17] on icon "pages" at bounding box center [323, 16] width 7 height 7
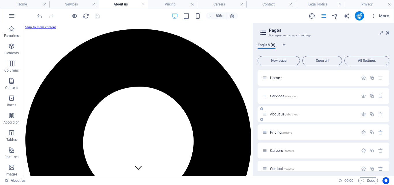
click at [280, 115] on span "About us /about-us" at bounding box center [284, 114] width 28 height 4
click at [362, 114] on icon "button" at bounding box center [363, 114] width 5 height 5
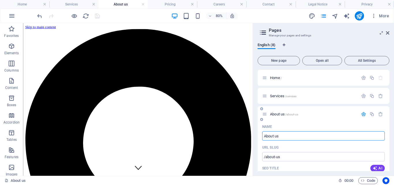
drag, startPoint x: 297, startPoint y: 134, endPoint x: 261, endPoint y: 133, distance: 36.4
type input "Über Uns"
type input "/"
click at [291, 158] on input "/" at bounding box center [323, 156] width 123 height 9
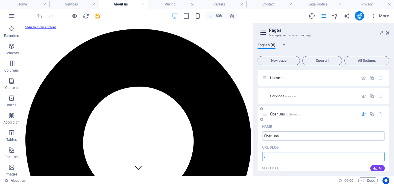
type input "Über Uns"
type input "/ueber-uns"
type input "Über Uns"
click at [99, 16] on icon "save" at bounding box center [97, 16] width 7 height 7
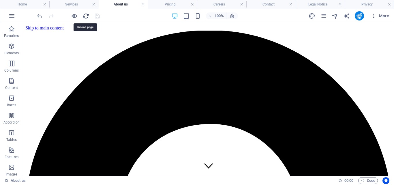
click at [85, 17] on icon "reload" at bounding box center [86, 16] width 7 height 7
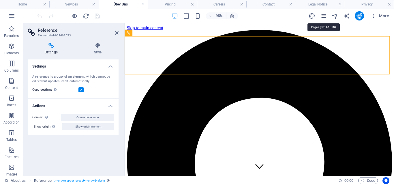
click at [324, 15] on icon "pages" at bounding box center [323, 16] width 7 height 7
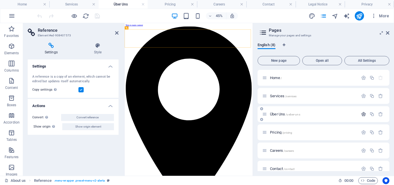
click at [361, 115] on icon "button" at bounding box center [363, 114] width 5 height 5
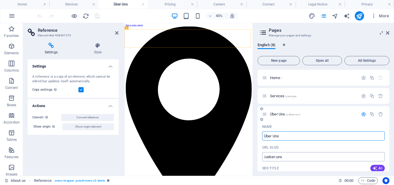
click at [270, 158] on input "/ueber-uns" at bounding box center [323, 156] width 123 height 9
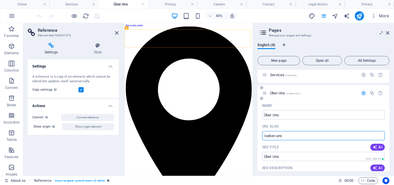
scroll to position [29, 0]
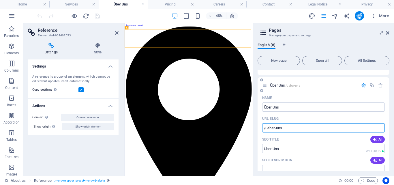
drag, startPoint x: 288, startPoint y: 127, endPoint x: 265, endPoint y: 127, distance: 22.8
click at [265, 127] on input "/ueber-uns" at bounding box center [323, 127] width 123 height 9
click at [273, 128] on input "/ueber-uns" at bounding box center [323, 127] width 123 height 9
drag, startPoint x: 287, startPoint y: 127, endPoint x: 267, endPoint y: 128, distance: 19.9
click at [267, 128] on input "/ueber-uns" at bounding box center [323, 127] width 123 height 9
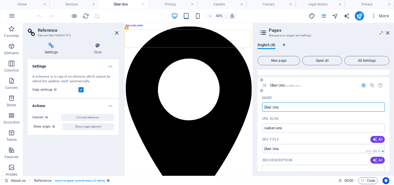
drag, startPoint x: 283, startPoint y: 107, endPoint x: 263, endPoint y: 108, distance: 19.9
click at [263, 108] on input "Über Uns" at bounding box center [323, 106] width 123 height 9
paste input "ueber-uns"
type input "ueber-uns"
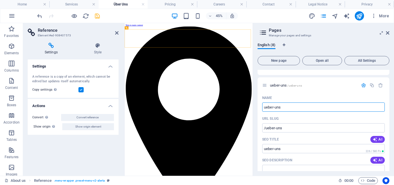
type input "ueber-uns"
click at [97, 18] on icon "save" at bounding box center [97, 16] width 7 height 7
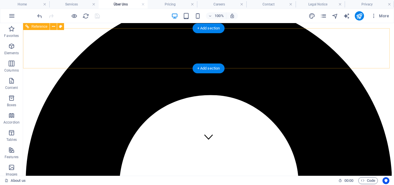
scroll to position [0, 0]
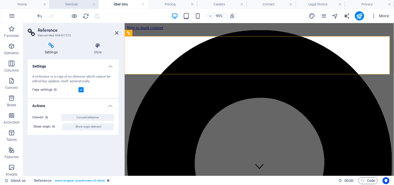
click at [69, 2] on h4 "Services" at bounding box center [73, 4] width 49 height 6
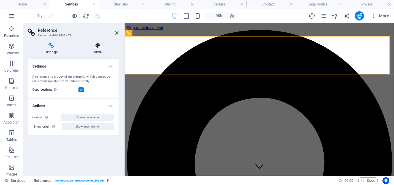
click at [99, 51] on h4 "Style" at bounding box center [98, 49] width 42 height 12
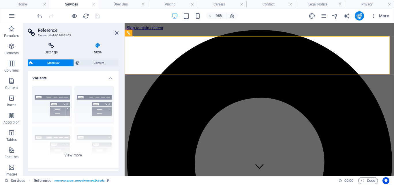
click at [54, 52] on h4 "Settings" at bounding box center [52, 49] width 49 height 12
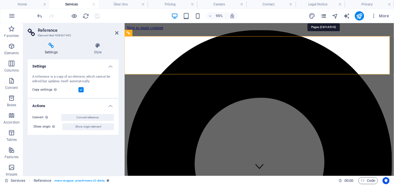
click at [325, 16] on icon "pages" at bounding box center [323, 16] width 7 height 7
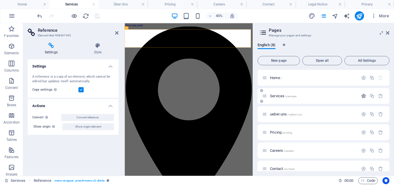
click at [361, 94] on icon "button" at bounding box center [363, 96] width 5 height 5
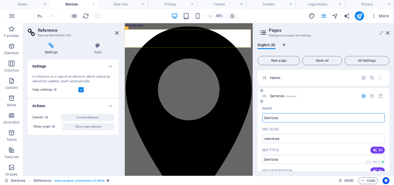
drag, startPoint x: 283, startPoint y: 120, endPoint x: 259, endPoint y: 120, distance: 24.5
type input "produkt"
type input "/produkt"
type input "produkt"
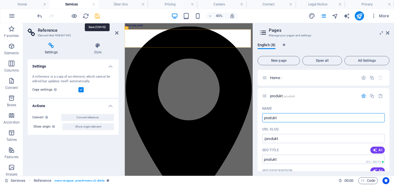
click at [97, 15] on icon "save" at bounding box center [97, 16] width 7 height 7
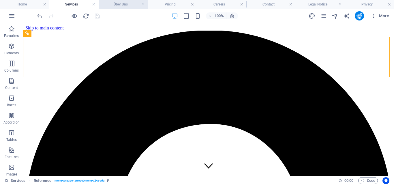
click at [122, 4] on h4 "Über Uns" at bounding box center [123, 4] width 49 height 6
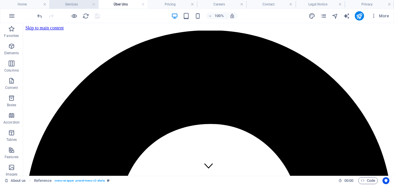
click at [82, 6] on h4 "Services" at bounding box center [73, 4] width 49 height 6
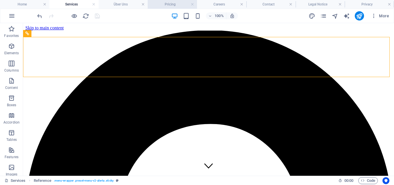
click at [161, 5] on h4 "Pricing" at bounding box center [172, 4] width 49 height 6
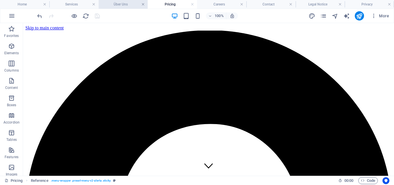
click at [144, 4] on link at bounding box center [142, 4] width 3 height 5
click at [148, 4] on h4 "Pricing" at bounding box center [172, 4] width 49 height 6
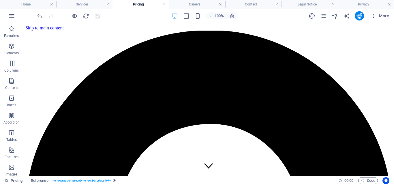
click at [144, 4] on h4 "Pricing" at bounding box center [141, 4] width 56 height 6
click at [162, 5] on h4 "Pricing" at bounding box center [141, 4] width 56 height 6
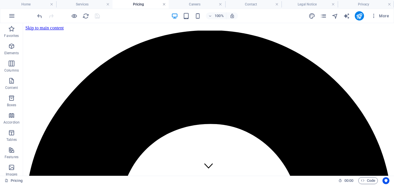
click at [163, 6] on link at bounding box center [164, 4] width 3 height 5
click at [169, 4] on h4 "Careers" at bounding box center [197, 4] width 56 height 6
click at [163, 4] on h4 "Careers" at bounding box center [164, 4] width 66 height 6
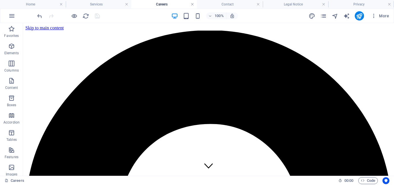
click at [192, 4] on link at bounding box center [192, 4] width 3 height 5
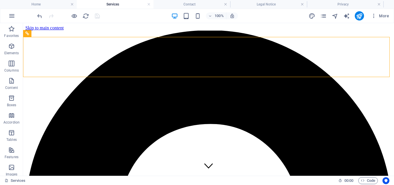
click at [192, 4] on h4 "Contact" at bounding box center [192, 4] width 77 height 6
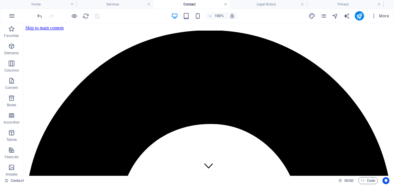
click at [226, 4] on link at bounding box center [225, 4] width 3 height 5
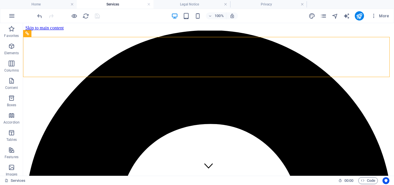
click at [226, 4] on link at bounding box center [225, 4] width 3 height 5
click at [149, 5] on link at bounding box center [148, 4] width 3 height 5
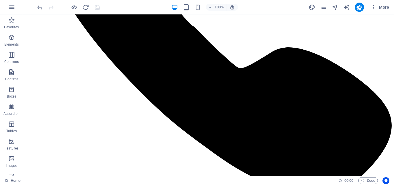
scroll to position [759, 0]
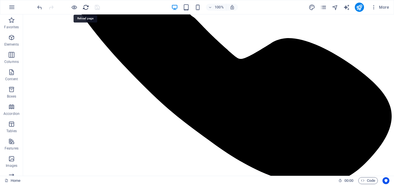
click at [87, 5] on icon "reload" at bounding box center [86, 7] width 7 height 7
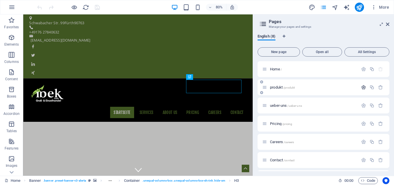
click at [362, 88] on icon "button" at bounding box center [363, 87] width 5 height 5
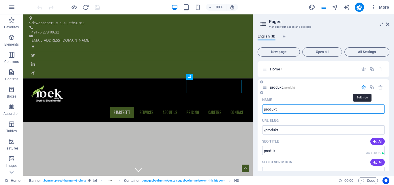
click at [362, 88] on icon "button" at bounding box center [363, 87] width 5 height 5
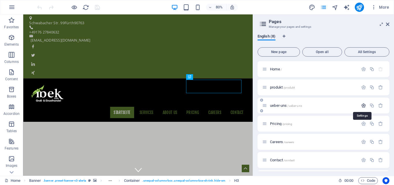
click at [363, 104] on icon "button" at bounding box center [363, 105] width 5 height 5
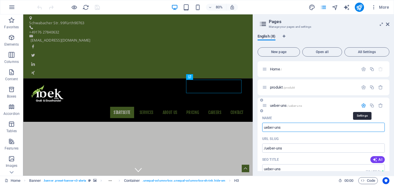
click at [363, 104] on icon "button" at bounding box center [363, 105] width 5 height 5
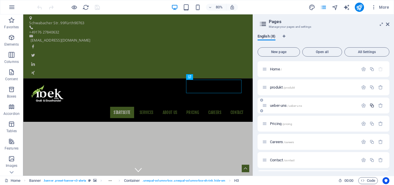
click at [371, 105] on icon "button" at bounding box center [372, 105] width 5 height 5
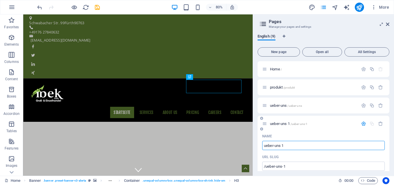
paste input "Öl"
type input "Öl"
type input "/oel"
type input "Öl"
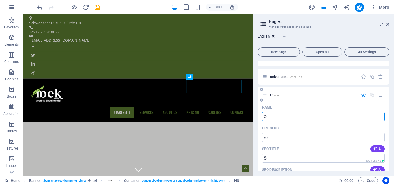
scroll to position [58, 0]
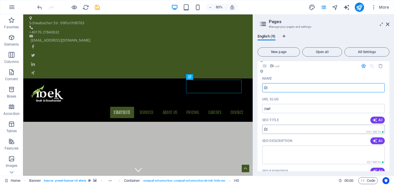
type input "Öl"
click at [288, 128] on input "Öl" at bounding box center [323, 129] width 123 height 9
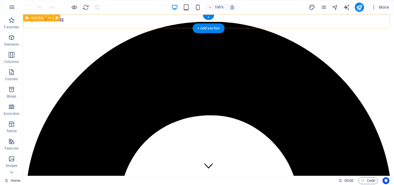
scroll to position [0, 0]
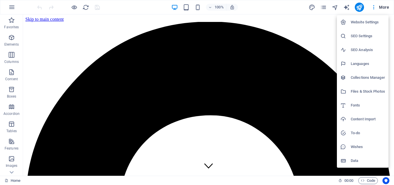
click at [377, 24] on h6 "Website Settings" at bounding box center [368, 22] width 34 height 7
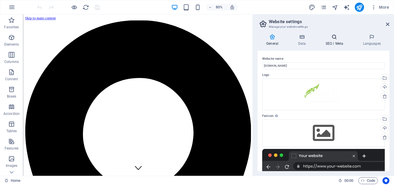
click at [331, 41] on h4 "SEO / Meta" at bounding box center [336, 40] width 38 height 12
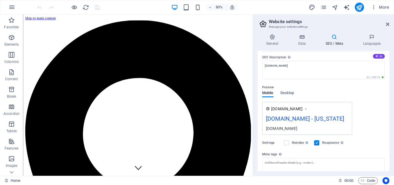
scroll to position [92, 0]
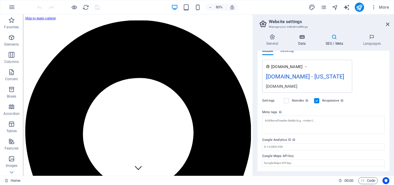
click at [300, 41] on h4 "Data" at bounding box center [303, 40] width 27 height 12
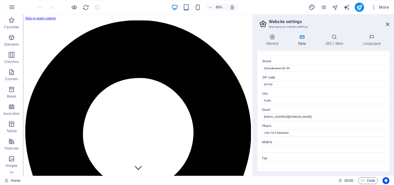
scroll to position [29, 0]
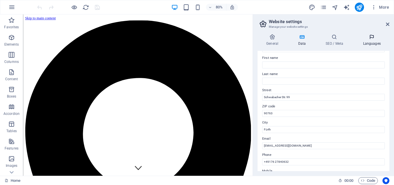
click at [374, 42] on h4 "Languages" at bounding box center [371, 40] width 35 height 12
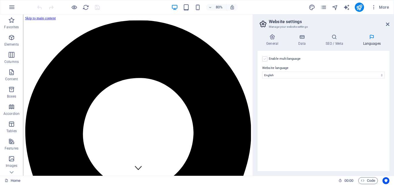
click at [265, 60] on label at bounding box center [264, 58] width 5 height 5
click at [0, 0] on input "Enable multilanguage To disable multilanguage delete all languages until only o…" at bounding box center [0, 0] width 0 height 0
select select
click at [268, 87] on icon at bounding box center [266, 88] width 3 height 4
select select
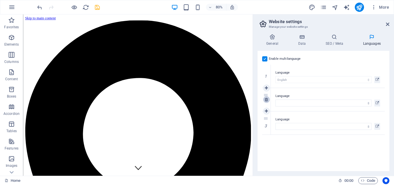
click at [269, 99] on link at bounding box center [266, 99] width 7 height 7
select select
click at [266, 60] on label at bounding box center [264, 58] width 5 height 5
click at [0, 0] on input "Enable multilanguage To disable multilanguage delete all languages until only o…" at bounding box center [0, 0] width 0 height 0
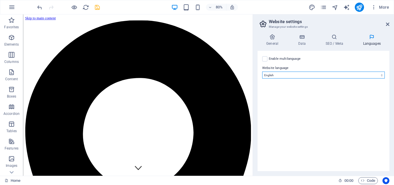
click at [342, 72] on select "Abkhazian Afar Afrikaans Akan Albanian Amharic Arabic Aragonese Armenian Assame…" at bounding box center [323, 75] width 123 height 7
select select "55"
click at [262, 72] on select "Abkhazian Afar Afrikaans Akan Albanian Amharic Arabic Aragonese Armenian Assame…" at bounding box center [323, 75] width 123 height 7
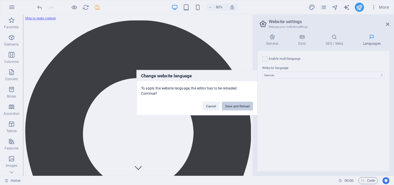
click at [236, 106] on button "Save and Reload" at bounding box center [237, 106] width 31 height 9
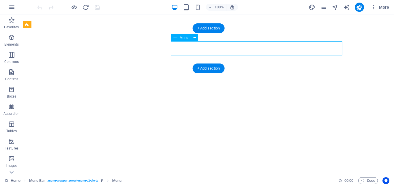
select select
select select "1"
select select
select select "2"
select select
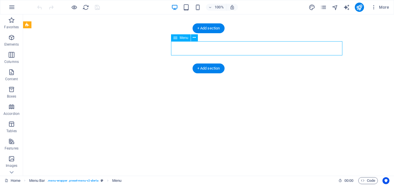
select select "4"
select select
select select "5"
select select
select select "6"
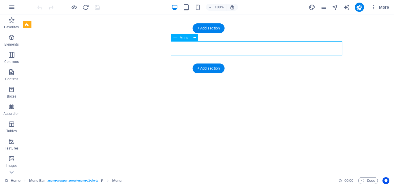
select select
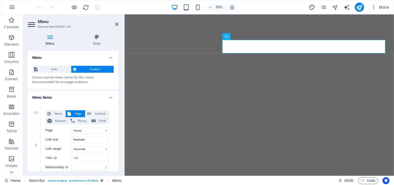
scroll to position [29, 0]
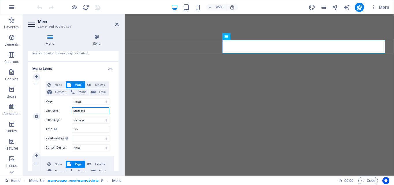
click at [88, 111] on input "Startseite" at bounding box center [91, 110] width 38 height 7
drag, startPoint x: 89, startPoint y: 110, endPoint x: 73, endPoint y: 111, distance: 16.5
click at [73, 111] on input "Startseite" at bounding box center [91, 110] width 38 height 7
click at [83, 120] on select "New tab Same tab Overlay" at bounding box center [91, 120] width 38 height 7
click at [82, 110] on input "Startseite" at bounding box center [91, 110] width 38 height 7
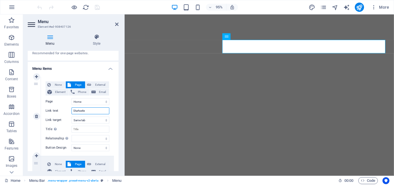
click at [82, 110] on input "Startseite" at bounding box center [91, 110] width 38 height 7
click at [117, 24] on icon at bounding box center [116, 24] width 3 height 5
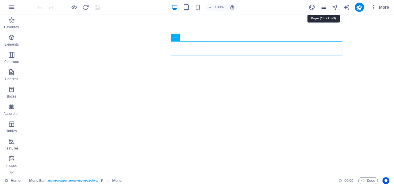
click at [323, 8] on icon "pages" at bounding box center [323, 7] width 7 height 7
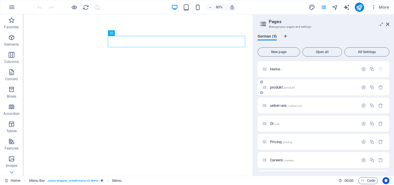
click at [283, 88] on span "produkt /produkt" at bounding box center [282, 87] width 25 height 4
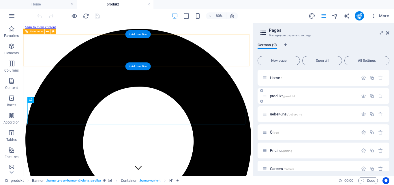
scroll to position [0, 0]
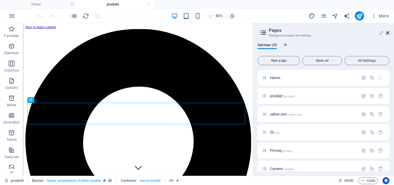
click at [388, 33] on icon at bounding box center [387, 33] width 3 height 5
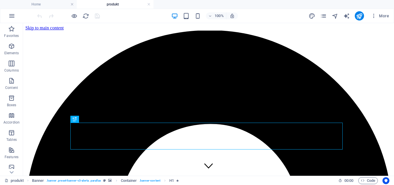
click at [121, 3] on h4 "produkt" at bounding box center [115, 4] width 77 height 6
click at [322, 15] on icon "pages" at bounding box center [323, 16] width 7 height 7
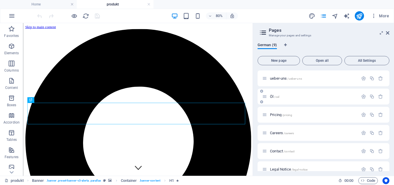
scroll to position [58, 0]
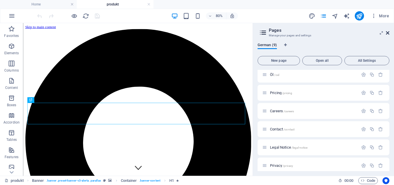
click at [388, 33] on icon at bounding box center [387, 33] width 3 height 5
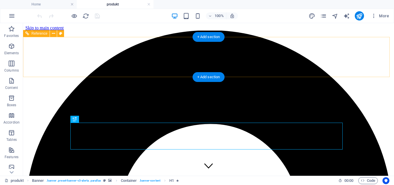
drag, startPoint x: 221, startPoint y: 56, endPoint x: 71, endPoint y: 97, distance: 155.5
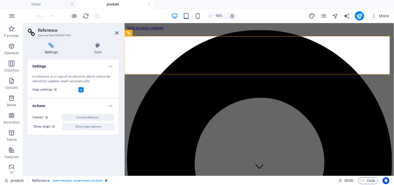
click at [55, 49] on h4 "Settings" at bounding box center [52, 49] width 49 height 12
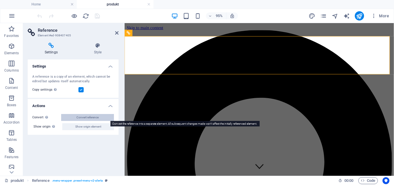
click at [86, 118] on span "Convert reference" at bounding box center [87, 117] width 22 height 7
select select "header"
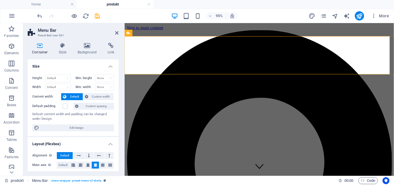
scroll to position [112, 0]
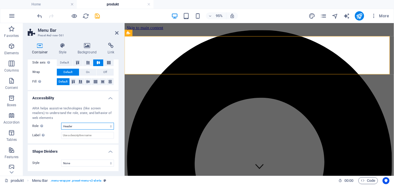
click at [74, 124] on select "None Alert Article Banner Comment Complementary Dialog Footer Header Marquee Pr…" at bounding box center [87, 126] width 53 height 7
click at [85, 130] on div "ARIA helps assistive technologies (like screen readers) to understand the role,…" at bounding box center [73, 123] width 91 height 42
click at [84, 126] on select "None Alert Article Banner Comment Complementary Dialog Footer Header Marquee Pr…" at bounding box center [87, 126] width 53 height 7
click at [118, 32] on icon at bounding box center [116, 33] width 3 height 5
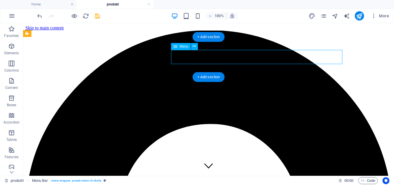
select select
select select "1"
select select
select select "2"
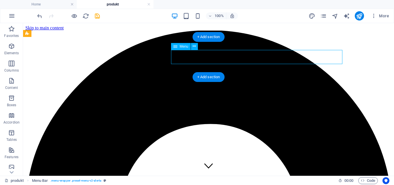
select select
select select "4"
select select
select select "5"
select select
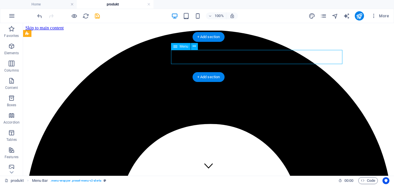
select select "6"
select select
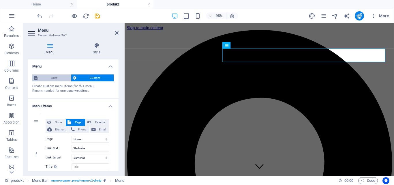
click at [54, 78] on span "Auto" at bounding box center [54, 77] width 30 height 7
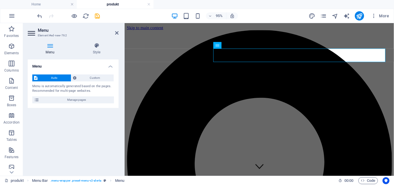
click at [53, 49] on h4 "Menu" at bounding box center [51, 49] width 47 height 12
click at [93, 76] on span "Custom" at bounding box center [95, 77] width 34 height 7
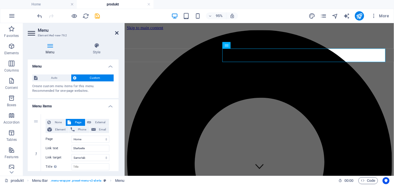
click at [116, 34] on icon at bounding box center [116, 33] width 3 height 5
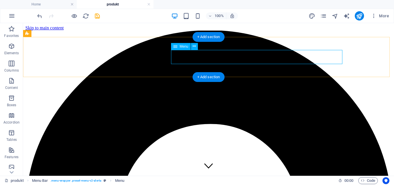
select select
select select "1"
select select
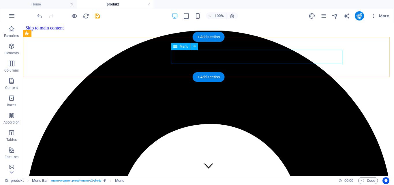
select select "2"
select select
select select "4"
select select
select select "5"
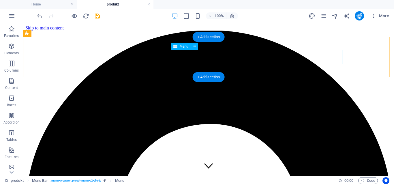
select select
select select "6"
select select
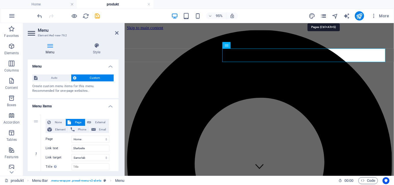
click at [323, 15] on icon "pages" at bounding box center [323, 16] width 7 height 7
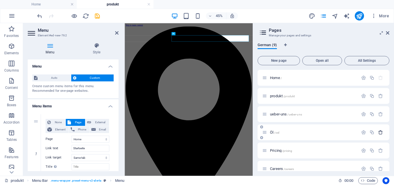
scroll to position [29, 0]
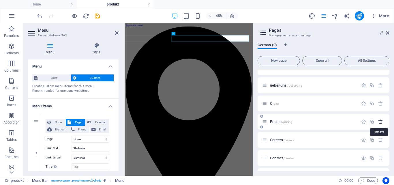
click at [381, 122] on icon "button" at bounding box center [380, 121] width 5 height 5
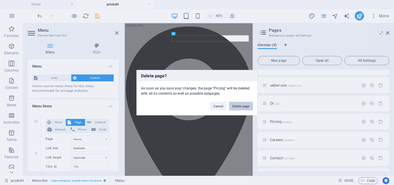
click at [238, 105] on button "Delete page" at bounding box center [241, 106] width 24 height 9
select select "1"
select select "2"
select select "4"
select select "5"
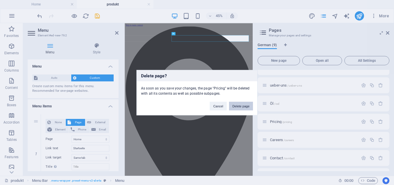
select select "6"
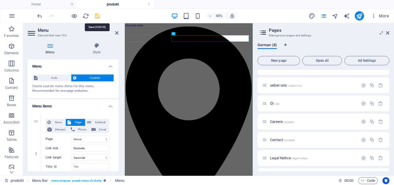
click at [99, 17] on icon "save" at bounding box center [97, 16] width 7 height 7
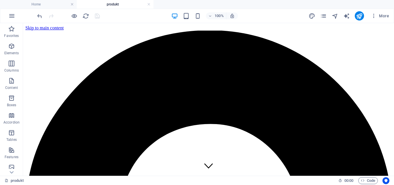
click at [81, 14] on div at bounding box center [68, 15] width 65 height 9
click at [85, 17] on icon "reload" at bounding box center [86, 16] width 7 height 7
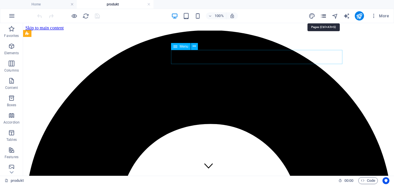
click at [324, 16] on icon "pages" at bounding box center [323, 16] width 7 height 7
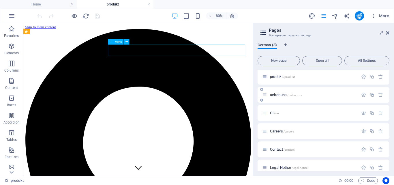
scroll to position [29, 0]
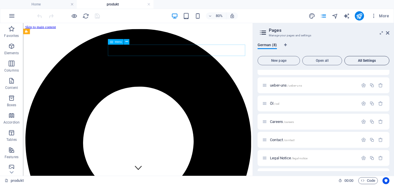
click at [360, 62] on span "All Settings" at bounding box center [367, 60] width 40 height 3
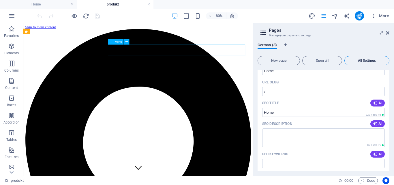
scroll to position [1613, 0]
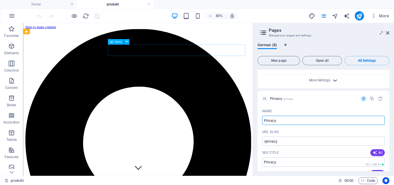
click at [334, 80] on icon "button" at bounding box center [335, 80] width 7 height 7
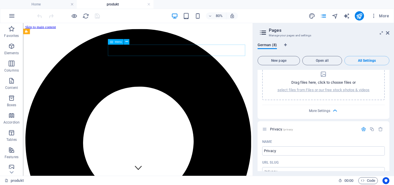
scroll to position [1675, 0]
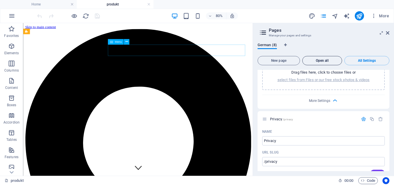
click at [334, 59] on span "Open all" at bounding box center [322, 60] width 35 height 3
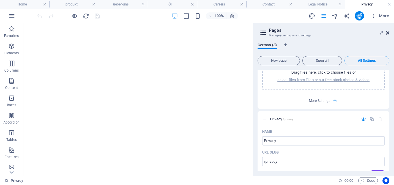
click at [388, 33] on icon at bounding box center [387, 33] width 3 height 5
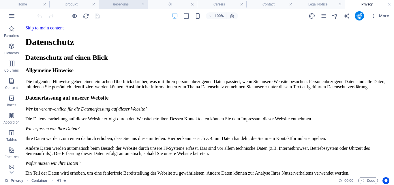
scroll to position [0, 0]
click at [316, 5] on h4 "Legal Notice" at bounding box center [320, 4] width 49 height 6
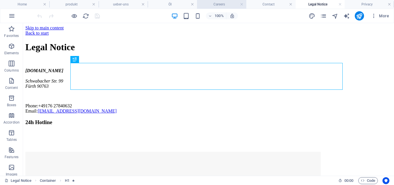
click at [224, 5] on h4 "Careers" at bounding box center [221, 4] width 49 height 6
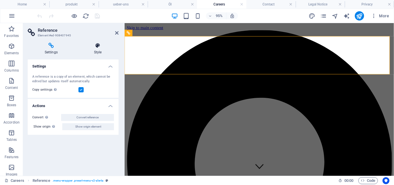
click at [100, 47] on icon at bounding box center [98, 46] width 42 height 6
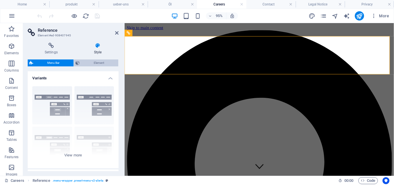
click at [102, 64] on span "Element" at bounding box center [98, 62] width 35 height 7
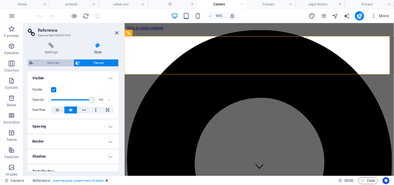
click at [59, 61] on span "Menu Bar" at bounding box center [53, 62] width 37 height 7
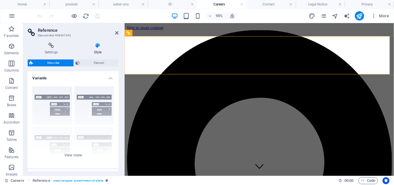
click at [48, 41] on div "Settings Style Settings A reference is a copy of an element, which cannot be ed…" at bounding box center [73, 107] width 100 height 138
click at [50, 46] on icon at bounding box center [51, 46] width 47 height 6
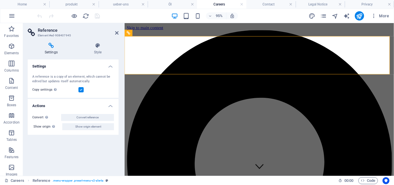
click at [108, 107] on h4 "Actions" at bounding box center [73, 104] width 91 height 10
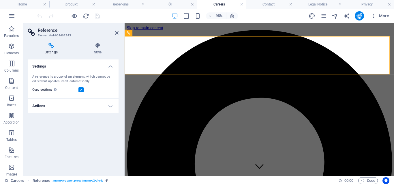
click at [108, 107] on h4 "Actions" at bounding box center [73, 106] width 91 height 14
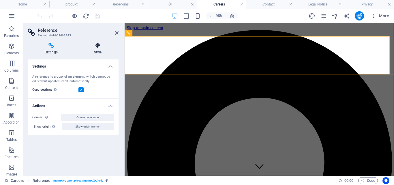
click at [98, 48] on icon at bounding box center [98, 46] width 42 height 6
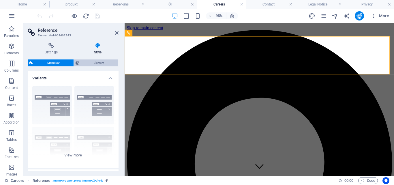
click at [97, 60] on span "Element" at bounding box center [98, 62] width 35 height 7
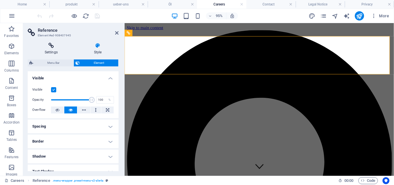
click at [55, 52] on h4 "Settings" at bounding box center [52, 49] width 49 height 12
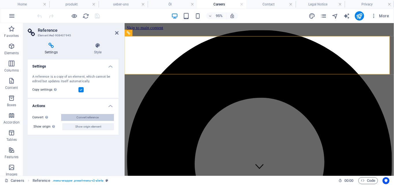
click at [80, 115] on span "Convert reference" at bounding box center [87, 117] width 22 height 7
select select "header"
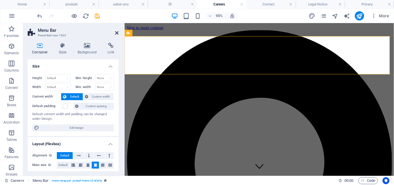
scroll to position [87, 0]
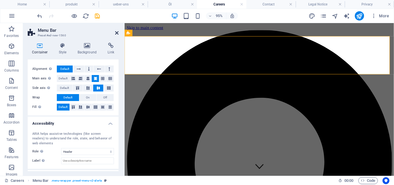
click at [117, 31] on icon at bounding box center [116, 33] width 3 height 5
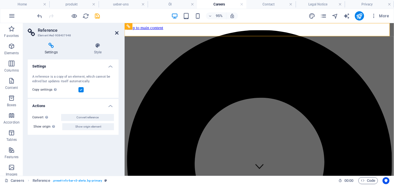
click at [117, 33] on icon at bounding box center [116, 33] width 3 height 5
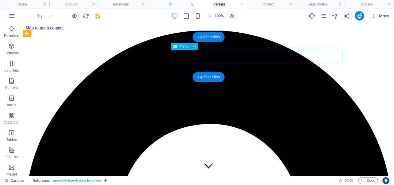
select select
select select "1"
select select
select select "2"
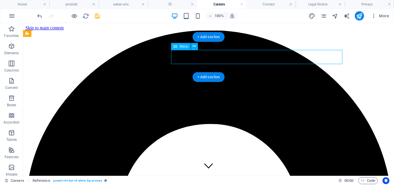
select select
select select "4"
select select
select select "5"
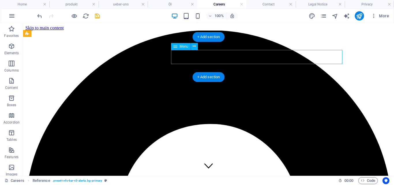
select select
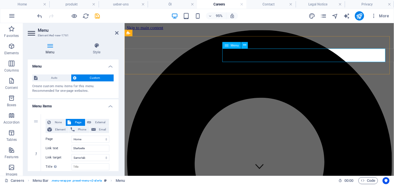
click at [116, 33] on icon at bounding box center [116, 33] width 3 height 5
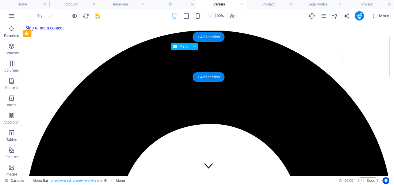
select select
select select "1"
select select
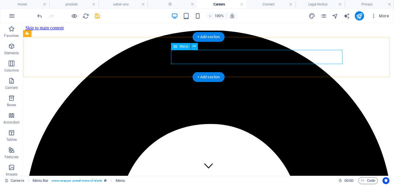
select select "2"
select select
select select "4"
select select
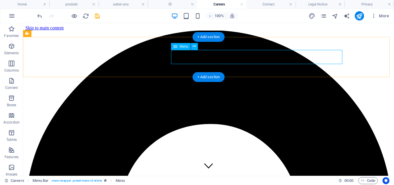
select select "5"
select select
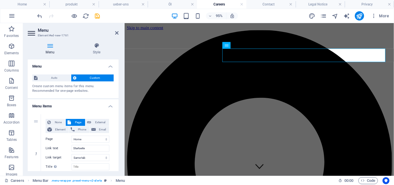
scroll to position [29, 0]
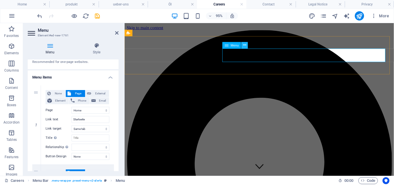
click at [243, 46] on icon at bounding box center [244, 45] width 3 height 6
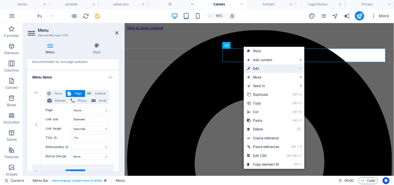
click at [267, 67] on link "⏎ Edit" at bounding box center [263, 68] width 39 height 9
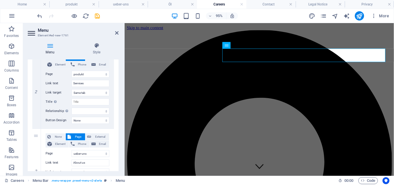
scroll to position [173, 0]
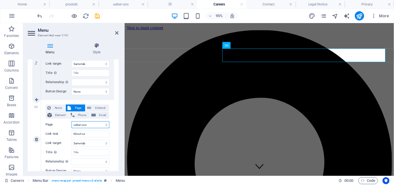
click at [90, 125] on select "Home produkt ueber-uns Öl Careers Contact Legal Notice Privacy" at bounding box center [91, 124] width 38 height 7
click at [72, 121] on select "Home produkt ueber-uns Öl Careers Contact Legal Notice Privacy" at bounding box center [91, 124] width 38 height 7
click at [92, 141] on select "New tab Same tab Overlay" at bounding box center [91, 143] width 38 height 7
click at [92, 135] on input "About us" at bounding box center [91, 133] width 38 height 7
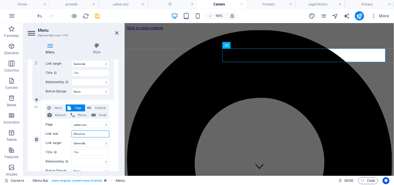
click at [92, 135] on input "About us" at bounding box center [91, 133] width 38 height 7
type input "ü"
select select
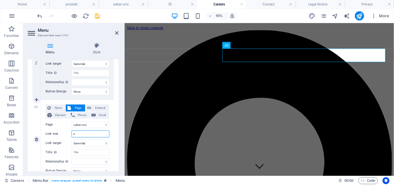
select select
type input "über"
select select
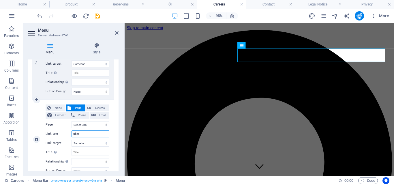
select select
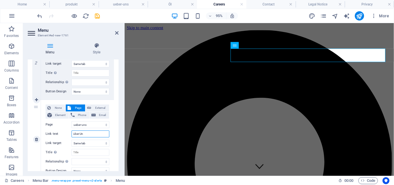
type input "über Uns"
select select
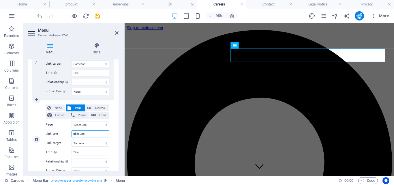
select select
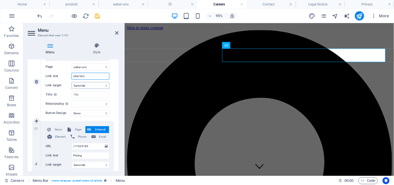
scroll to position [260, 0]
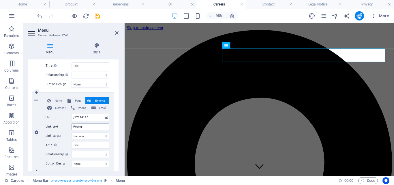
type input "über Uns"
click at [89, 126] on input "Pricing" at bounding box center [91, 126] width 38 height 7
click at [87, 117] on input "/17024185" at bounding box center [91, 117] width 38 height 7
drag, startPoint x: 89, startPoint y: 117, endPoint x: 72, endPoint y: 118, distance: 17.1
click at [72, 118] on input "/17024185" at bounding box center [91, 117] width 38 height 7
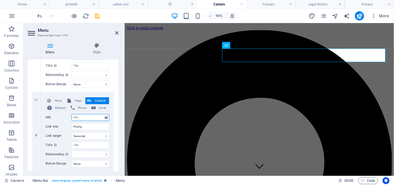
paste input "produkt"
type input "produkt"
select select
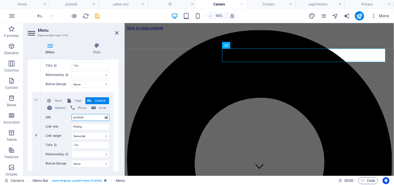
select select
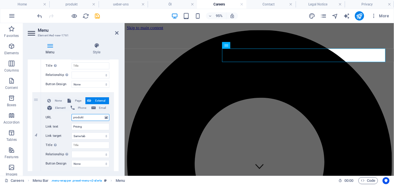
select select
type input "produkt"
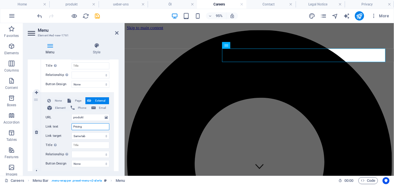
drag, startPoint x: 84, startPoint y: 127, endPoint x: 73, endPoint y: 128, distance: 11.4
click at [73, 128] on input "Pricing" at bounding box center [91, 126] width 38 height 7
paste input "produkt"
type input "produkt"
select select
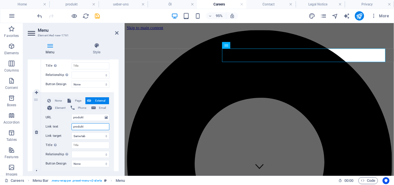
select select
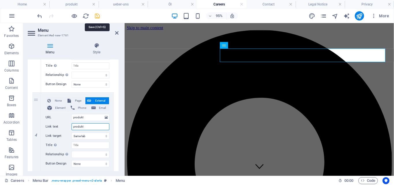
type input "produkt"
click at [98, 14] on icon "save" at bounding box center [97, 16] width 7 height 7
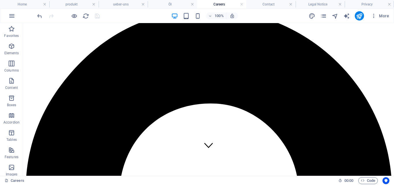
scroll to position [0, 0]
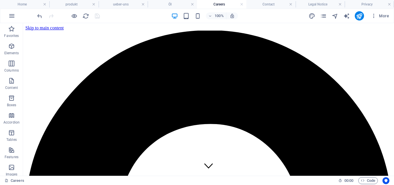
drag, startPoint x: 392, startPoint y: 36, endPoint x: 417, endPoint y: 46, distance: 26.4
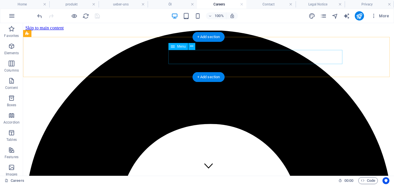
select select
select select "1"
select select
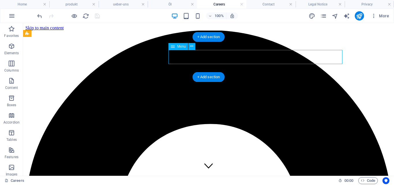
select select "2"
select select
select select "4"
select select
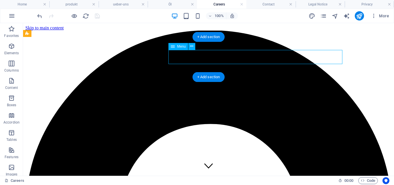
select select "5"
select select
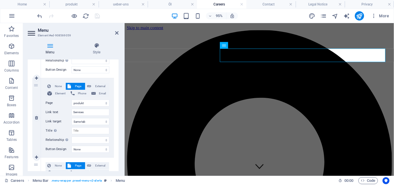
scroll to position [144, 0]
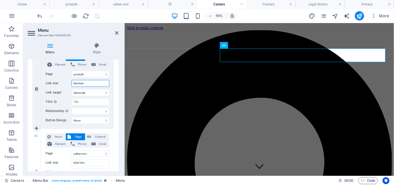
drag, startPoint x: 90, startPoint y: 84, endPoint x: 71, endPoint y: 85, distance: 18.8
click at [71, 85] on div "Link text Services" at bounding box center [78, 83] width 64 height 7
paste input "Öl"
type input "Öl"
select select
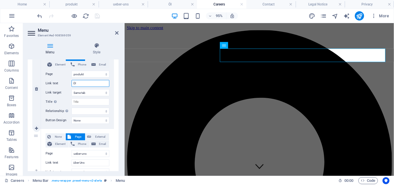
select select
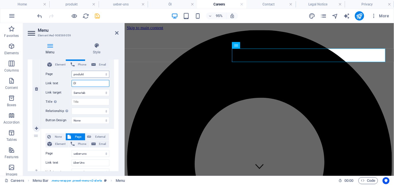
type input "Öl"
click at [84, 72] on select "Home produkt ueber-uns Öl Careers Contact Legal Notice Privacy" at bounding box center [91, 74] width 38 height 7
select select "3"
click at [72, 71] on select "Home produkt ueber-uns Öl Careers Contact Legal Notice Privacy" at bounding box center [91, 74] width 38 height 7
select select
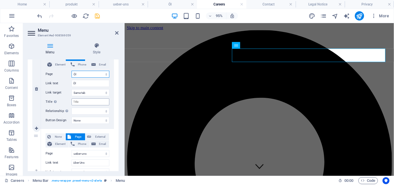
select select
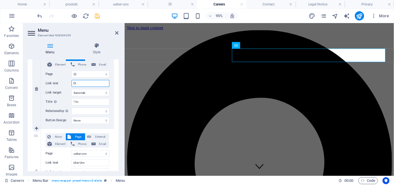
click at [95, 80] on input "Öl" at bounding box center [91, 83] width 38 height 7
click at [96, 15] on icon "save" at bounding box center [97, 16] width 7 height 7
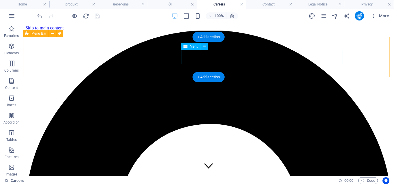
select select
select select "3"
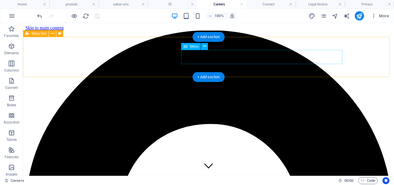
select select
select select "2"
select select
select select "4"
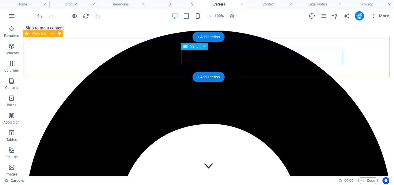
select select
select select "5"
select select
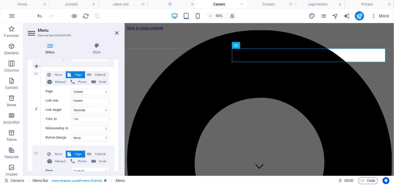
scroll to position [375, 0]
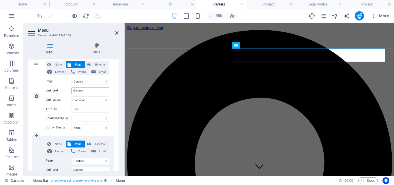
click at [88, 88] on input "Careers" at bounding box center [91, 90] width 38 height 7
paste input "KAFFEE"
type input "KAFFEE"
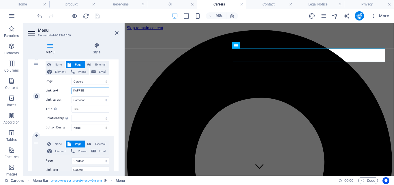
select select
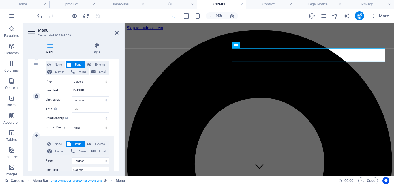
select select
type input "KAFFEE"
click at [90, 99] on select "New tab Same tab Overlay" at bounding box center [91, 99] width 38 height 7
click at [84, 111] on input "Title Additional link description, should not be the same as the link text. The…" at bounding box center [91, 109] width 38 height 7
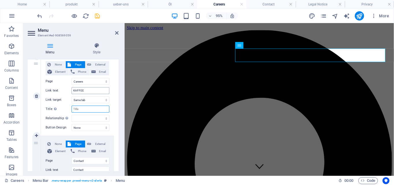
paste input "KAFFEE"
select select
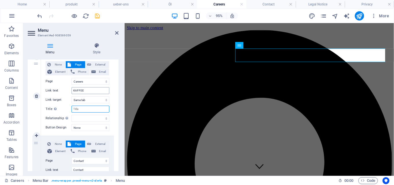
type input "KAFFEE"
select select
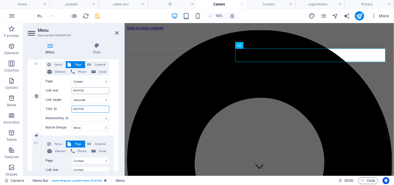
select select
type input "KAFFEE"
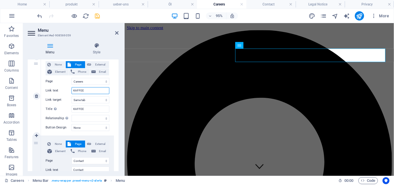
click at [86, 90] on input "KAFFEE" at bounding box center [91, 90] width 38 height 7
click at [87, 102] on select "New tab Same tab Overlay" at bounding box center [91, 99] width 38 height 7
select select "blank"
click at [72, 96] on select "New tab Same tab Overlay" at bounding box center [91, 99] width 38 height 7
select select
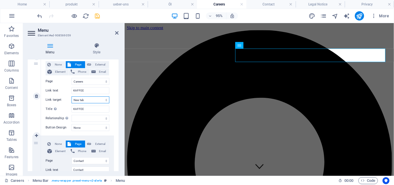
select select
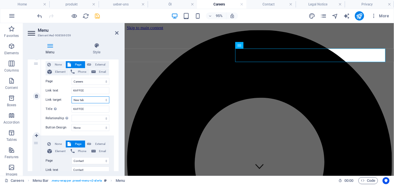
click at [87, 100] on select "New tab Same tab Overlay" at bounding box center [91, 99] width 38 height 7
click at [88, 109] on input "KAFFEE" at bounding box center [91, 109] width 38 height 7
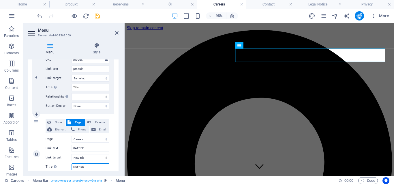
scroll to position [346, 0]
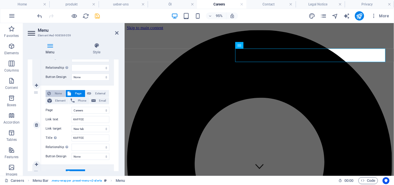
click at [57, 93] on span "None" at bounding box center [58, 93] width 11 height 7
select select
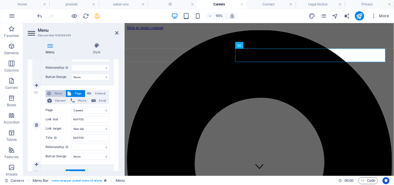
select select
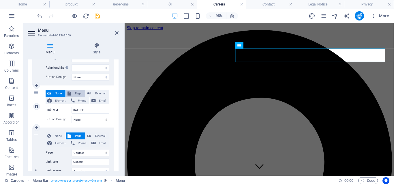
click at [76, 93] on span "Page" at bounding box center [78, 93] width 11 height 7
select select
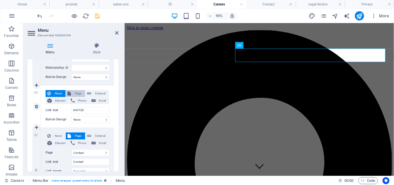
select select
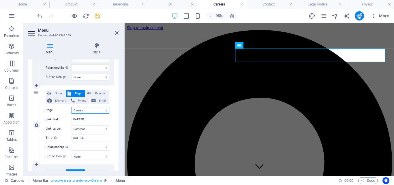
scroll to position [375, 0]
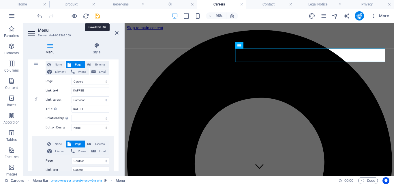
drag, startPoint x: 97, startPoint y: 19, endPoint x: 260, endPoint y: 55, distance: 167.3
click at [97, 19] on icon "save" at bounding box center [97, 16] width 7 height 7
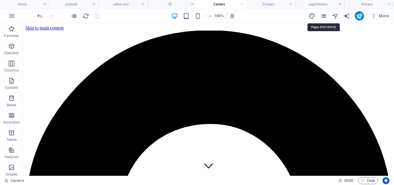
click at [323, 17] on icon "pages" at bounding box center [323, 16] width 7 height 7
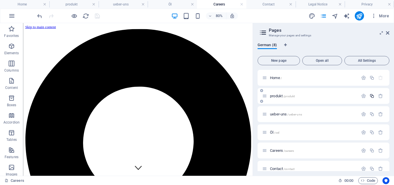
click at [372, 97] on icon "button" at bounding box center [372, 96] width 5 height 5
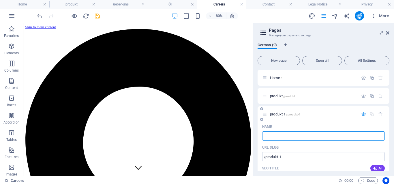
type input "galerie"
type input "/"
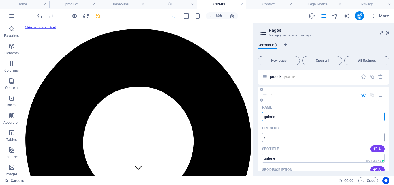
click at [305, 133] on input "/" at bounding box center [323, 137] width 123 height 9
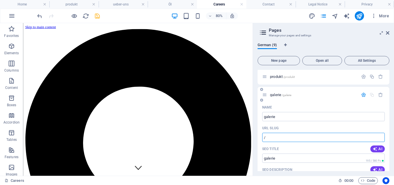
type input "galerie"
type input "/galerie"
type input "galerie"
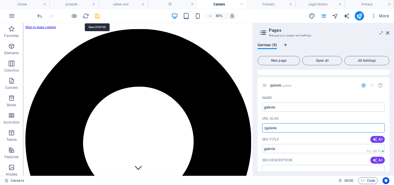
click at [98, 17] on icon "save" at bounding box center [97, 16] width 7 height 7
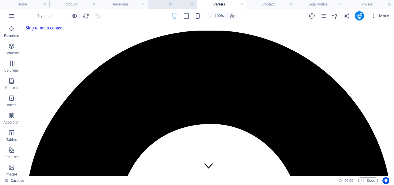
click at [171, 5] on h4 "Öl" at bounding box center [172, 4] width 49 height 6
click at [325, 17] on icon "pages" at bounding box center [323, 16] width 7 height 7
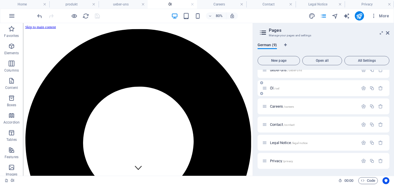
scroll to position [33, 0]
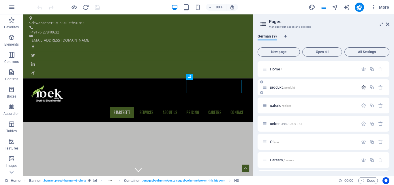
click at [361, 86] on icon "button" at bounding box center [363, 87] width 5 height 5
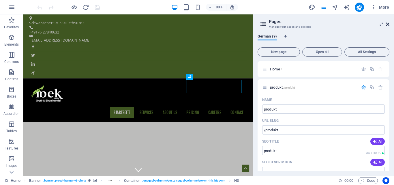
click at [386, 25] on icon at bounding box center [387, 24] width 3 height 5
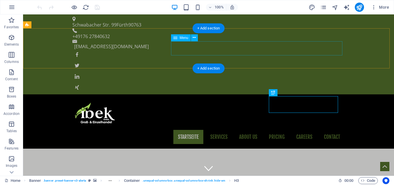
click at [188, 130] on nav "Startseite Services About us Pricing Careers Contact" at bounding box center [208, 137] width 272 height 14
select select
select select "1"
select select
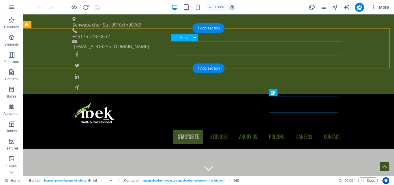
select select "3"
select select
select select "5"
select select
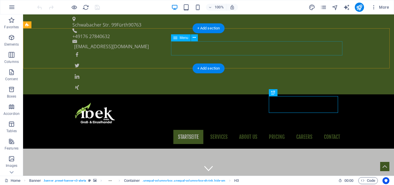
select select "6"
select select
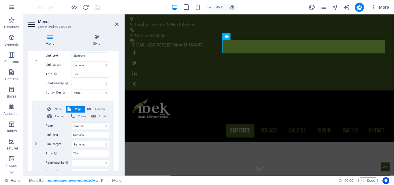
scroll to position [87, 0]
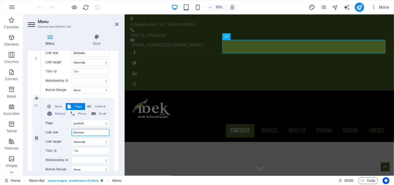
drag, startPoint x: 90, startPoint y: 132, endPoint x: 72, endPoint y: 131, distance: 17.7
click at [72, 130] on input "Services" at bounding box center [91, 132] width 38 height 7
type input "produ"
select select
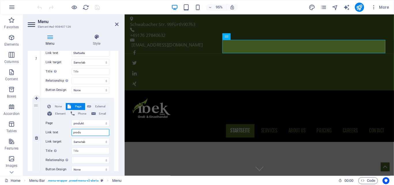
select select
type input "prod"
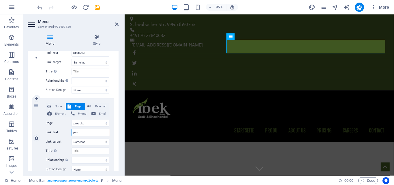
select select
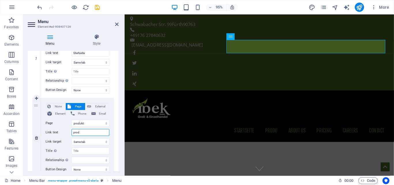
select select
type input "p"
select select
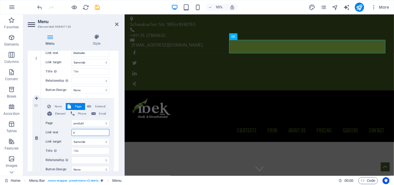
select select
type input "produ"
select select
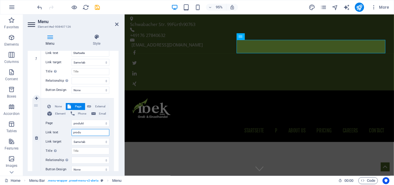
select select
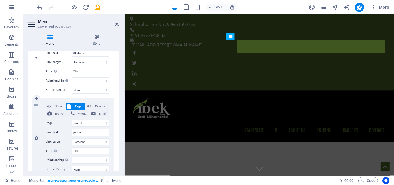
type input "produc"
select select
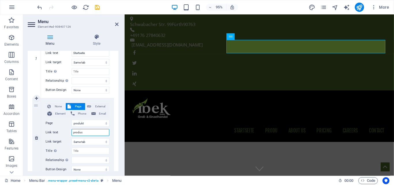
select select
type input "produkt"
select select
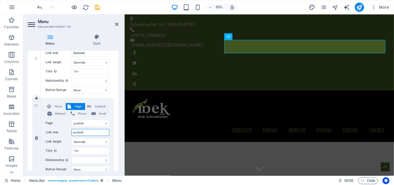
select select
type input "produkt"
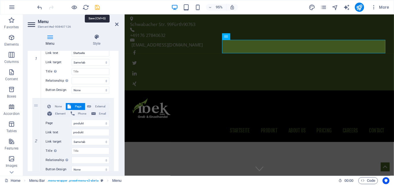
click at [99, 6] on icon "save" at bounding box center [97, 7] width 7 height 7
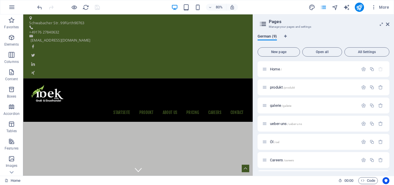
click at [390, 24] on aside "Pages Manage your pages and settings German (9) New page Open all All Settings …" at bounding box center [323, 94] width 141 height 161
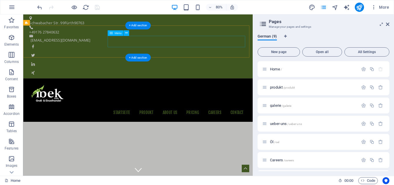
click at [206, 130] on nav "Startseite produkt About us Pricing Careers Contact" at bounding box center [167, 137] width 272 height 14
select select
select select "1"
select select
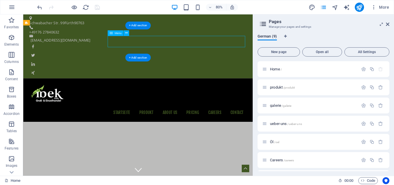
select select "3"
select select
select select "5"
select select
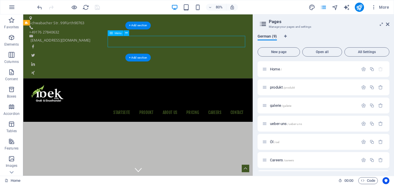
select select "6"
select select
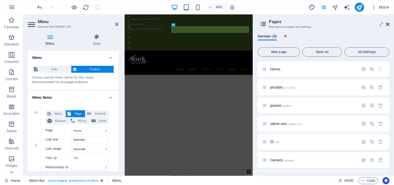
click at [389, 25] on icon at bounding box center [387, 24] width 3 height 5
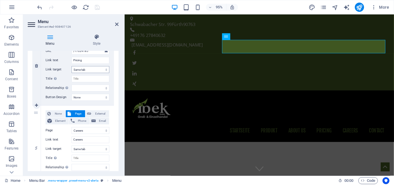
scroll to position [289, 0]
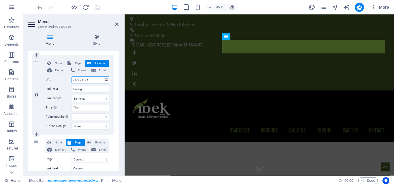
click at [90, 81] on input "/17024185" at bounding box center [91, 79] width 38 height 7
type input "/Kaffee"
select select
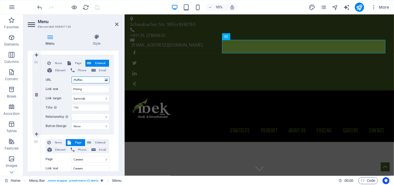
select select
type input "/Kaffee"
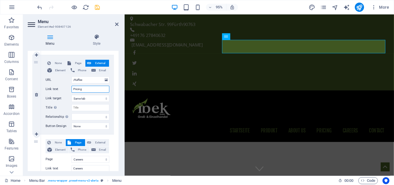
click at [91, 88] on input "Pricing" at bounding box center [91, 89] width 38 height 7
type input "kaffee"
select select
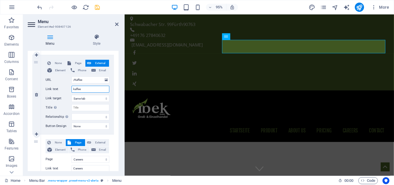
select select
type input "kaffee"
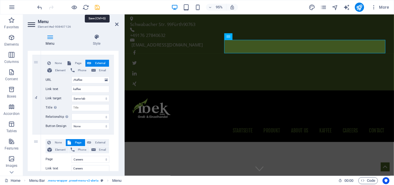
click at [98, 5] on icon "save" at bounding box center [97, 7] width 7 height 7
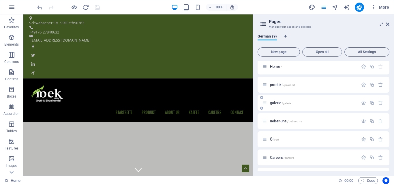
scroll to position [0, 0]
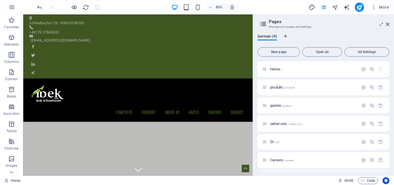
drag, startPoint x: 311, startPoint y: 121, endPoint x: 312, endPoint y: 132, distance: 10.7
click at [312, 132] on div "Home / produkt /produkt galerie /galerie ueber-uns /ueber-uns Öl /oel Careers /…" at bounding box center [324, 141] width 132 height 161
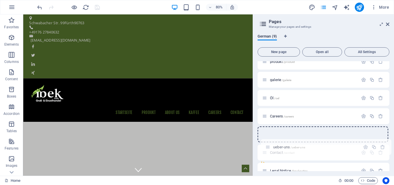
scroll to position [26, 0]
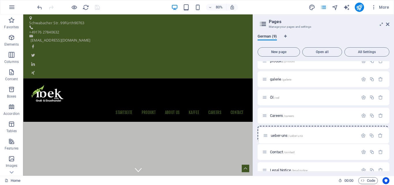
drag, startPoint x: 266, startPoint y: 125, endPoint x: 267, endPoint y: 139, distance: 14.2
click at [267, 139] on div "Home / produkt /produkt galerie /galerie ueber-uns /ueber-uns Öl /oel Careers /…" at bounding box center [324, 115] width 132 height 161
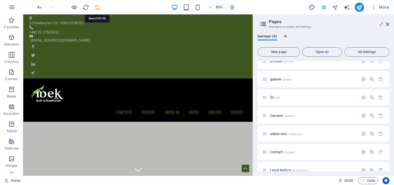
click at [97, 8] on icon "save" at bounding box center [97, 7] width 7 height 7
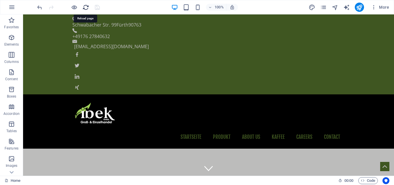
click at [83, 6] on icon "reload" at bounding box center [86, 7] width 7 height 7
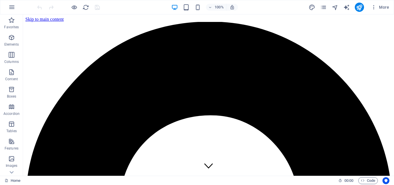
scroll to position [0, 0]
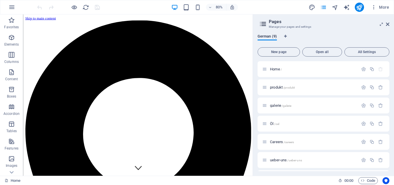
click at [391, 24] on aside "Pages Manage your pages and settings German (9) New page Open all All Settings …" at bounding box center [323, 94] width 141 height 161
click at [389, 23] on icon at bounding box center [387, 24] width 3 height 5
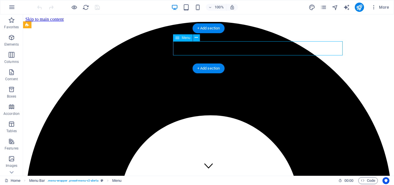
select select
select select "1"
select select
select select "5"
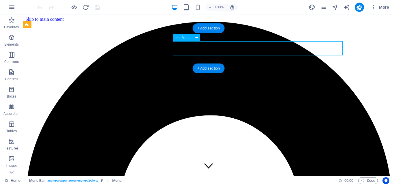
select select
select select "4"
select select
select select "6"
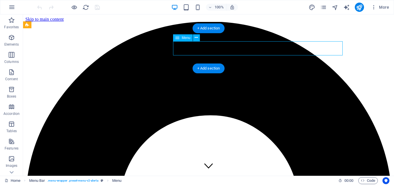
select select
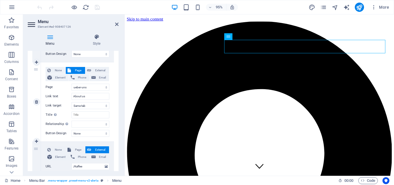
scroll to position [173, 0]
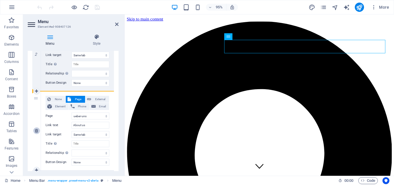
drag, startPoint x: 36, startPoint y: 99, endPoint x: 37, endPoint y: 128, distance: 29.2
click at [37, 128] on div "3" at bounding box center [36, 130] width 9 height 79
select select
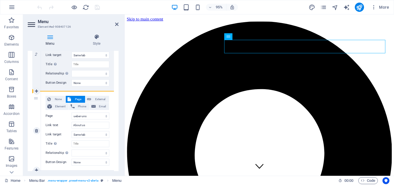
select select
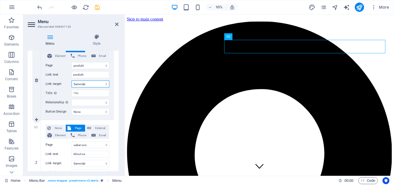
click at [94, 84] on select "New tab Same tab Overlay" at bounding box center [91, 84] width 38 height 7
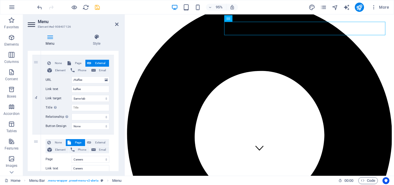
scroll to position [115, 0]
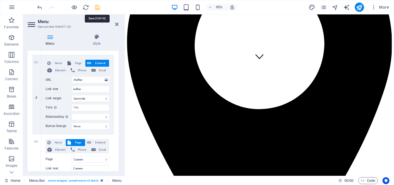
click at [100, 8] on icon "save" at bounding box center [97, 7] width 7 height 7
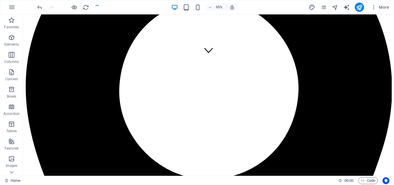
scroll to position [0, 0]
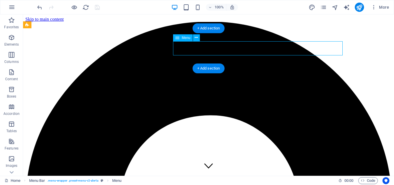
select select
select select "1"
select select
select select "5"
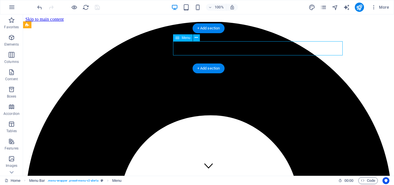
select select
select select "4"
select select
select select "6"
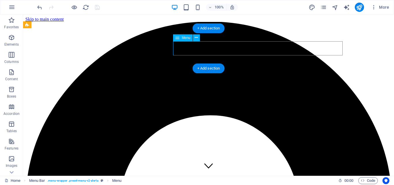
select select
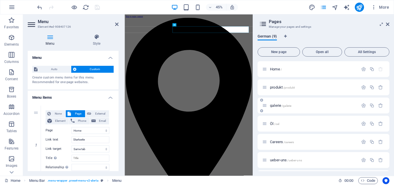
click at [278, 106] on span "galerie /galerie" at bounding box center [280, 105] width 21 height 4
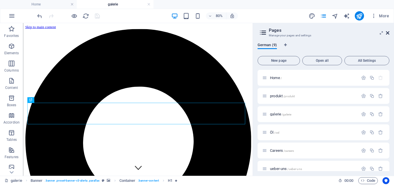
click at [389, 32] on icon at bounding box center [387, 33] width 3 height 5
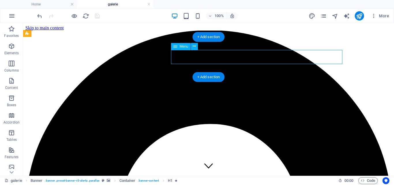
select select
select select "1"
select select
select select "5"
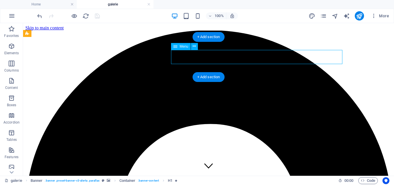
select select
select select "4"
select select
select select "6"
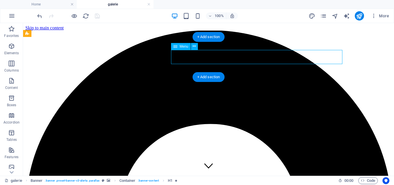
select select
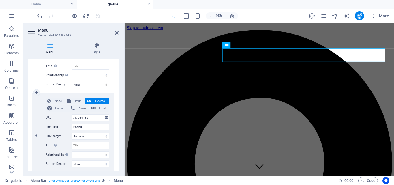
scroll to position [260, 0]
click at [89, 117] on input "/17024185" at bounding box center [91, 117] width 38 height 7
type input "/öl"
select select
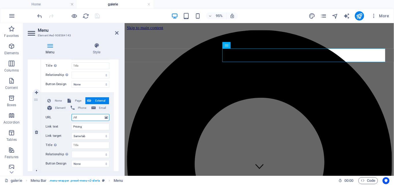
select select
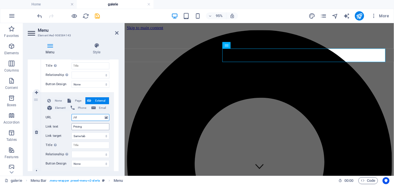
type input "/öl"
click at [90, 126] on input "Pricing" at bounding box center [91, 126] width 38 height 7
type input "P"
select select
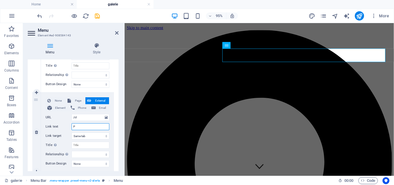
select select
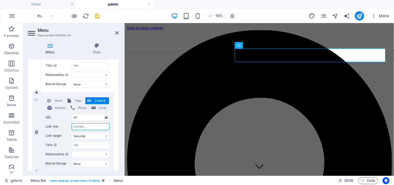
select select
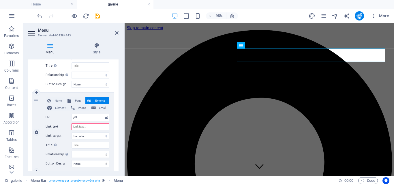
type input "ü"
select select
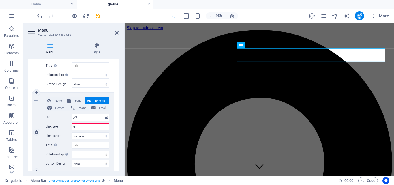
select select
type input "ö"
select select
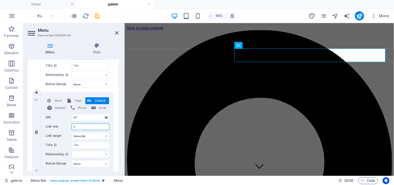
select select
type input "öl"
select select
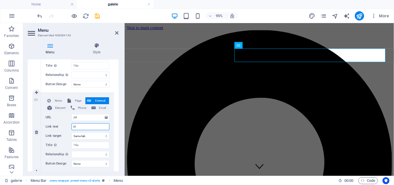
select select
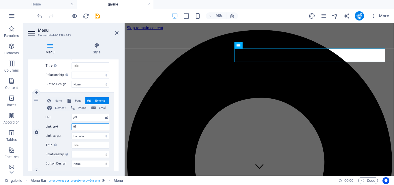
select select
type input "öl"
click at [97, 15] on icon "save" at bounding box center [97, 16] width 7 height 7
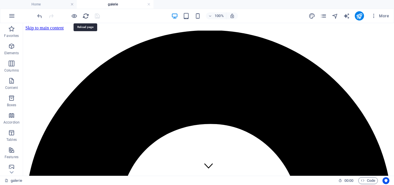
click at [84, 14] on icon "reload" at bounding box center [86, 16] width 7 height 7
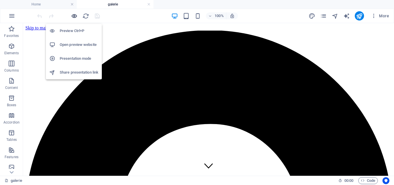
click at [73, 16] on icon "button" at bounding box center [74, 16] width 7 height 7
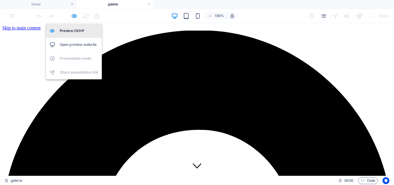
click at [78, 29] on h6 "Preview Ctrl+P" at bounding box center [79, 30] width 39 height 7
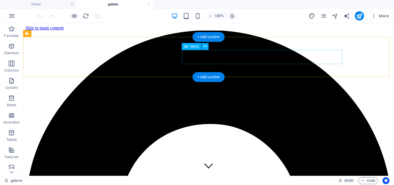
select select
select select "1"
select select
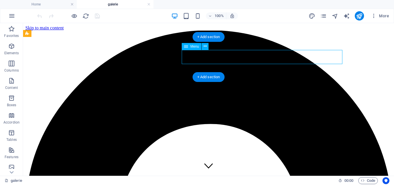
select select "5"
select select
select select "4"
select select
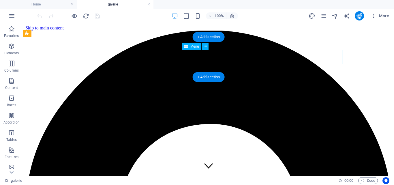
select select "6"
select select
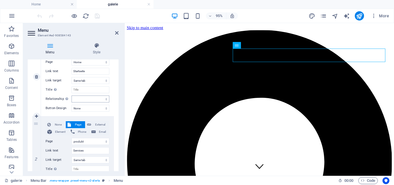
scroll to position [87, 0]
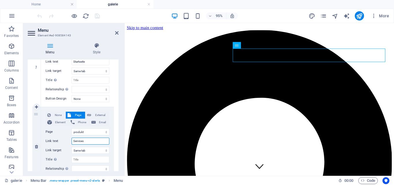
click at [94, 142] on input "Services" at bounding box center [91, 141] width 38 height 7
type input "produ"
select select
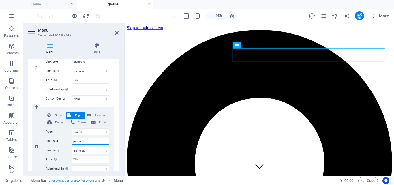
select select
type input "produkt"
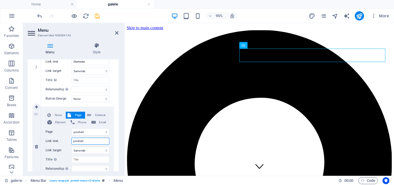
select select
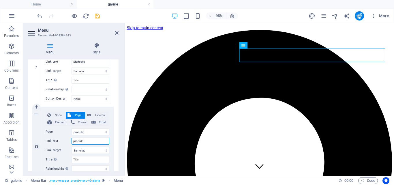
select select
type input "produkt"
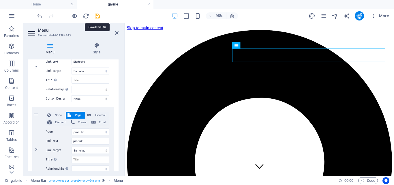
click at [99, 18] on icon "save" at bounding box center [97, 16] width 7 height 7
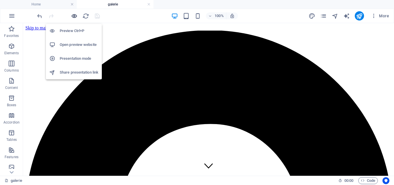
click at [74, 16] on icon "button" at bounding box center [74, 16] width 7 height 7
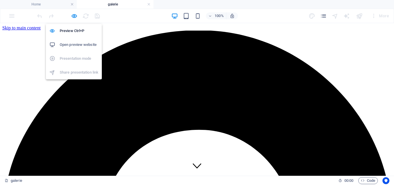
click at [75, 45] on h6 "Open preview website" at bounding box center [79, 44] width 39 height 7
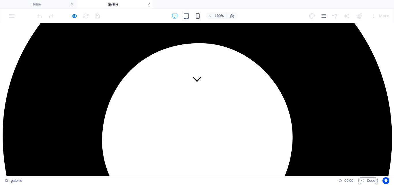
click at [148, 3] on link at bounding box center [148, 4] width 3 height 5
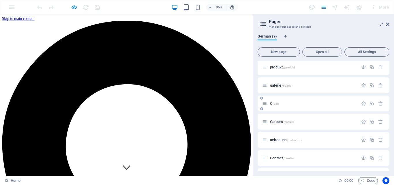
scroll to position [29, 0]
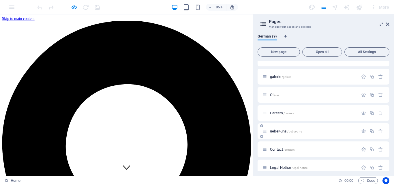
click at [283, 131] on span "ueber-uns /ueber-uns" at bounding box center [286, 131] width 32 height 4
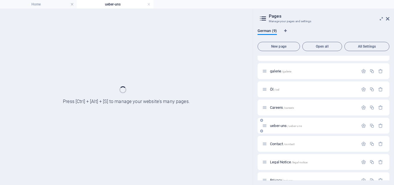
click at [283, 131] on div "ueber-uns /ueber-uns" at bounding box center [324, 126] width 132 height 16
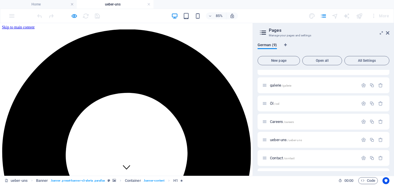
scroll to position [0, 0]
click at [389, 30] on h2 "Pages" at bounding box center [329, 30] width 121 height 5
click at [147, 5] on h4 "ueber-uns" at bounding box center [115, 4] width 77 height 6
click at [148, 4] on link at bounding box center [148, 4] width 3 height 5
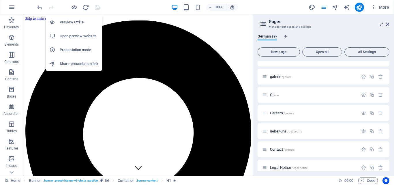
click at [76, 20] on h6 "Preview Ctrl+P" at bounding box center [79, 22] width 39 height 7
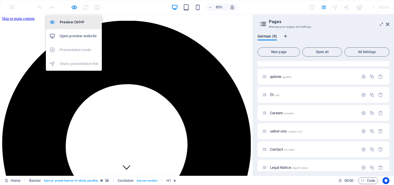
click at [76, 20] on h6 "Preview Ctrl+P" at bounding box center [79, 22] width 39 height 7
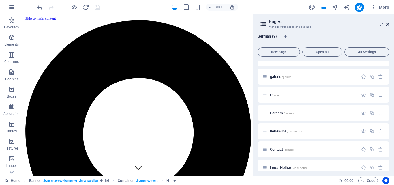
click at [389, 23] on icon at bounding box center [387, 24] width 3 height 5
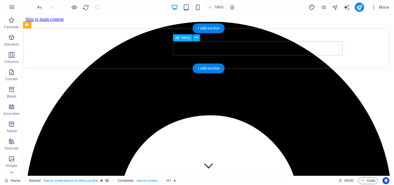
select select
select select "1"
select select
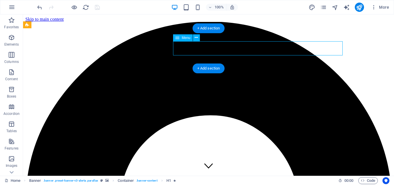
select select "5"
select select
select select "4"
select select
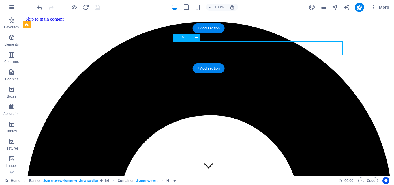
select select "6"
select select
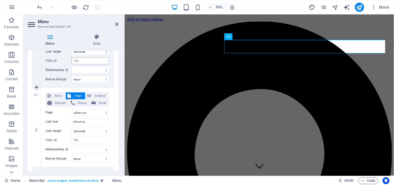
scroll to position [202, 0]
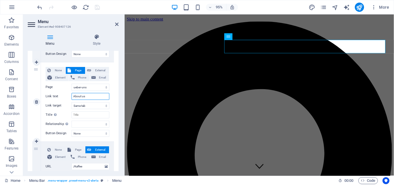
drag, startPoint x: 89, startPoint y: 96, endPoint x: 74, endPoint y: 97, distance: 14.5
click at [74, 97] on input "About us" at bounding box center [91, 96] width 38 height 7
type input "über"
select select
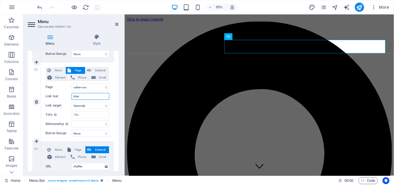
select select
click at [95, 8] on icon "save" at bounding box center [97, 7] width 7 height 7
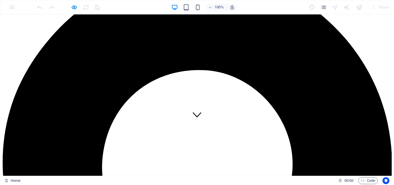
scroll to position [0, 0]
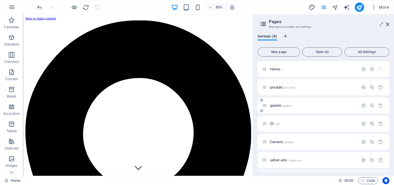
scroll to position [29, 0]
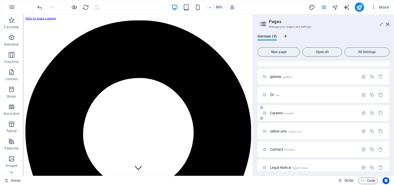
click at [280, 113] on span "Careers /careers" at bounding box center [282, 113] width 24 height 4
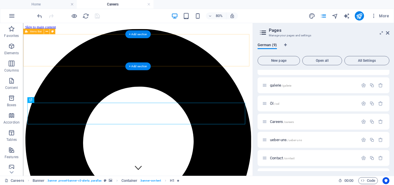
scroll to position [0, 0]
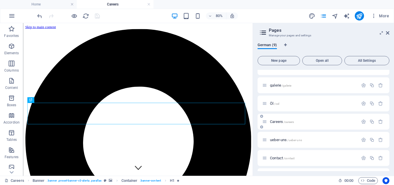
click at [282, 122] on span "Careers /careers" at bounding box center [282, 122] width 24 height 4
click at [362, 120] on icon "button" at bounding box center [363, 121] width 5 height 5
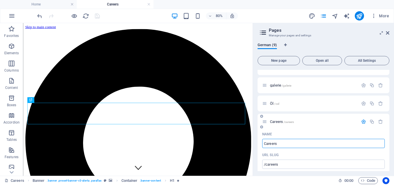
drag, startPoint x: 283, startPoint y: 142, endPoint x: 261, endPoint y: 143, distance: 21.9
click at [289, 162] on input "/careers" at bounding box center [323, 164] width 123 height 9
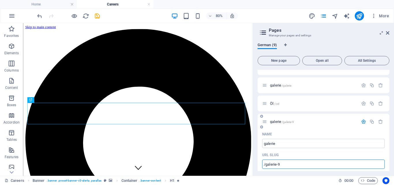
drag, startPoint x: 283, startPoint y: 165, endPoint x: 266, endPoint y: 163, distance: 16.6
click at [266, 163] on input "/galerie-9" at bounding box center [323, 164] width 123 height 9
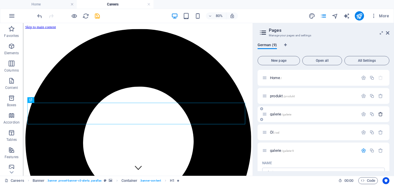
click at [379, 113] on icon "button" at bounding box center [380, 114] width 5 height 5
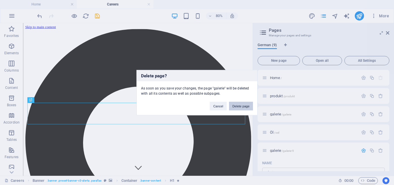
click at [241, 102] on button "Delete page" at bounding box center [241, 106] width 24 height 9
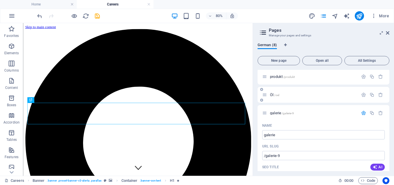
scroll to position [29, 0]
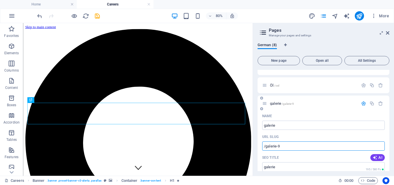
drag, startPoint x: 299, startPoint y: 145, endPoint x: 262, endPoint y: 146, distance: 36.7
click at [286, 149] on input "/galerie-9" at bounding box center [323, 145] width 123 height 9
paste input "galerie-9"
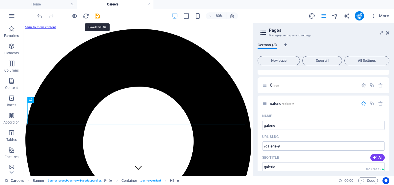
click at [97, 16] on icon "save" at bounding box center [97, 16] width 7 height 7
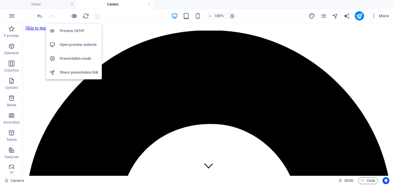
click at [74, 14] on icon "button" at bounding box center [74, 16] width 7 height 7
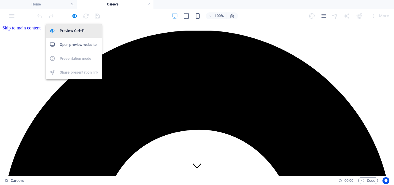
click at [73, 32] on h6 "Preview Ctrl+P" at bounding box center [79, 30] width 39 height 7
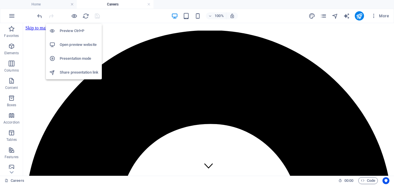
click at [73, 32] on h6 "Preview Ctrl+P" at bounding box center [79, 30] width 39 height 7
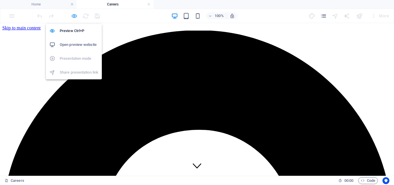
click at [73, 13] on icon "button" at bounding box center [74, 16] width 7 height 7
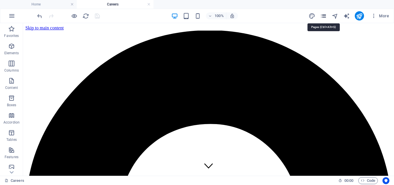
click at [326, 15] on icon "pages" at bounding box center [323, 16] width 7 height 7
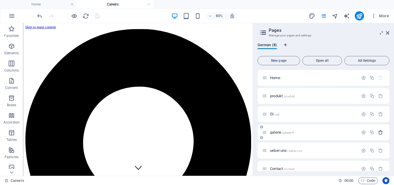
click at [379, 132] on icon "button" at bounding box center [380, 132] width 5 height 5
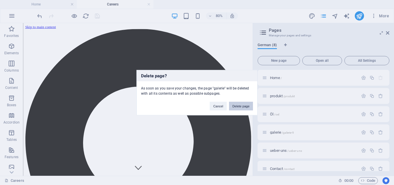
click at [245, 108] on button "Delete page" at bounding box center [241, 106] width 24 height 9
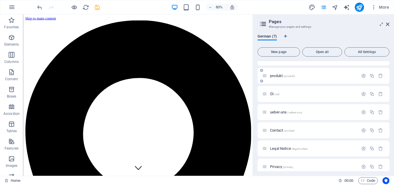
scroll to position [17, 0]
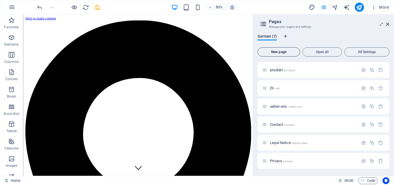
click at [287, 53] on span "New page" at bounding box center [278, 51] width 37 height 3
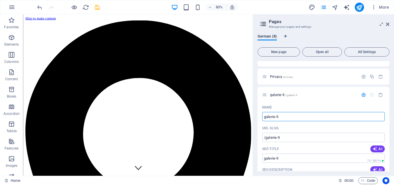
scroll to position [102, 0]
click at [323, 92] on div "galerie-9 /galerie-9" at bounding box center [310, 94] width 96 height 7
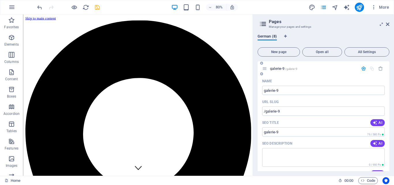
scroll to position [131, 0]
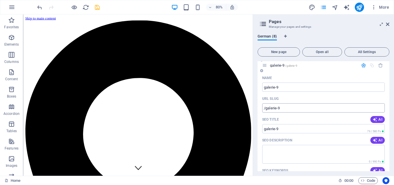
click at [303, 109] on input "/galerie-9" at bounding box center [323, 107] width 123 height 9
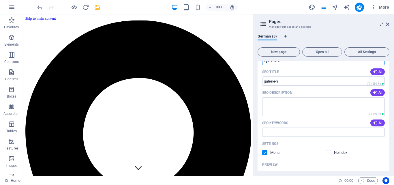
scroll to position [189, 0]
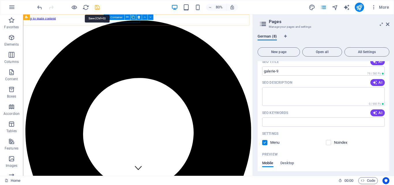
click at [98, 9] on icon "save" at bounding box center [97, 7] width 7 height 7
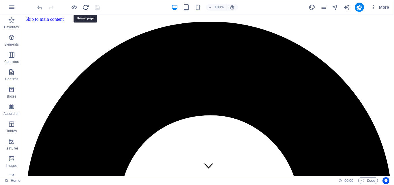
click at [86, 8] on icon "reload" at bounding box center [86, 7] width 7 height 7
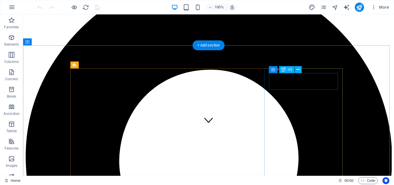
scroll to position [76, 0]
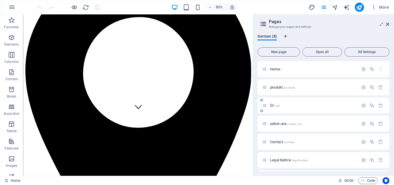
drag, startPoint x: 303, startPoint y: 103, endPoint x: 308, endPoint y: 103, distance: 4.6
click at [308, 103] on div "Öl /oel" at bounding box center [310, 105] width 96 height 7
drag, startPoint x: 272, startPoint y: 106, endPoint x: 289, endPoint y: 106, distance: 17.3
click at [289, 106] on p "Öl /oel" at bounding box center [313, 106] width 87 height 4
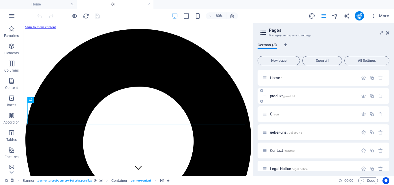
scroll to position [0, 0]
click at [266, 97] on icon at bounding box center [264, 96] width 5 height 5
click at [265, 98] on icon at bounding box center [264, 96] width 5 height 5
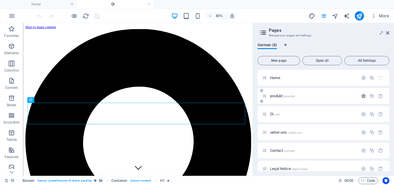
click at [361, 96] on icon "button" at bounding box center [363, 96] width 5 height 5
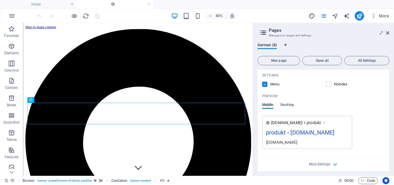
scroll to position [144, 0]
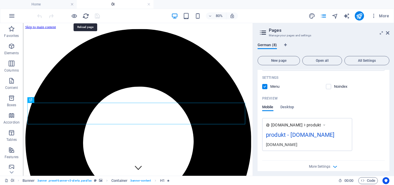
click at [85, 17] on icon "reload" at bounding box center [86, 16] width 7 height 7
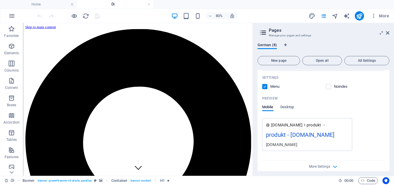
scroll to position [0, 0]
click at [387, 32] on icon at bounding box center [387, 33] width 3 height 5
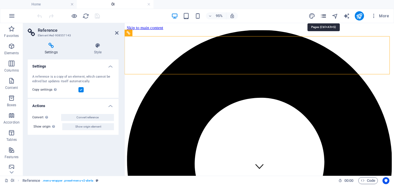
click at [325, 17] on icon "pages" at bounding box center [323, 16] width 7 height 7
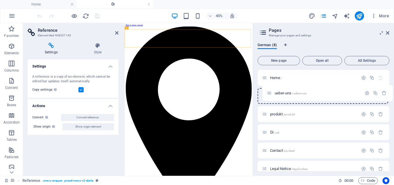
drag, startPoint x: 267, startPoint y: 133, endPoint x: 272, endPoint y: 92, distance: 41.9
click at [272, 92] on div "Home / produkt /produkt Öl /oel ueber-uns /ueber-uns Contact /contact Legal Not…" at bounding box center [324, 141] width 132 height 143
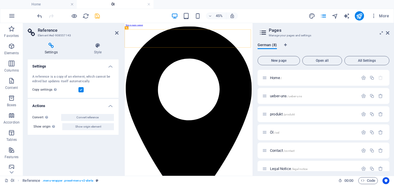
click at [99, 16] on icon "save" at bounding box center [97, 16] width 7 height 7
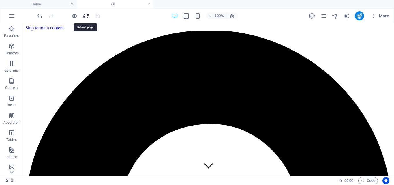
click at [88, 15] on icon "reload" at bounding box center [86, 16] width 7 height 7
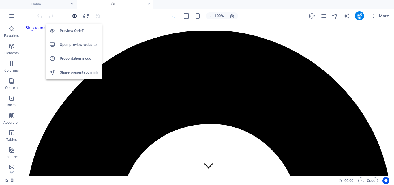
click at [76, 15] on icon "button" at bounding box center [74, 16] width 7 height 7
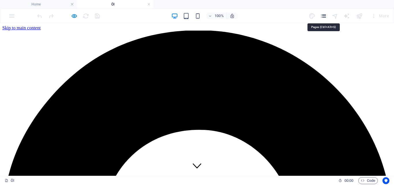
click at [326, 16] on icon "pages" at bounding box center [323, 16] width 7 height 7
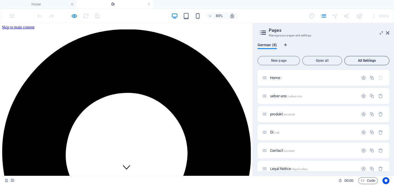
click at [365, 61] on span "All Settings" at bounding box center [367, 60] width 40 height 3
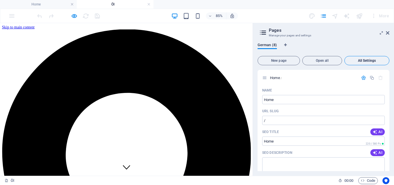
scroll to position [1613, 0]
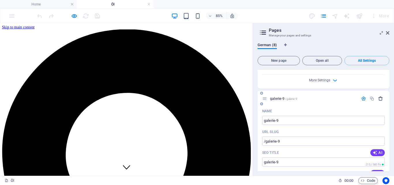
click at [379, 99] on icon "button" at bounding box center [380, 98] width 5 height 5
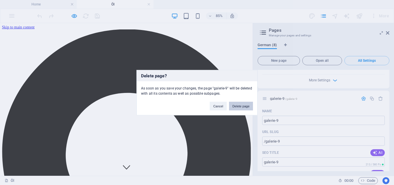
drag, startPoint x: 242, startPoint y: 104, endPoint x: 291, endPoint y: 103, distance: 49.1
click at [242, 104] on button "Delete page" at bounding box center [241, 106] width 24 height 9
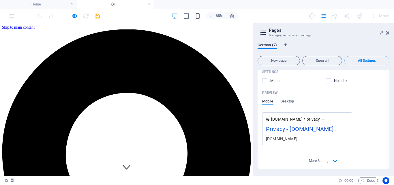
scroll to position [1532, 0]
click at [387, 33] on icon at bounding box center [387, 33] width 3 height 5
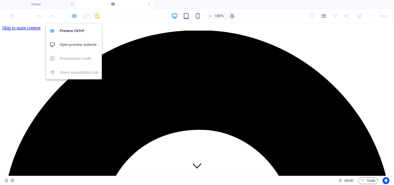
click at [74, 15] on icon "button" at bounding box center [74, 16] width 7 height 7
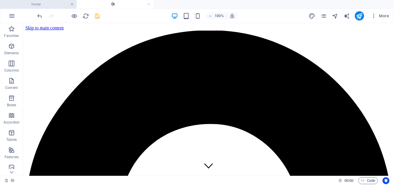
drag, startPoint x: 72, startPoint y: 6, endPoint x: 228, endPoint y: 53, distance: 163.1
click at [72, 6] on link at bounding box center [71, 4] width 3 height 5
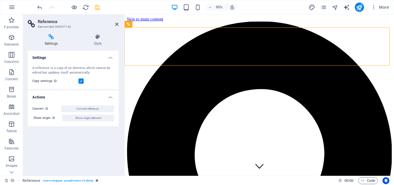
click at [42, 36] on icon at bounding box center [51, 37] width 47 height 6
click at [98, 41] on h4 "Style" at bounding box center [98, 40] width 42 height 12
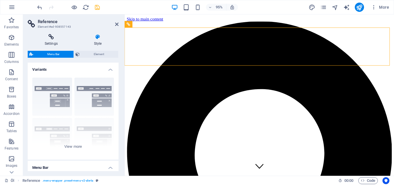
click at [59, 41] on h4 "Settings" at bounding box center [52, 40] width 49 height 12
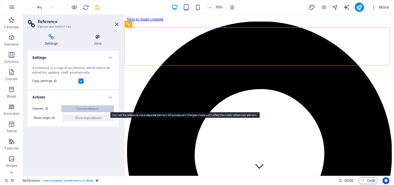
click at [80, 108] on span "Convert reference" at bounding box center [87, 108] width 22 height 7
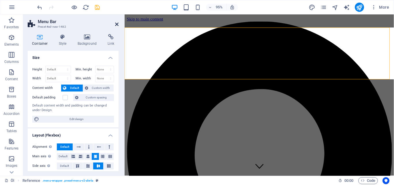
drag, startPoint x: 115, startPoint y: 23, endPoint x: 3, endPoint y: 57, distance: 117.1
click at [115, 23] on icon at bounding box center [116, 24] width 3 height 5
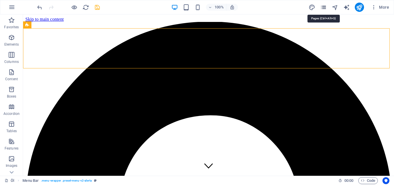
click at [325, 5] on icon "pages" at bounding box center [323, 7] width 7 height 7
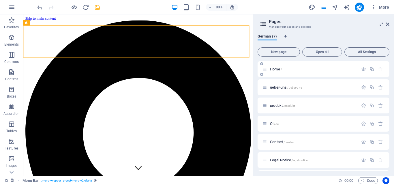
scroll to position [17, 0]
click at [372, 107] on icon "button" at bounding box center [372, 106] width 5 height 5
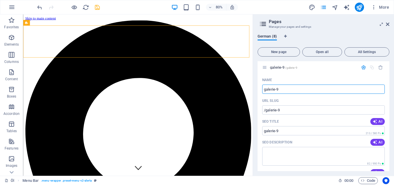
scroll to position [75, 0]
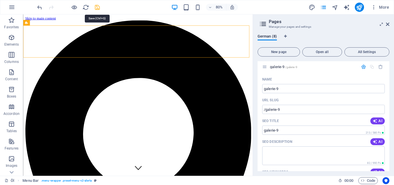
click at [99, 6] on icon "save" at bounding box center [97, 7] width 7 height 7
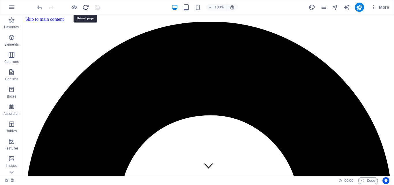
click at [83, 9] on icon "reload" at bounding box center [86, 7] width 7 height 7
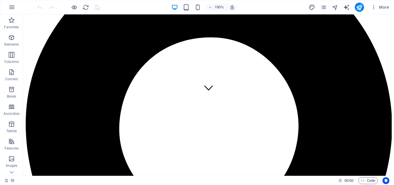
scroll to position [0, 0]
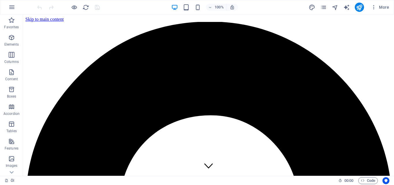
drag, startPoint x: 394, startPoint y: 60, endPoint x: 416, endPoint y: 26, distance: 40.1
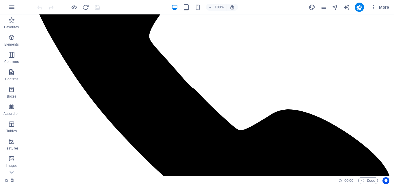
scroll to position [829, 0]
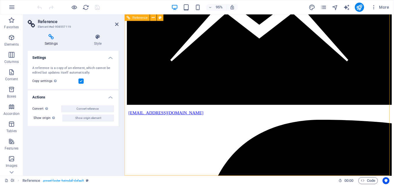
click at [96, 47] on div "Settings Style Settings A reference is a copy of an element, which cannot be ed…" at bounding box center [73, 102] width 91 height 137
click at [97, 38] on icon at bounding box center [98, 37] width 42 height 6
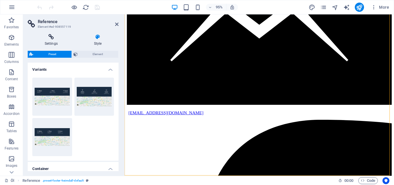
click at [55, 45] on h4 "Settings" at bounding box center [52, 40] width 49 height 12
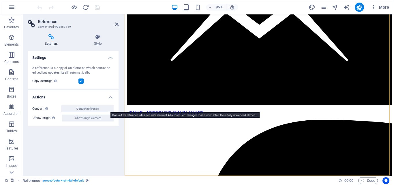
click at [93, 109] on span "Convert reference" at bounding box center [87, 108] width 22 height 7
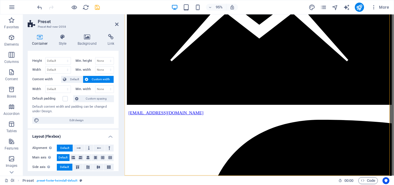
scroll to position [0, 0]
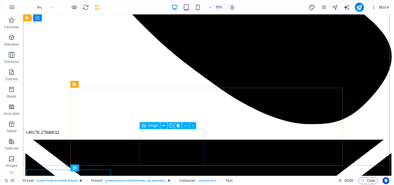
scroll to position [821, 0]
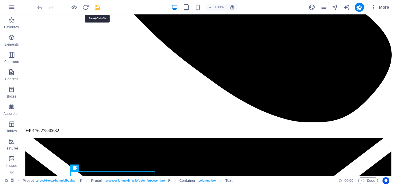
click at [99, 7] on icon "save" at bounding box center [97, 7] width 7 height 7
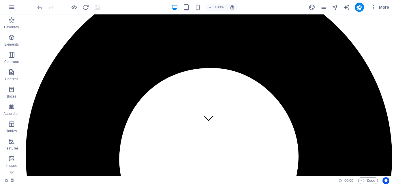
scroll to position [0, 0]
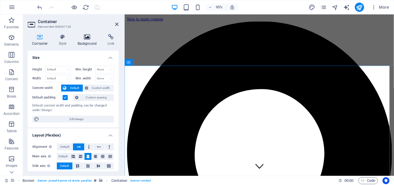
click at [94, 39] on icon at bounding box center [87, 37] width 28 height 6
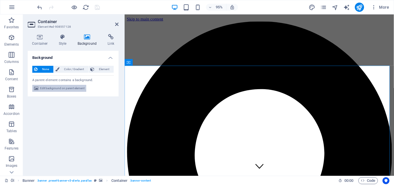
click at [68, 87] on span "Edit background on parent element" at bounding box center [62, 88] width 44 height 7
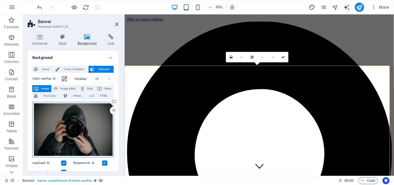
click at [91, 125] on div "Drag files here, click to choose files or select files from Files or our free s…" at bounding box center [73, 129] width 82 height 55
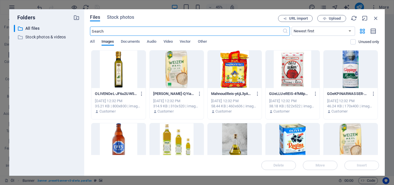
click at [181, 142] on div at bounding box center [177, 142] width 54 height 38
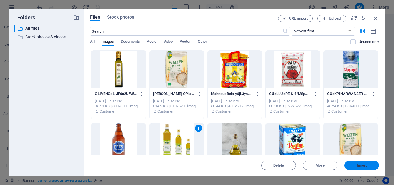
click at [349, 163] on button "Insert" at bounding box center [362, 165] width 35 height 9
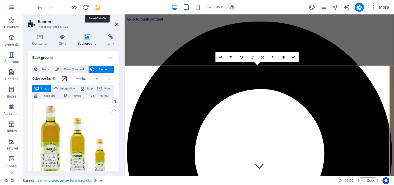
click at [98, 7] on icon "save" at bounding box center [97, 7] width 7 height 7
